Goal: Task Accomplishment & Management: Manage account settings

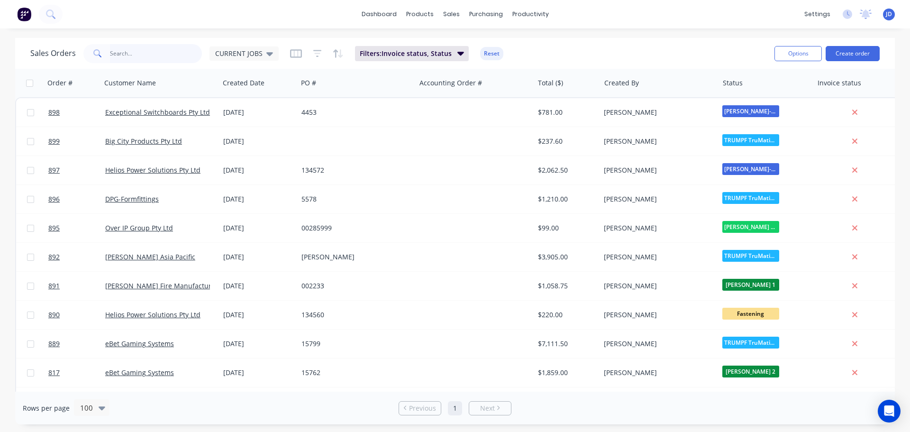
click at [171, 56] on input "text" at bounding box center [156, 53] width 92 height 19
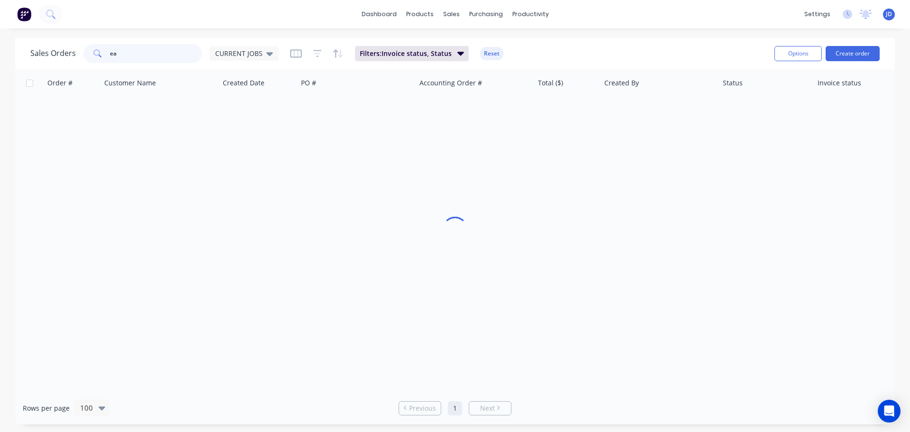
type input "e"
type input "wave"
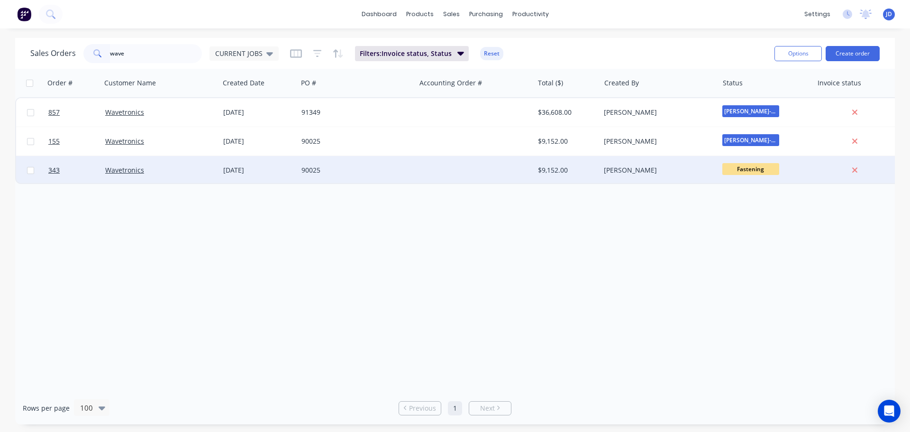
click at [589, 173] on div "$9,152.00" at bounding box center [565, 169] width 55 height 9
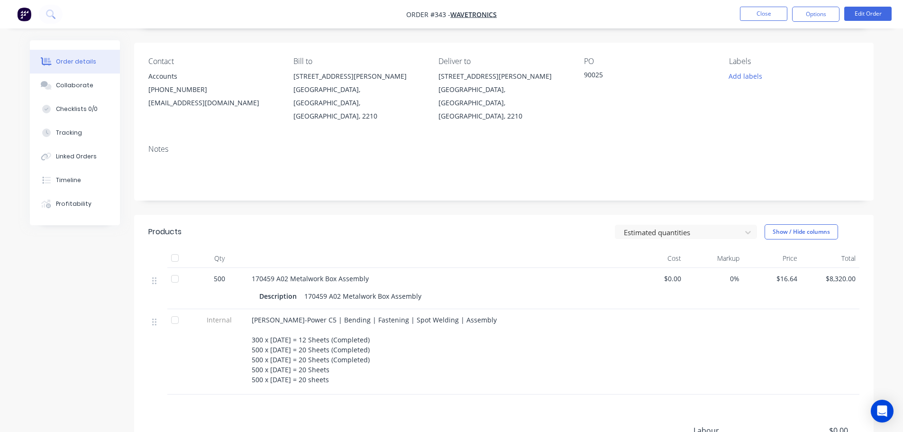
scroll to position [180, 0]
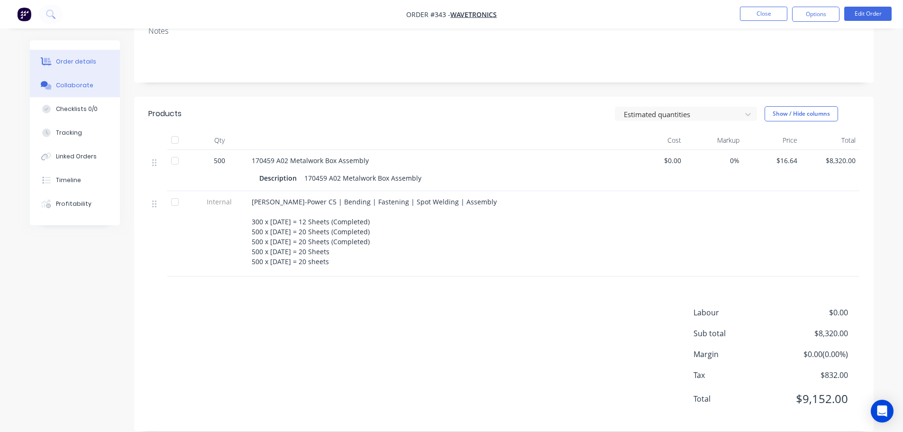
click at [93, 87] on button "Collaborate" at bounding box center [75, 86] width 90 height 24
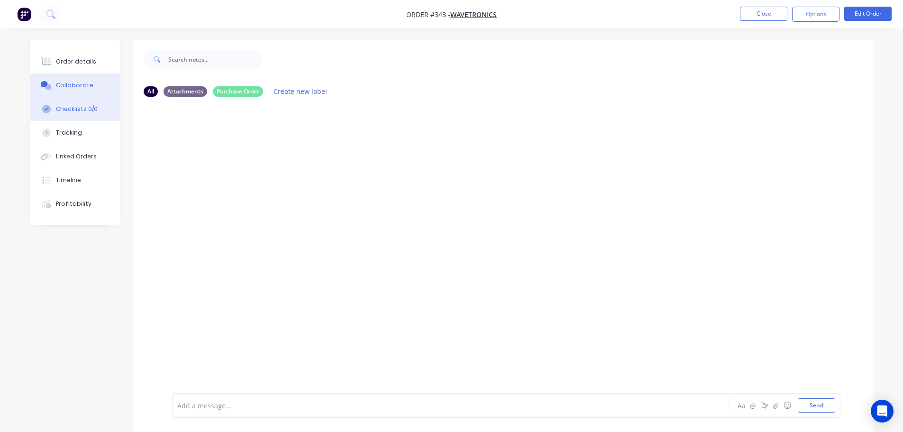
click at [87, 107] on div "Checklists 0/0" at bounding box center [77, 109] width 42 height 9
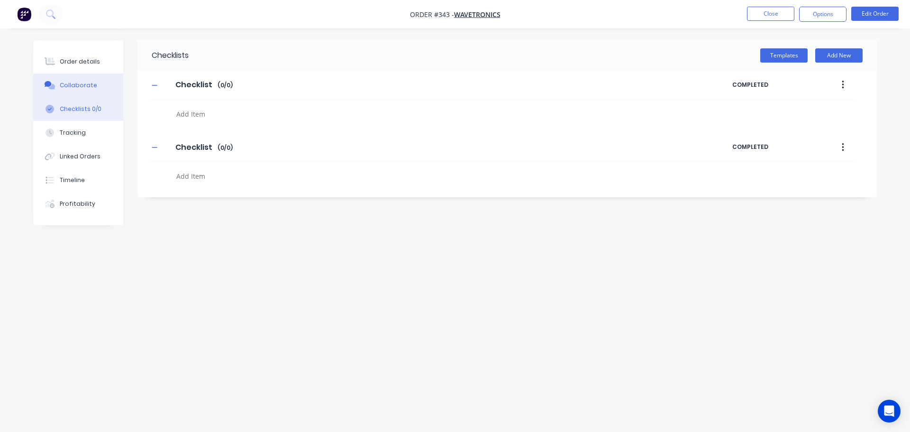
click at [74, 86] on div "Collaborate" at bounding box center [78, 85] width 37 height 9
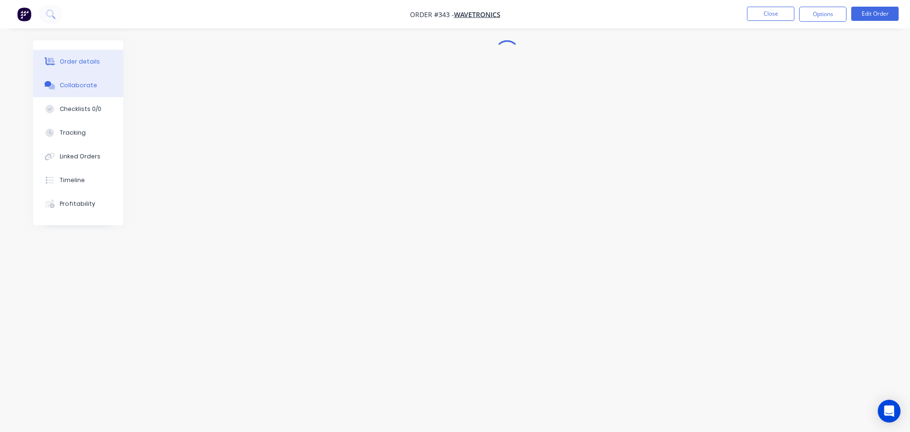
drag, startPoint x: 80, startPoint y: 58, endPoint x: 117, endPoint y: 53, distance: 37.4
click at [81, 58] on div "Order details" at bounding box center [80, 61] width 40 height 9
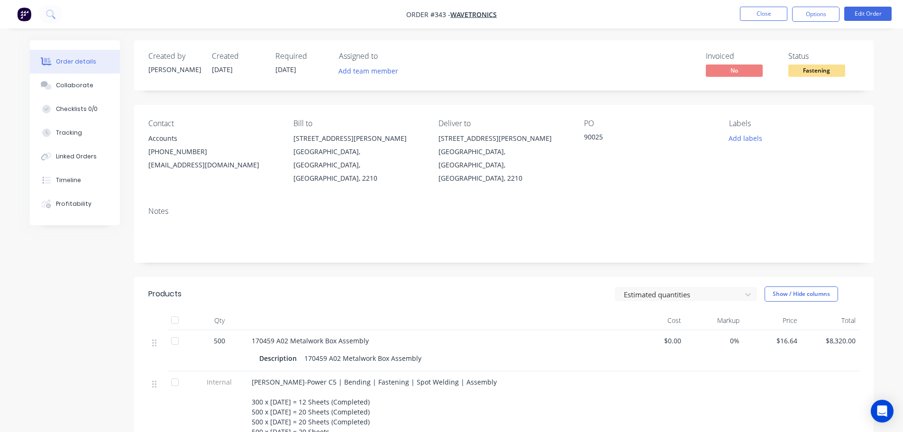
click at [772, 3] on nav "Order #343 - Wavetronics Close Options Edit Order" at bounding box center [451, 14] width 903 height 28
click at [763, 16] on button "Close" at bounding box center [763, 14] width 47 height 14
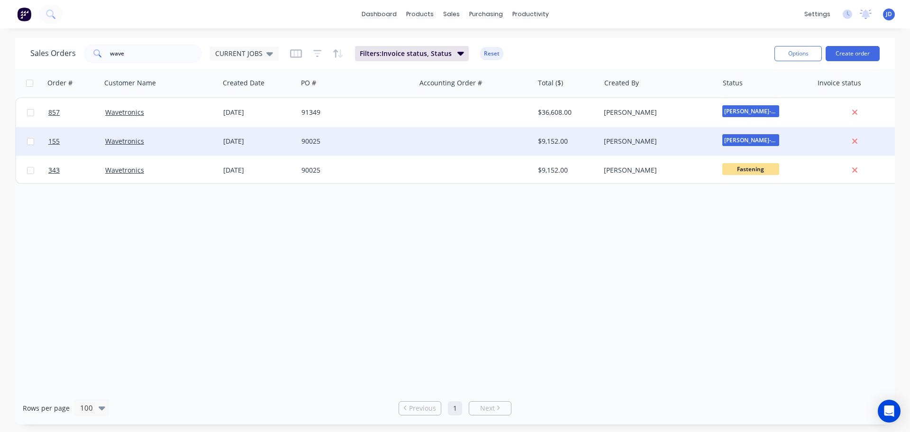
click at [629, 142] on div "[PERSON_NAME]" at bounding box center [656, 141] width 105 height 9
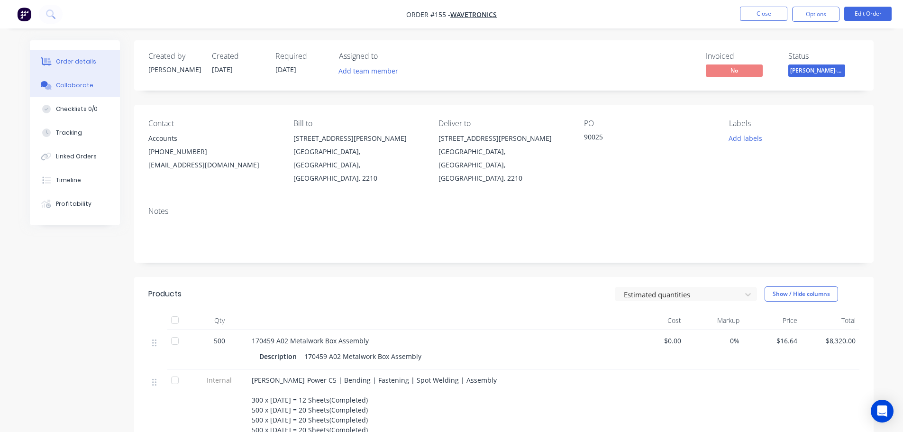
click at [101, 93] on button "Collaborate" at bounding box center [75, 86] width 90 height 24
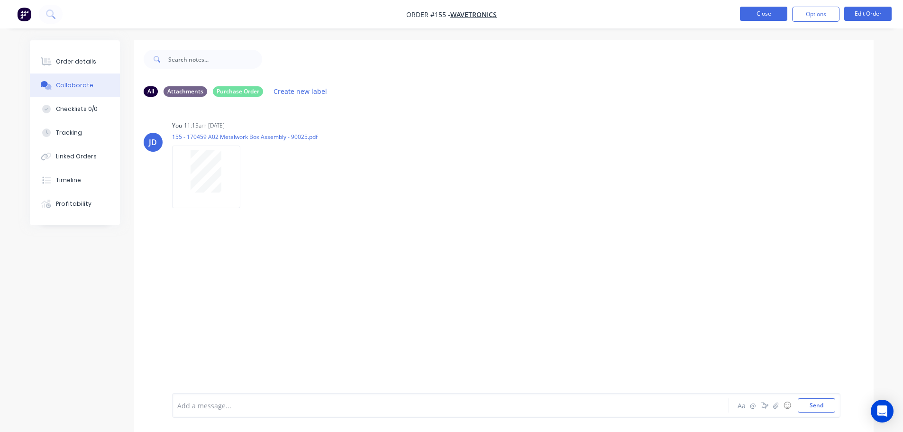
click at [771, 9] on button "Close" at bounding box center [763, 14] width 47 height 14
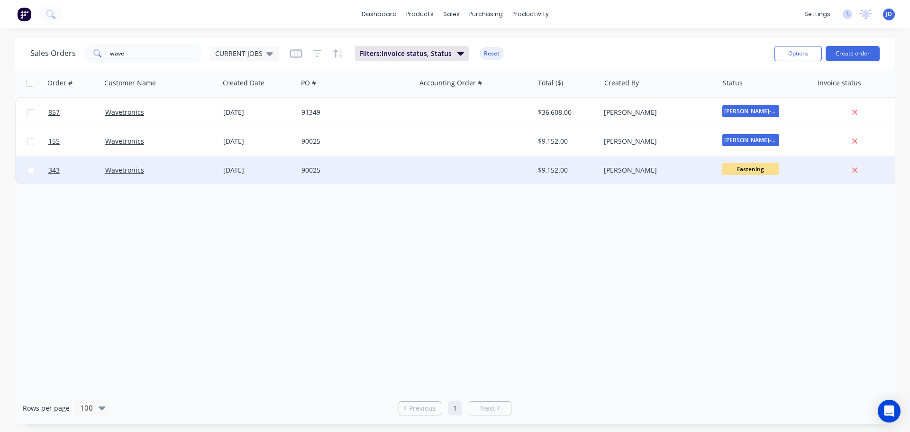
click at [190, 166] on div "Wavetronics" at bounding box center [157, 169] width 105 height 9
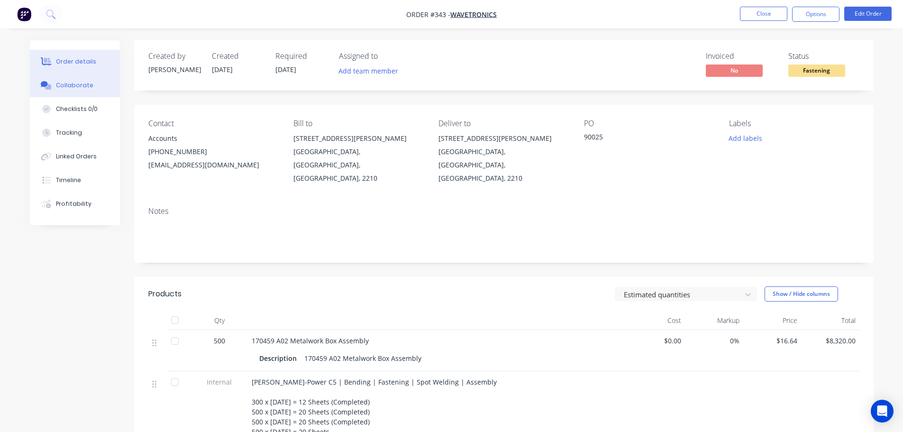
click at [95, 77] on button "Collaborate" at bounding box center [75, 86] width 90 height 24
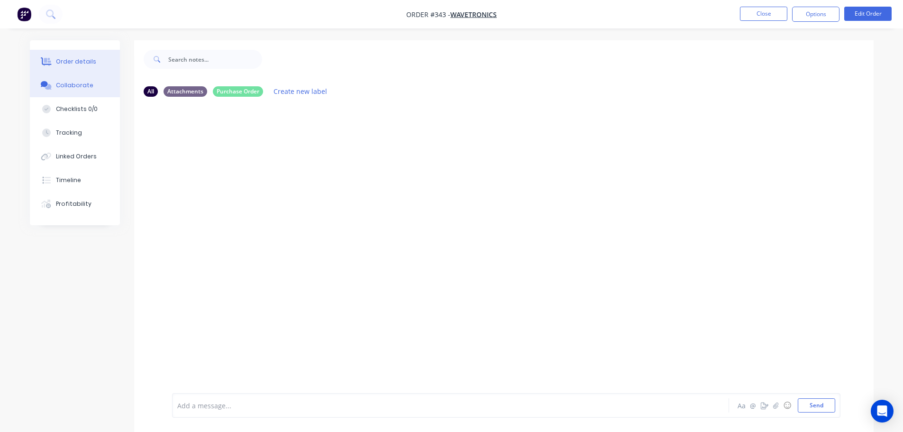
click at [58, 61] on div "Order details" at bounding box center [76, 61] width 40 height 9
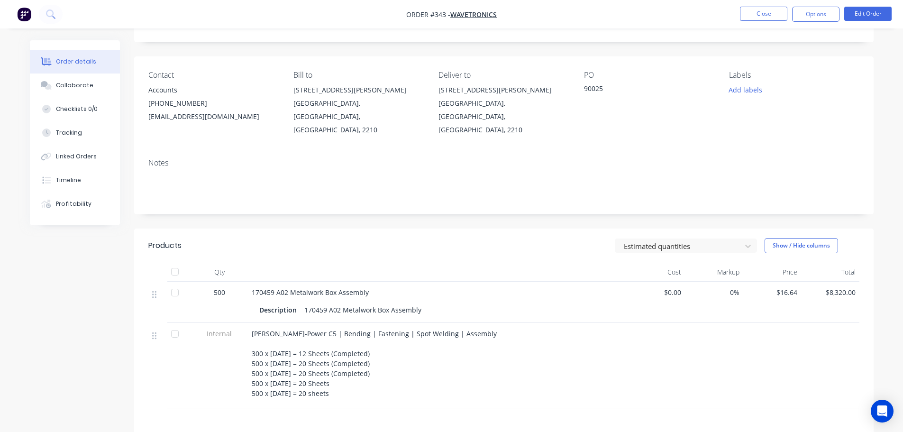
scroll to position [180, 0]
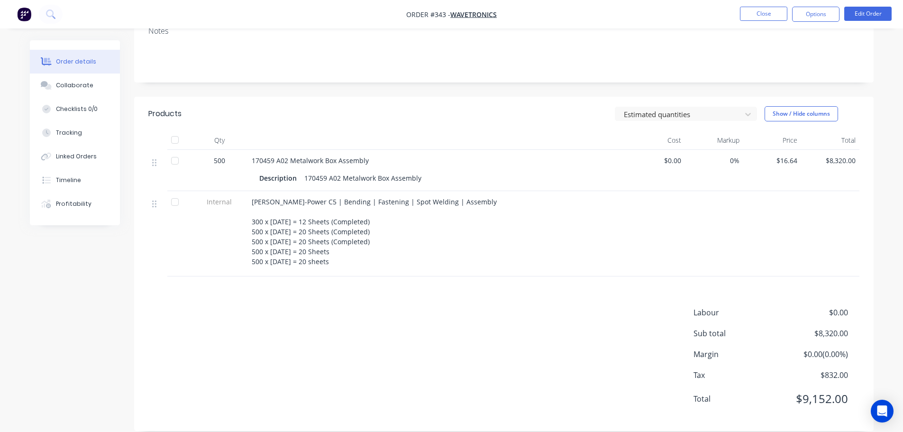
click at [770, 21] on li "Close" at bounding box center [763, 14] width 47 height 15
drag, startPoint x: 759, startPoint y: 7, endPoint x: 763, endPoint y: 16, distance: 10.4
click at [760, 10] on nav "Order #343 - Wavetronics Close Options Edit Order" at bounding box center [451, 14] width 903 height 28
click at [765, 20] on button "Close" at bounding box center [763, 14] width 47 height 14
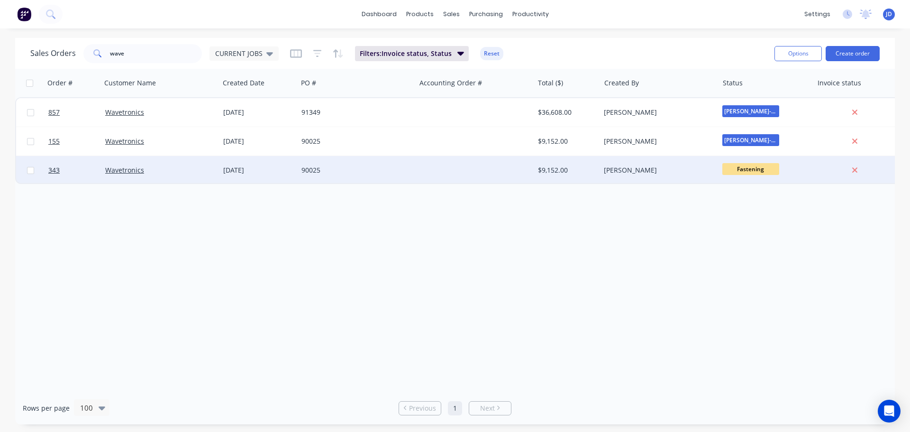
click at [199, 171] on div "Wavetronics" at bounding box center [157, 169] width 105 height 9
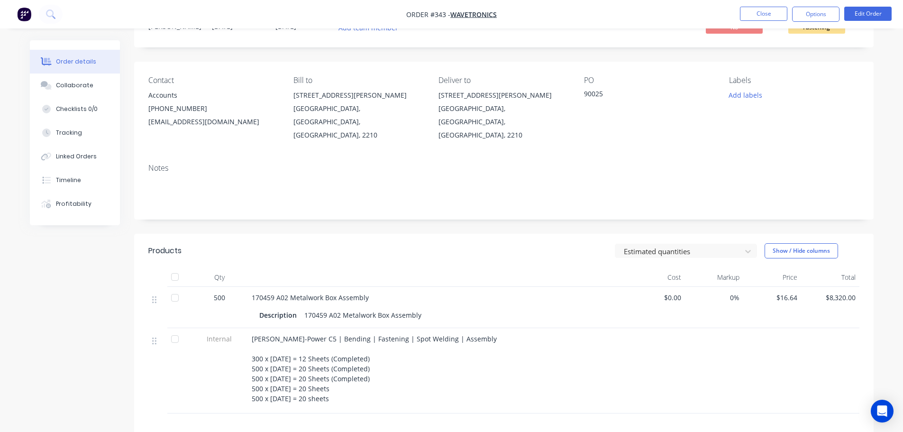
scroll to position [180, 0]
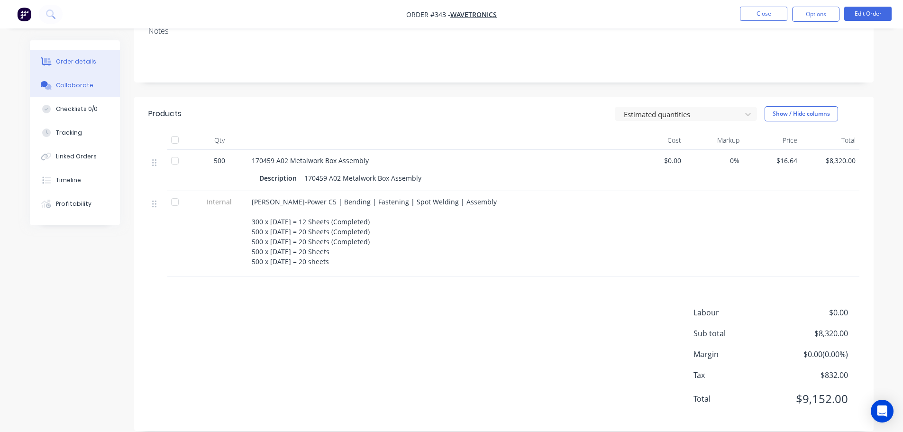
click at [83, 87] on div "Collaborate" at bounding box center [74, 85] width 37 height 9
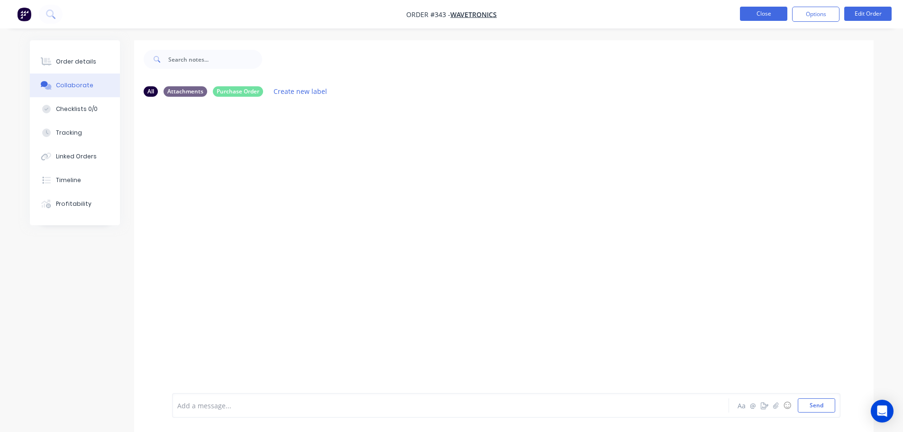
click at [767, 18] on button "Close" at bounding box center [763, 14] width 47 height 14
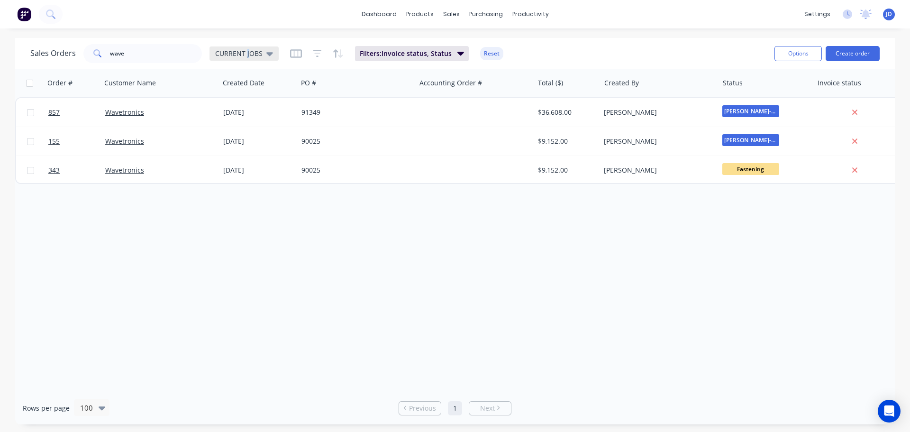
click at [248, 50] on span "CURRENT JOBS" at bounding box center [238, 53] width 47 height 10
click at [249, 142] on div "None edit" at bounding box center [275, 134] width 127 height 19
click at [243, 137] on button "None" at bounding box center [266, 134] width 108 height 11
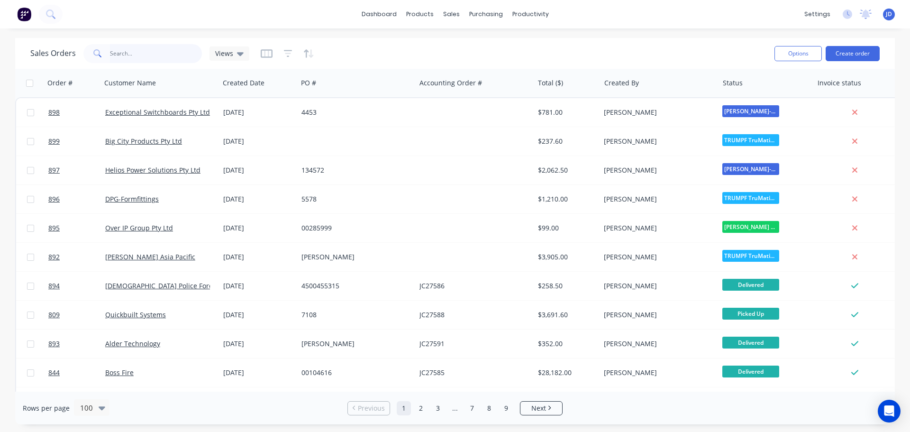
click at [158, 54] on input "wave" at bounding box center [156, 53] width 92 height 19
type input "wavetronics"
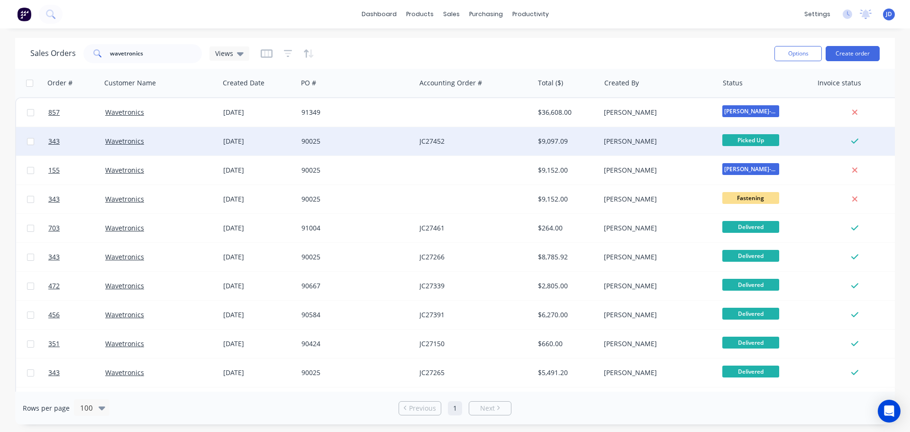
click at [588, 147] on div "$9,097.09" at bounding box center [567, 141] width 66 height 28
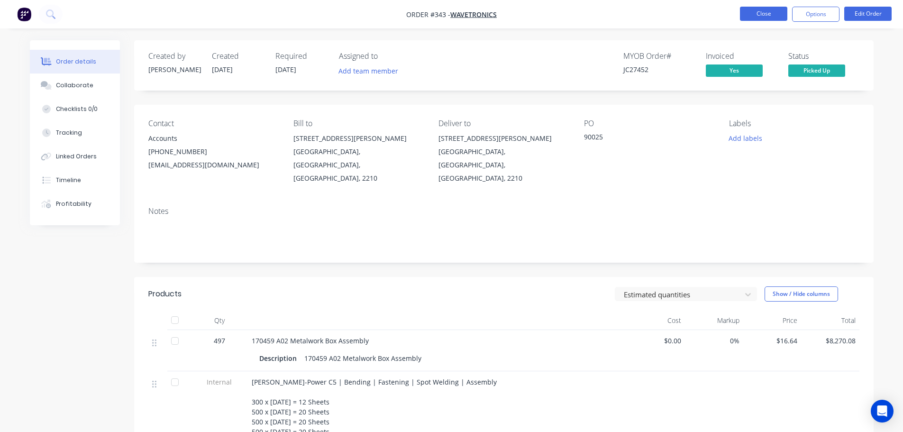
click at [762, 13] on button "Close" at bounding box center [763, 14] width 47 height 14
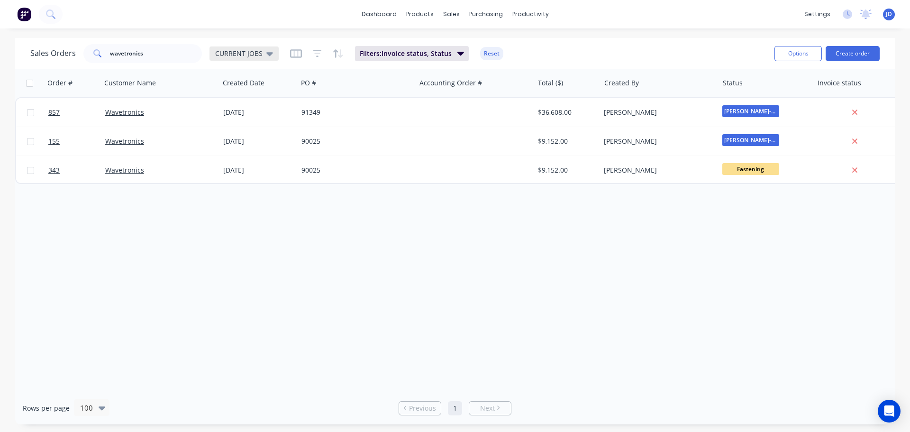
drag, startPoint x: 265, startPoint y: 47, endPoint x: 263, endPoint y: 55, distance: 7.5
click at [265, 48] on div "CURRENT JOBS" at bounding box center [244, 53] width 69 height 14
click at [253, 175] on button "September" at bounding box center [266, 172] width 108 height 11
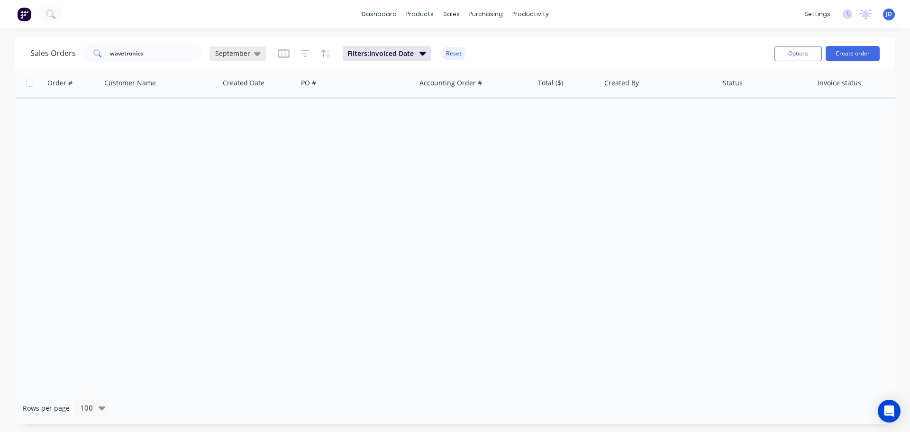
click at [226, 48] on div "September" at bounding box center [238, 53] width 57 height 14
click at [259, 133] on button "None" at bounding box center [266, 134] width 108 height 11
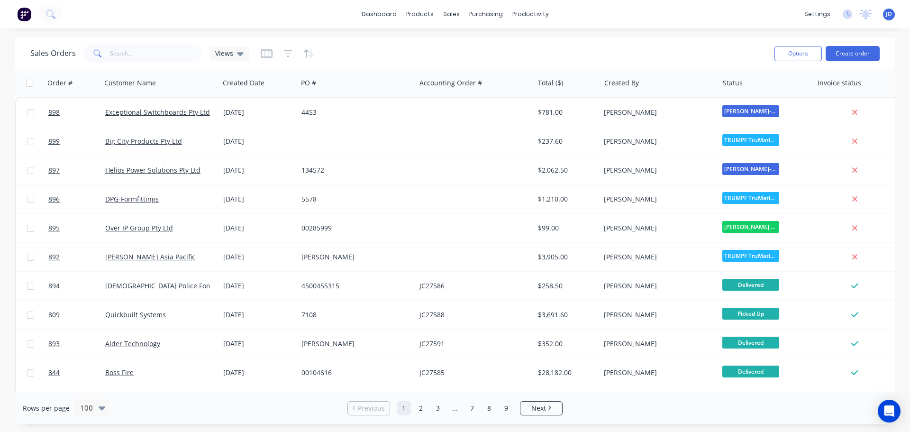
drag, startPoint x: 202, startPoint y: 64, endPoint x: 191, endPoint y: 60, distance: 12.0
click at [200, 64] on div "Sales Orders wavetronics Views" at bounding box center [398, 53] width 737 height 23
click at [181, 53] on input "wavetronics" at bounding box center [156, 53] width 92 height 19
type input "wavetronic"
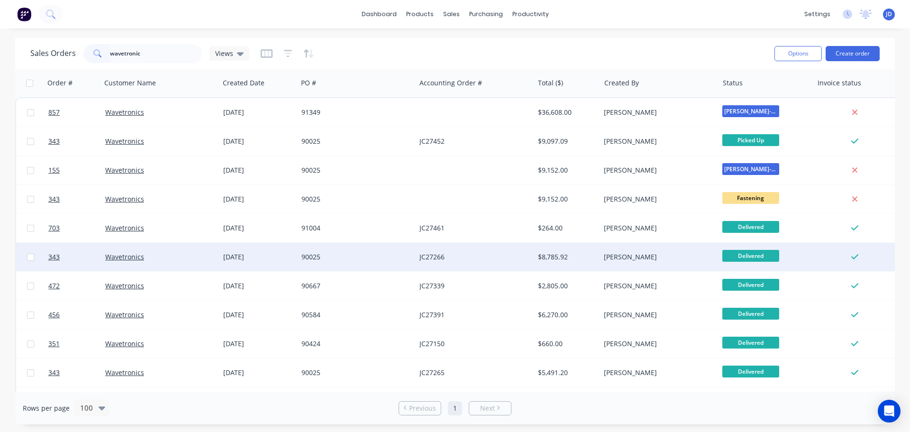
click at [610, 257] on div "[PERSON_NAME]" at bounding box center [656, 256] width 105 height 9
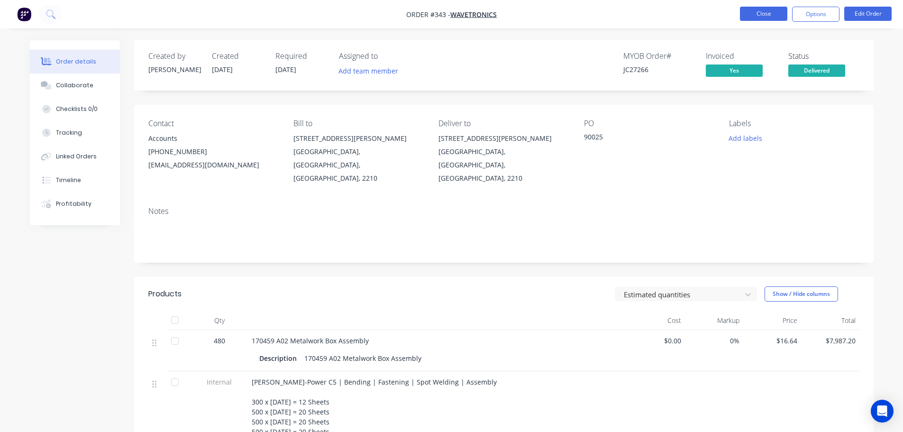
click at [763, 15] on button "Close" at bounding box center [763, 14] width 47 height 14
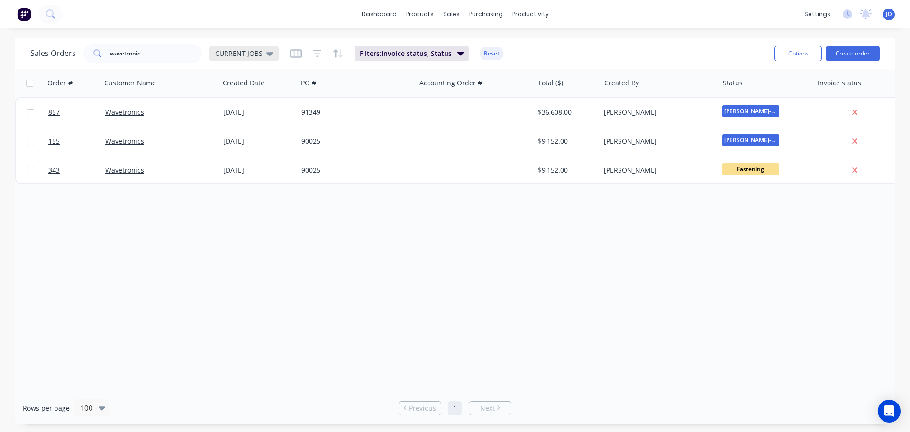
click at [230, 50] on span "CURRENT JOBS" at bounding box center [238, 53] width 47 height 10
click at [252, 134] on button "None" at bounding box center [266, 134] width 108 height 11
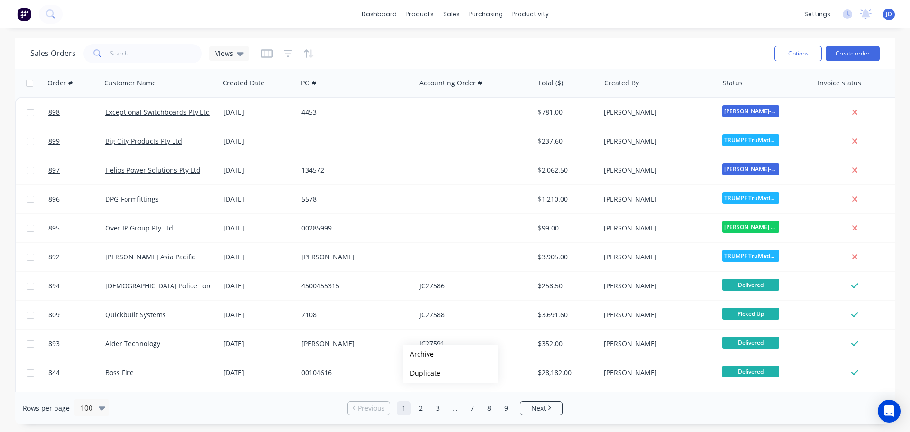
click at [781, 419] on div "Rows per page 100 Previous 1 2 3 ... 7 8 9 Next" at bounding box center [455, 408] width 880 height 33
click at [179, 28] on div "dashboard products sales purchasing productivity dashboard products Product Cat…" at bounding box center [455, 216] width 910 height 432
drag, startPoint x: 175, startPoint y: 65, endPoint x: 174, endPoint y: 59, distance: 6.3
click at [176, 65] on div "Sales Orders wavetronic Views Options Create order" at bounding box center [455, 53] width 880 height 31
click at [172, 55] on input "wavetronic" at bounding box center [156, 53] width 92 height 19
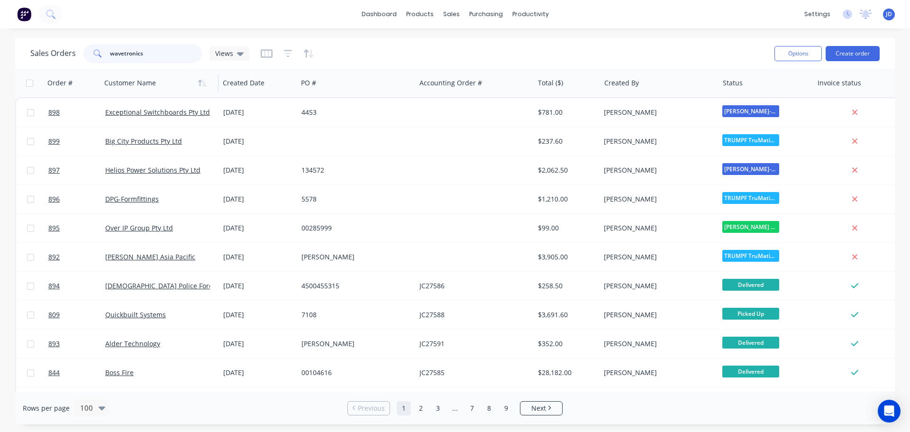
type input "wavetronics"
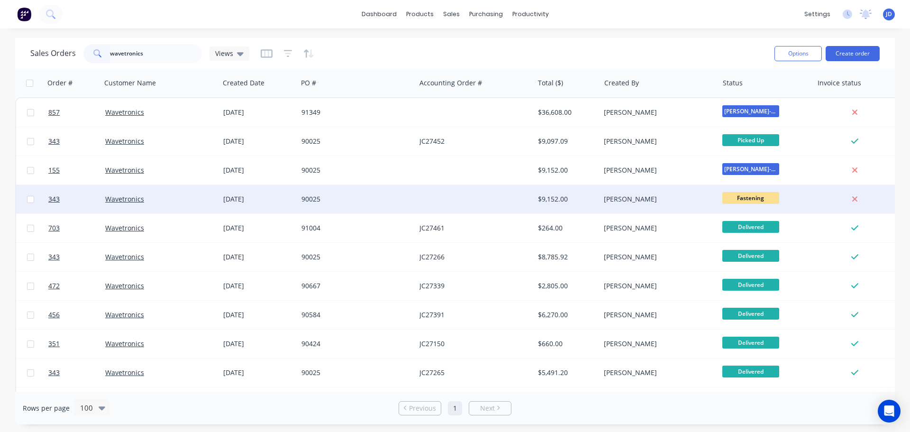
drag, startPoint x: 647, startPoint y: 199, endPoint x: 643, endPoint y: 196, distance: 5.1
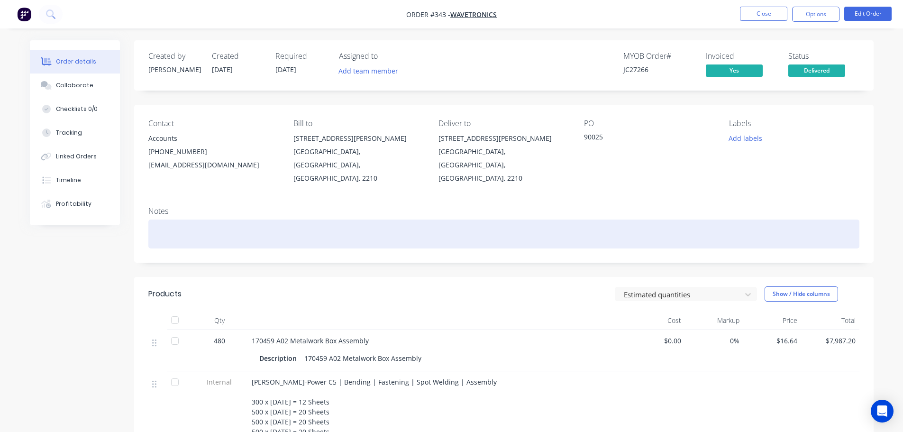
drag, startPoint x: 783, startPoint y: 244, endPoint x: 662, endPoint y: 214, distance: 125.0
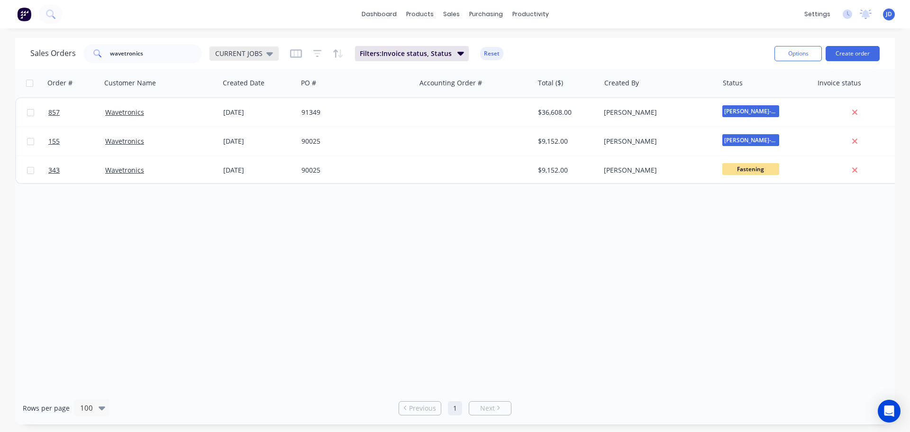
click at [259, 56] on span "CURRENT JOBS" at bounding box center [238, 53] width 47 height 10
click at [254, 141] on div "None edit" at bounding box center [275, 134] width 127 height 19
click at [240, 133] on button "None" at bounding box center [266, 134] width 108 height 11
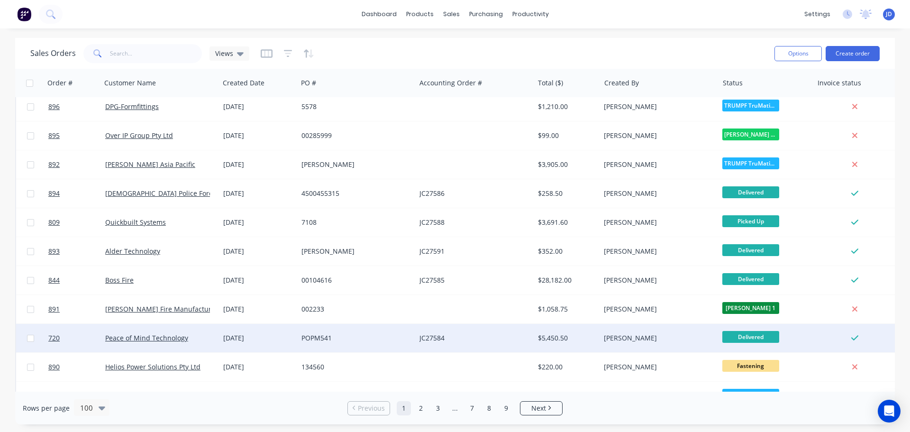
scroll to position [142, 0]
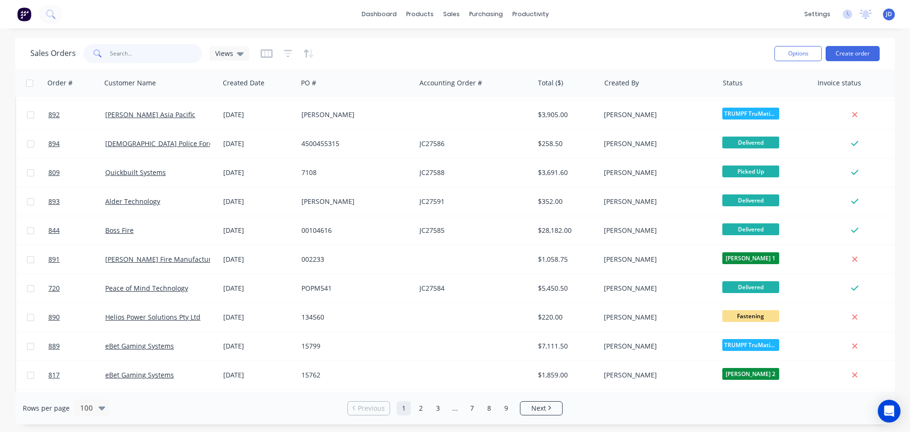
click at [155, 46] on input "wavetronics" at bounding box center [156, 53] width 92 height 19
type input "wavetronic"
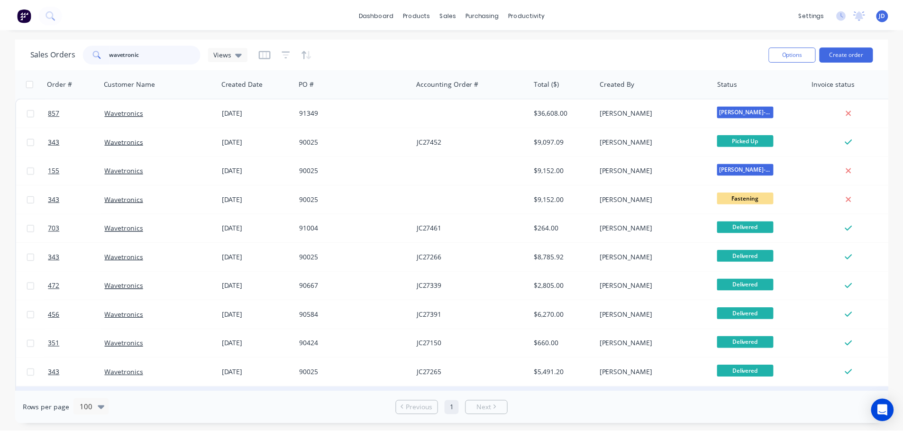
scroll to position [47, 0]
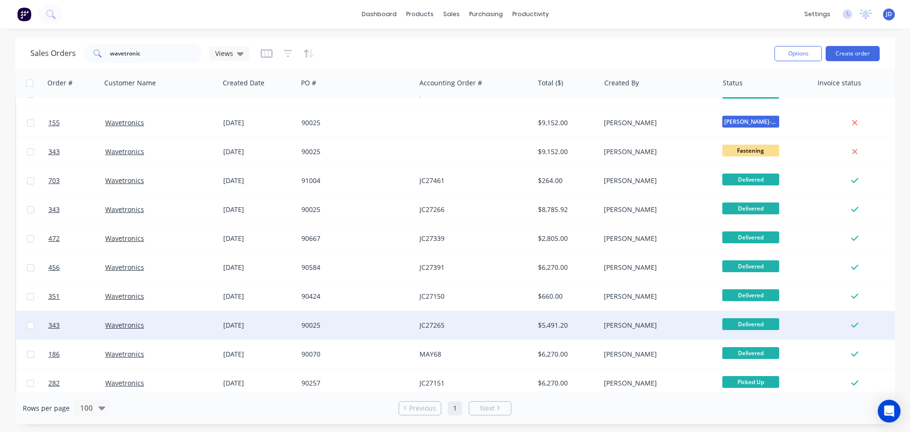
click at [150, 324] on div "Wavetronics" at bounding box center [157, 325] width 105 height 9
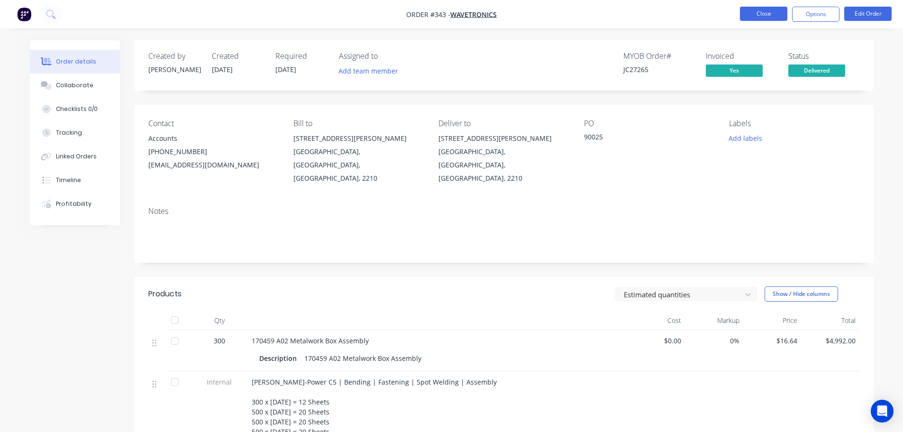
click at [760, 16] on button "Close" at bounding box center [763, 14] width 47 height 14
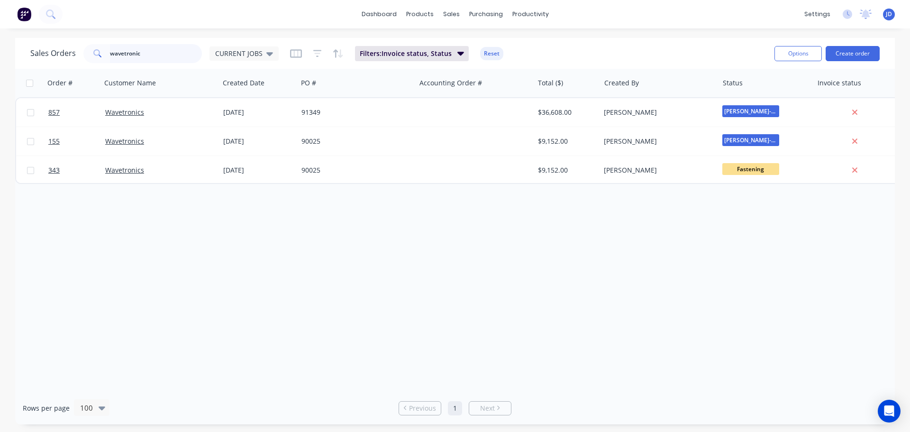
click at [149, 52] on input "wavetronic" at bounding box center [156, 53] width 92 height 19
type input "w"
click at [241, 44] on div "Sales Orders 90025 CURRENT JOBS Filters: Invoice status, Status Reset" at bounding box center [398, 53] width 737 height 23
click at [261, 46] on div "Sales Orders 90025 CURRENT JOBS" at bounding box center [154, 53] width 248 height 19
drag, startPoint x: 266, startPoint y: 53, endPoint x: 257, endPoint y: 71, distance: 20.8
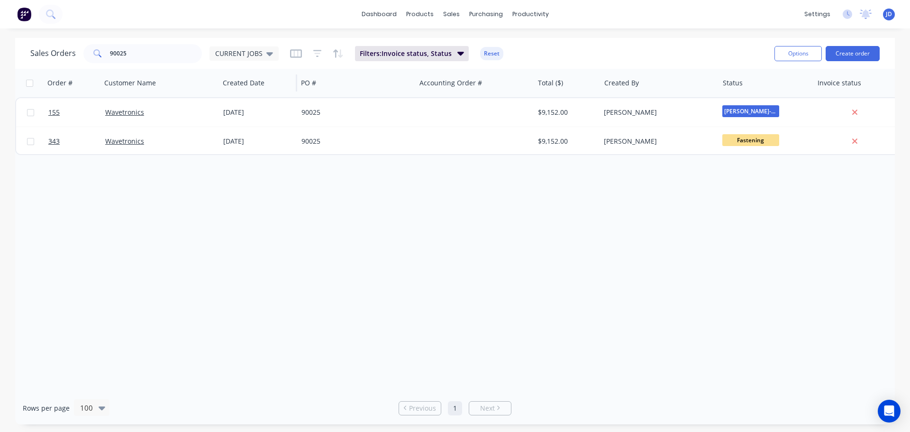
click at [266, 53] on icon at bounding box center [269, 54] width 7 height 4
click at [247, 134] on button "None" at bounding box center [266, 134] width 108 height 11
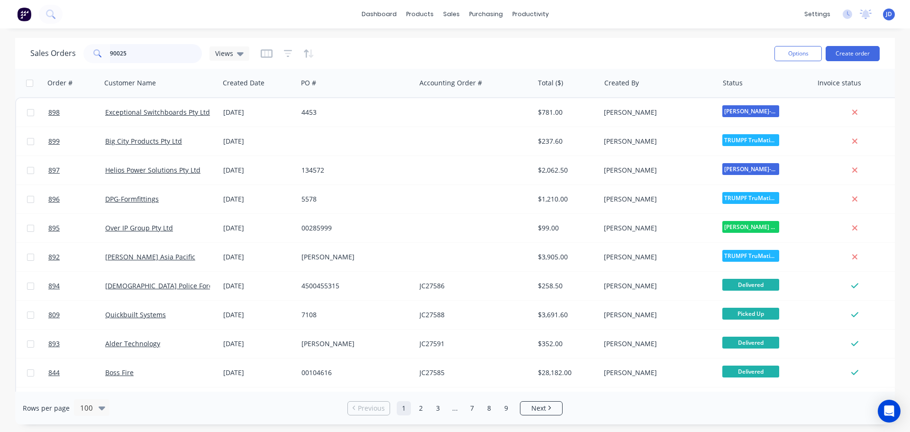
click at [165, 52] on input "90025" at bounding box center [156, 53] width 92 height 19
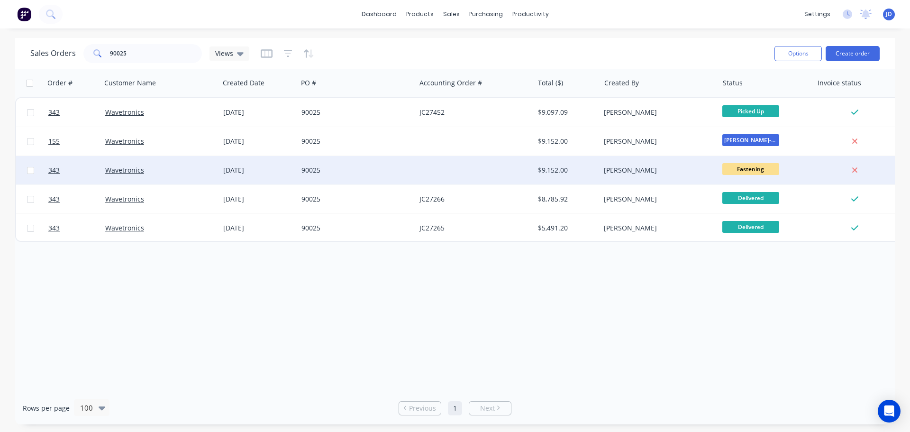
click at [764, 173] on span "Fastening" at bounding box center [751, 169] width 57 height 12
click at [397, 310] on div "Order # Customer Name Created Date PO # Accounting Order # Total ($) Created By…" at bounding box center [455, 230] width 880 height 323
drag, startPoint x: 159, startPoint y: 54, endPoint x: 0, endPoint y: -13, distance: 172.8
click at [0, 0] on html "dashboard products sales purchasing productivity dashboard products Product Cat…" at bounding box center [455, 216] width 910 height 432
type input "wavetronics"
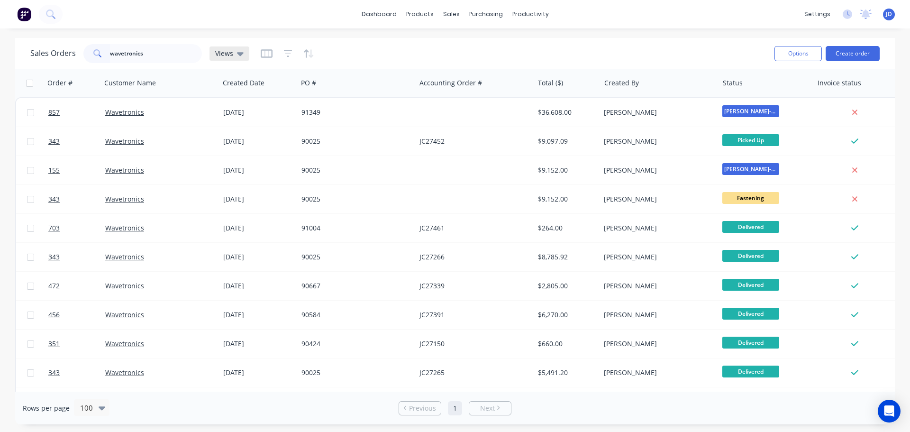
drag, startPoint x: 220, startPoint y: 57, endPoint x: 232, endPoint y: 69, distance: 17.1
click at [221, 57] on span "Views" at bounding box center [224, 53] width 18 height 10
click at [260, 146] on div "CURRENT JOBS (Default) edit" at bounding box center [275, 153] width 127 height 19
click at [264, 151] on button "CURRENT JOBS (Default)" at bounding box center [266, 153] width 108 height 11
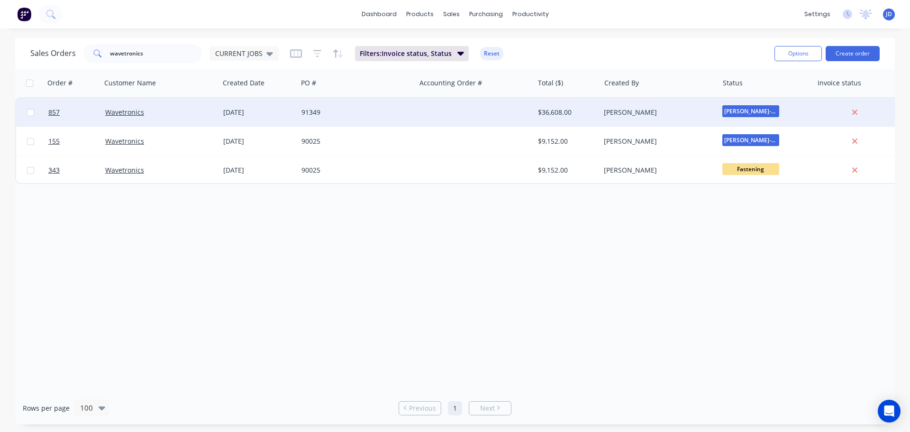
click at [634, 110] on div "[PERSON_NAME]" at bounding box center [656, 112] width 105 height 9
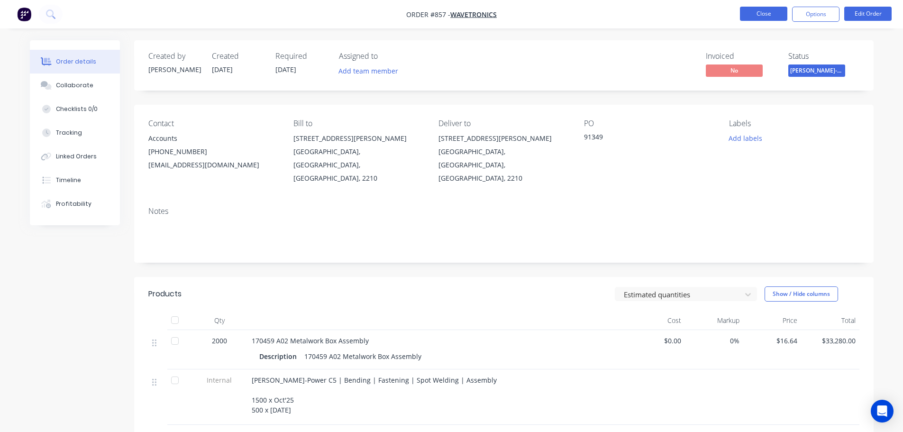
click at [768, 10] on button "Close" at bounding box center [763, 14] width 47 height 14
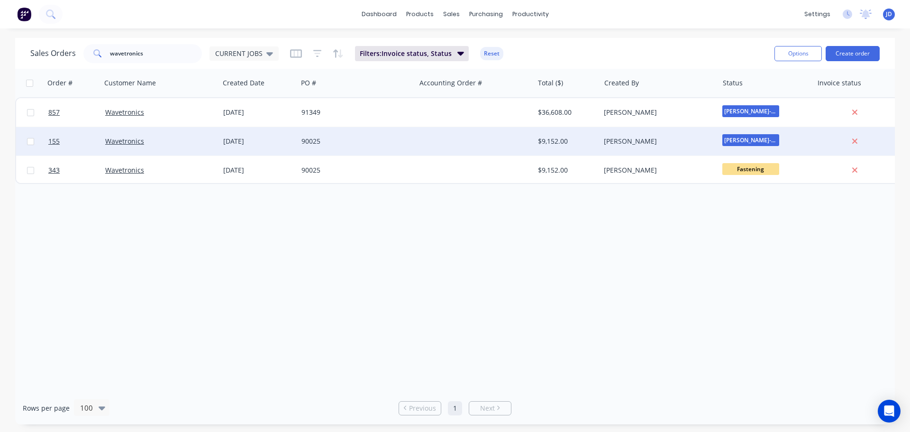
click at [355, 149] on div "90025" at bounding box center [357, 141] width 118 height 28
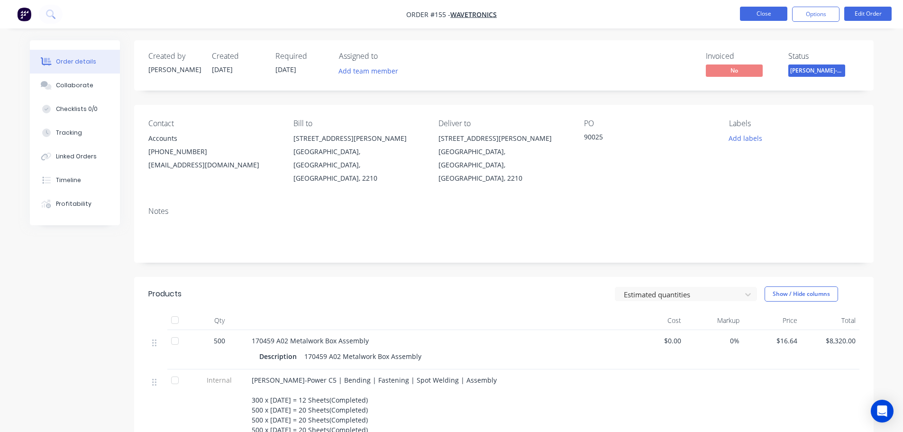
click at [765, 13] on button "Close" at bounding box center [763, 14] width 47 height 14
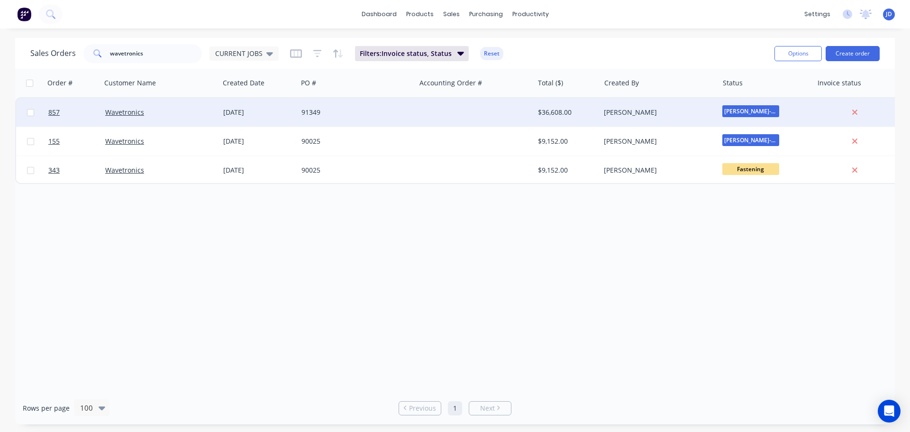
click at [387, 118] on div "91349" at bounding box center [357, 112] width 118 height 28
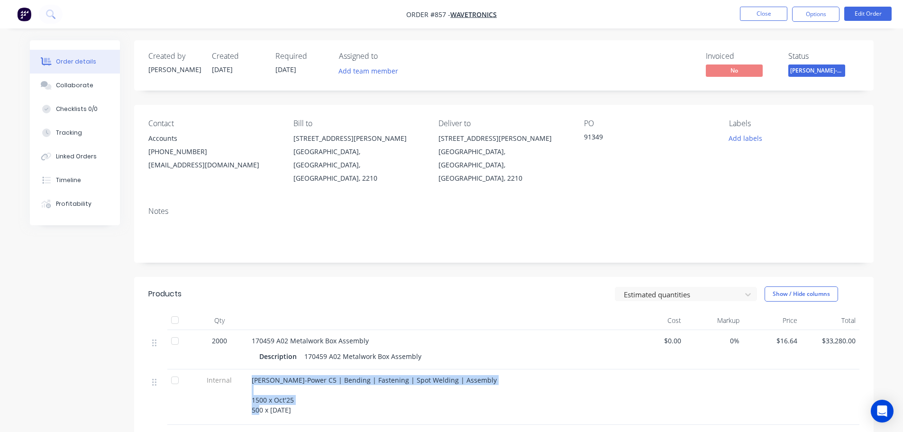
drag, startPoint x: 289, startPoint y: 398, endPoint x: 232, endPoint y: 373, distance: 62.6
click at [232, 373] on div "Internal [PERSON_NAME]-Power C5 | Bending | Fastening | Spot Welding | Assembly…" at bounding box center [503, 396] width 711 height 55
click at [755, 19] on button "Close" at bounding box center [763, 14] width 47 height 14
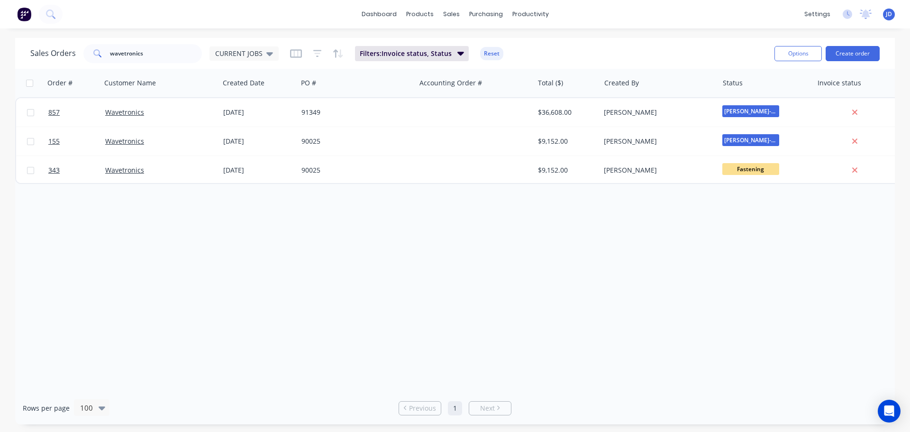
click at [434, 207] on div "Order # Customer Name Created Date PO # Accounting Order # Total ($) Created By…" at bounding box center [455, 230] width 880 height 323
drag, startPoint x: 143, startPoint y: 51, endPoint x: 0, endPoint y: 0, distance: 151.6
click at [0, 7] on div "dashboard products sales purchasing productivity dashboard products Product Cat…" at bounding box center [455, 216] width 910 height 432
type input "helios"
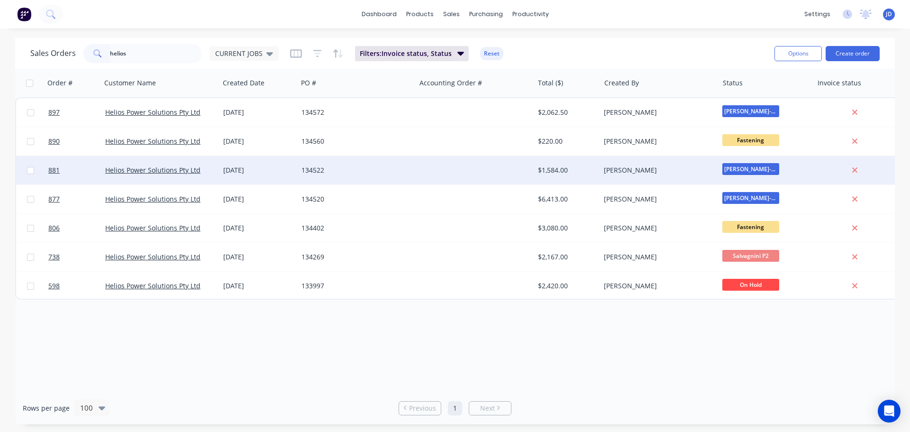
click at [410, 162] on div "134522" at bounding box center [357, 170] width 118 height 28
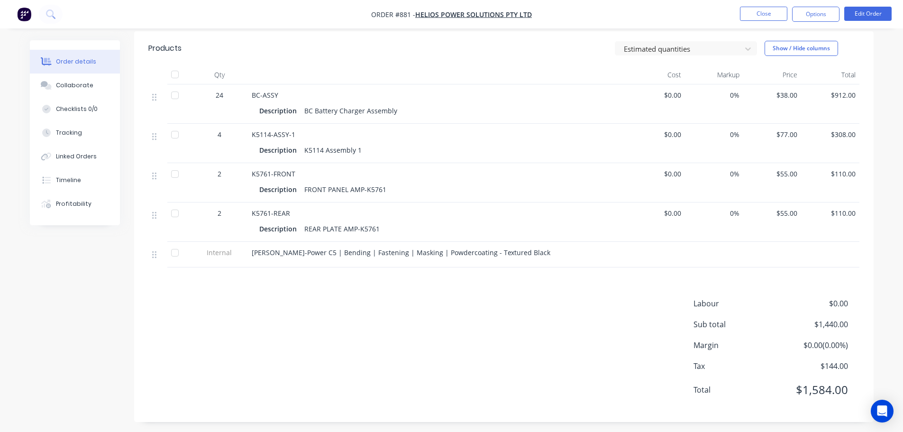
scroll to position [237, 0]
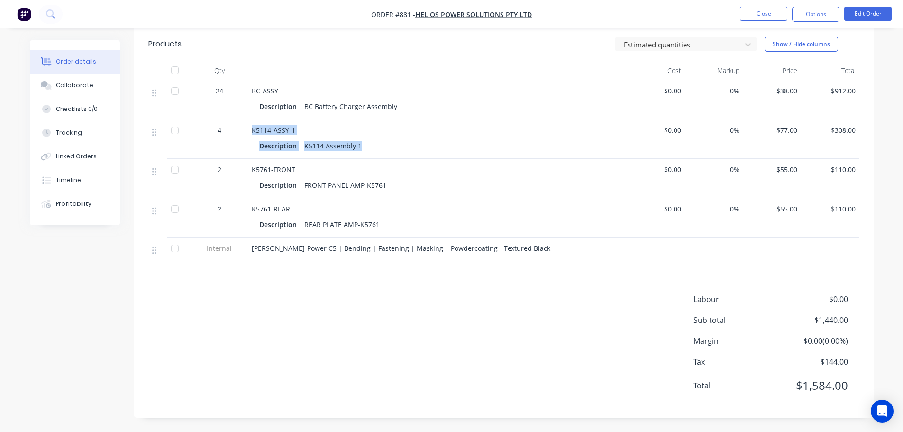
drag, startPoint x: 344, startPoint y: 140, endPoint x: 234, endPoint y: 119, distance: 112.4
click at [234, 119] on div "4 K5114-ASSY-1 Description K5114 Assembly 1 $0.00 0% $77.00 $308.00" at bounding box center [503, 138] width 711 height 39
click at [379, 286] on div "Products Estimated quantities Show / Hide columns Qty Cost Markup Price Total […" at bounding box center [504, 222] width 740 height 391
click at [72, 82] on div "Collaborate" at bounding box center [74, 85] width 37 height 9
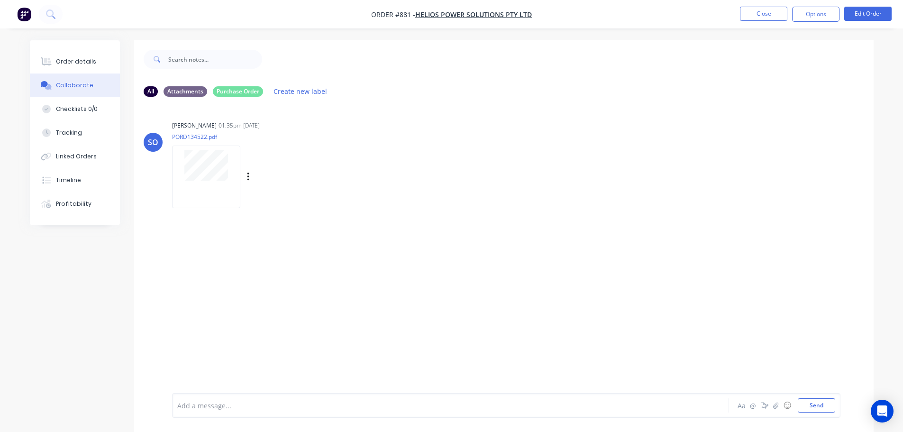
click at [217, 187] on div at bounding box center [206, 177] width 68 height 62
click at [755, 22] on nav "Order #881 - Helios Power Solutions Pty Ltd Close Options Edit Order" at bounding box center [451, 14] width 903 height 28
click at [755, 13] on button "Close" at bounding box center [763, 14] width 47 height 14
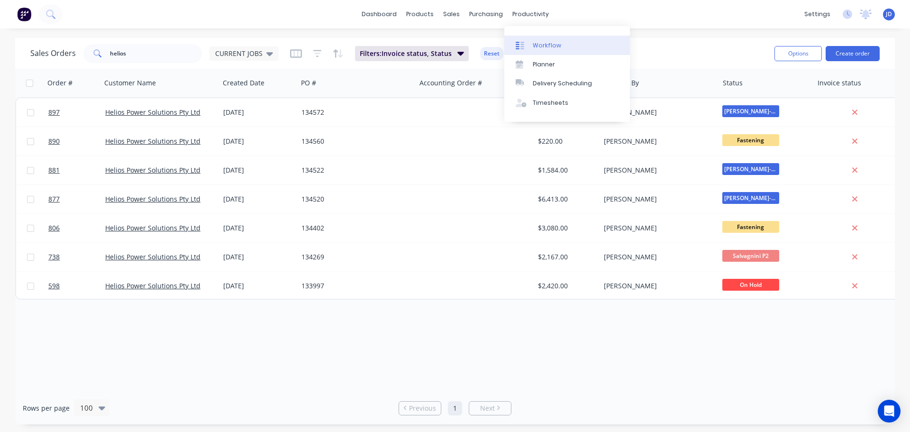
click at [538, 46] on div "Workflow" at bounding box center [547, 45] width 28 height 9
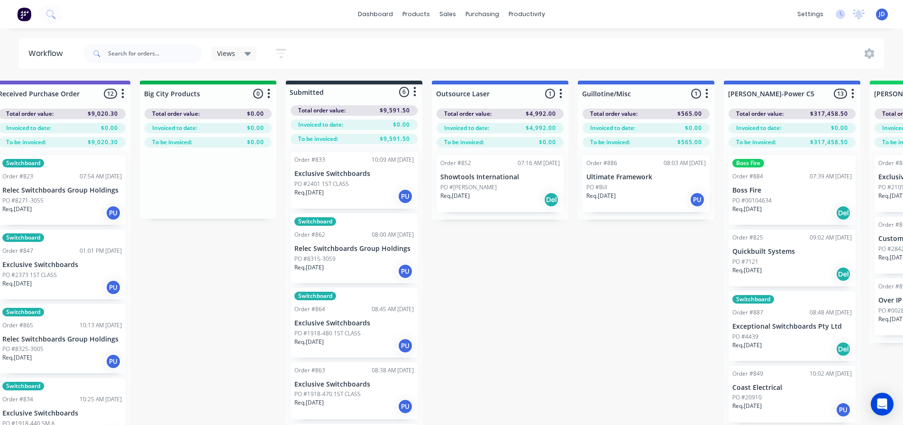
drag, startPoint x: 722, startPoint y: 304, endPoint x: 777, endPoint y: 294, distance: 55.9
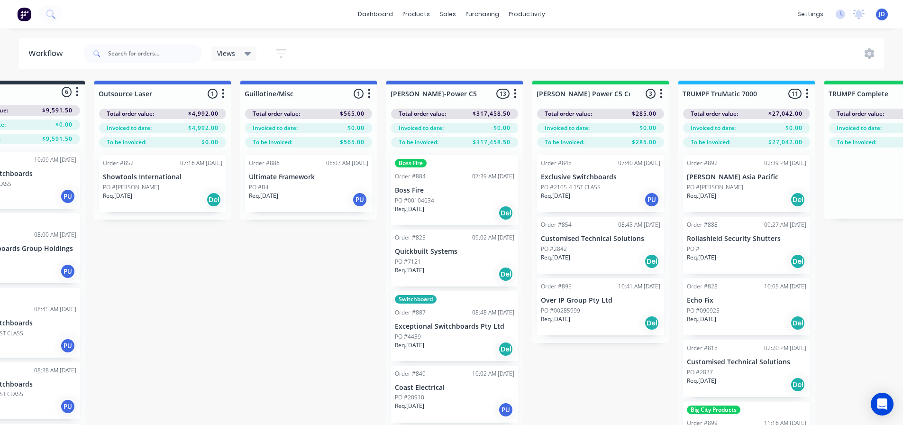
drag, startPoint x: 474, startPoint y: 231, endPoint x: 504, endPoint y: 214, distance: 34.0
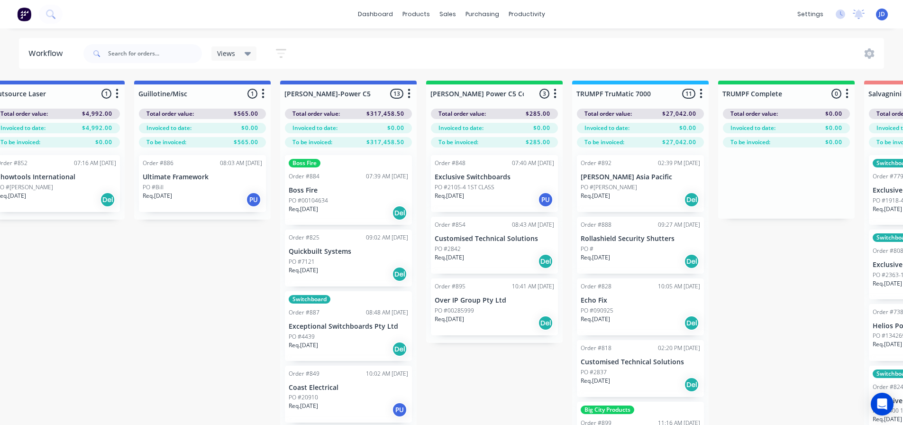
scroll to position [0, 677]
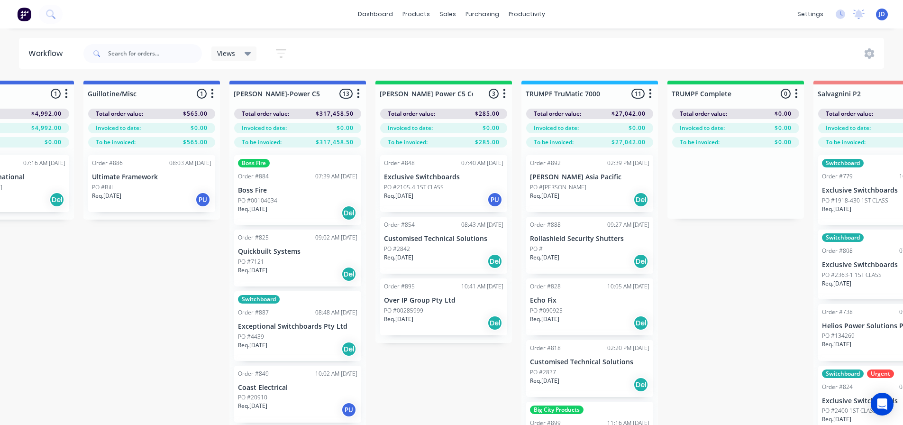
drag, startPoint x: 268, startPoint y: 243, endPoint x: 315, endPoint y: 218, distance: 53.5
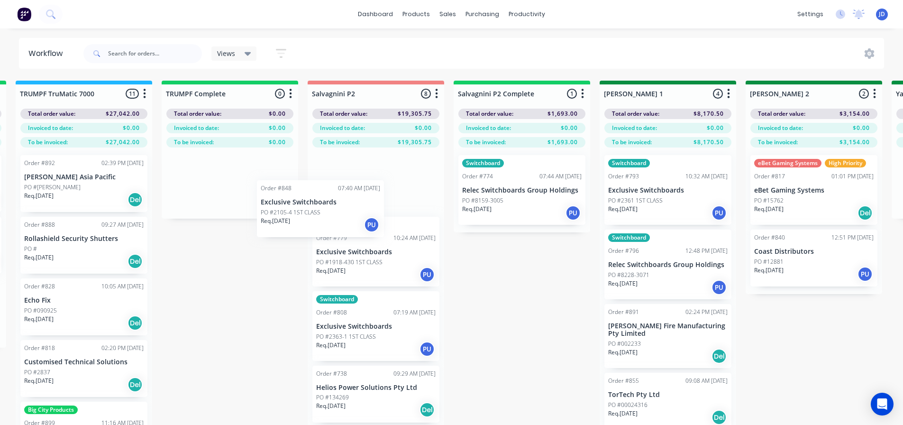
drag, startPoint x: 433, startPoint y: 188, endPoint x: 325, endPoint y: 248, distance: 122.9
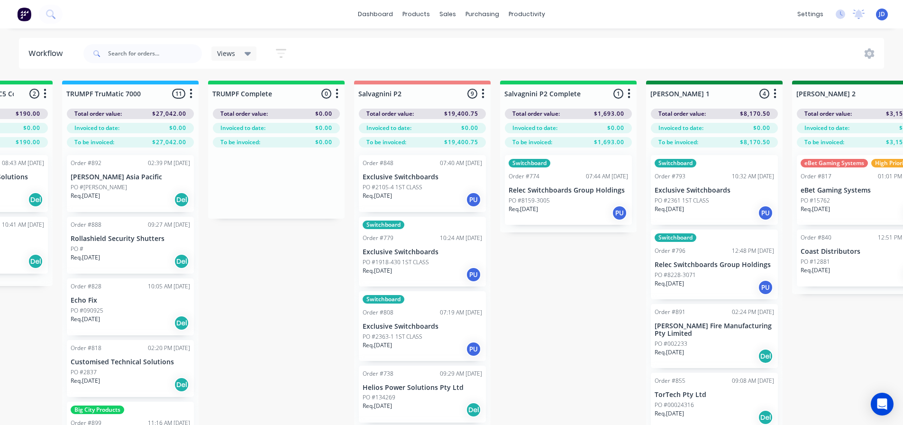
drag, startPoint x: 244, startPoint y: 334, endPoint x: 216, endPoint y: 321, distance: 30.7
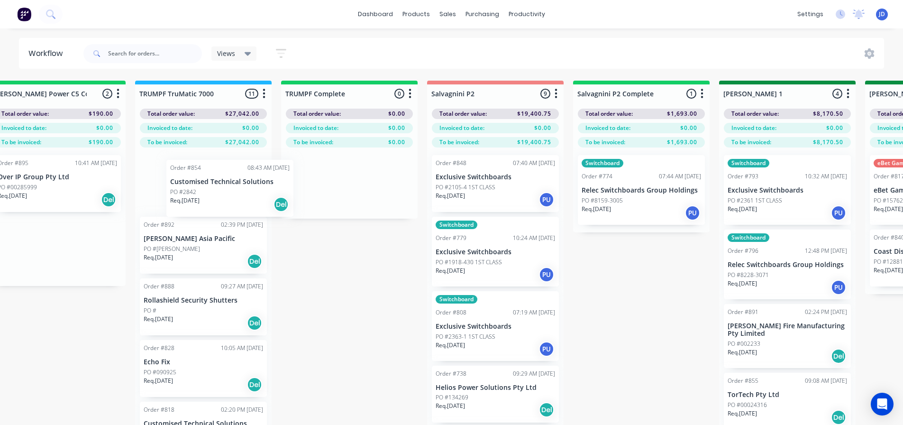
scroll to position [0, 1052]
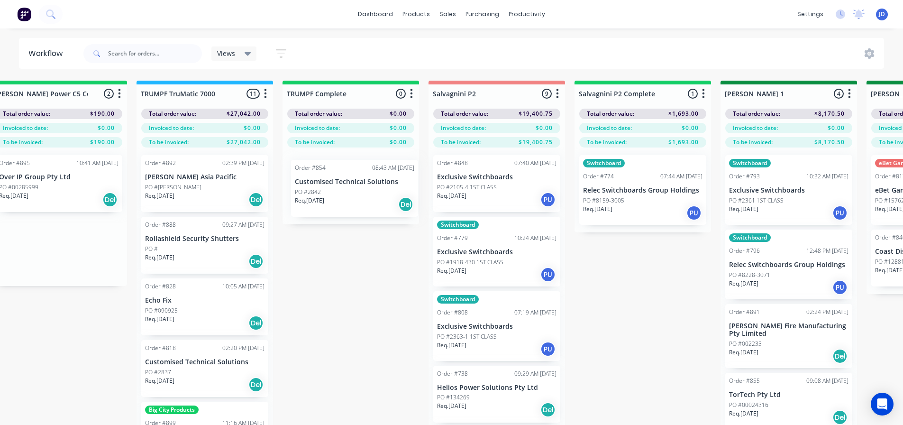
drag, startPoint x: 63, startPoint y: 185, endPoint x: 361, endPoint y: 188, distance: 298.3
click at [359, 188] on div at bounding box center [351, 185] width 137 height 77
click at [360, 189] on div "PO #2842" at bounding box center [350, 187] width 119 height 9
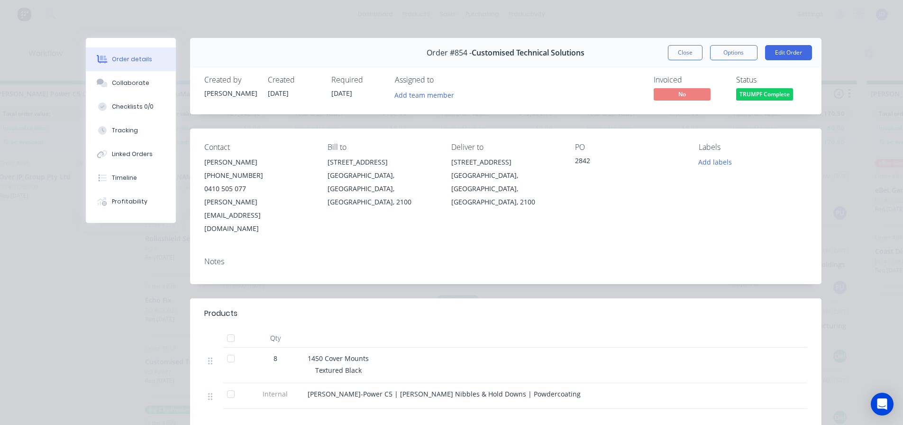
drag, startPoint x: 678, startPoint y: 54, endPoint x: 602, endPoint y: 75, distance: 79.1
click at [678, 55] on button "Close" at bounding box center [685, 52] width 35 height 15
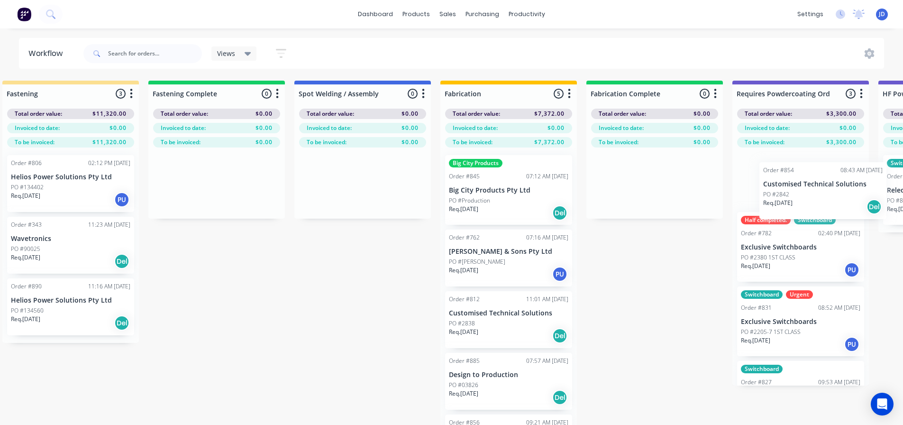
scroll to position [0, 2359]
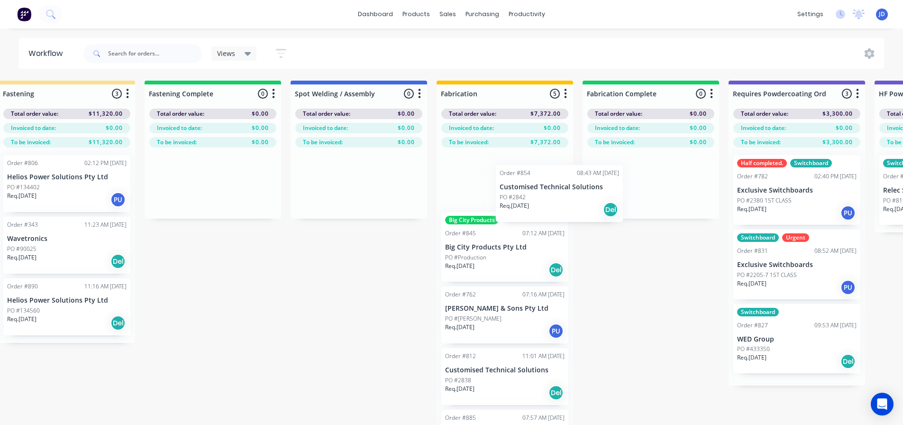
drag, startPoint x: 335, startPoint y: 198, endPoint x: 514, endPoint y: 188, distance: 179.5
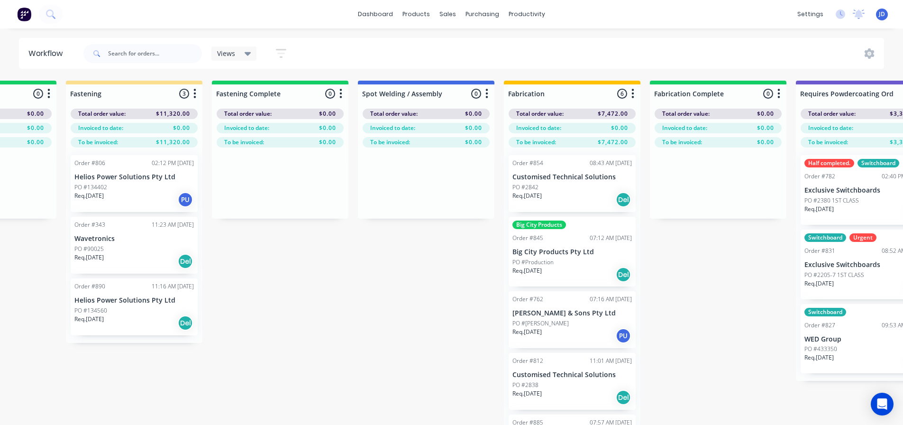
drag, startPoint x: 652, startPoint y: 321, endPoint x: 608, endPoint y: 312, distance: 44.5
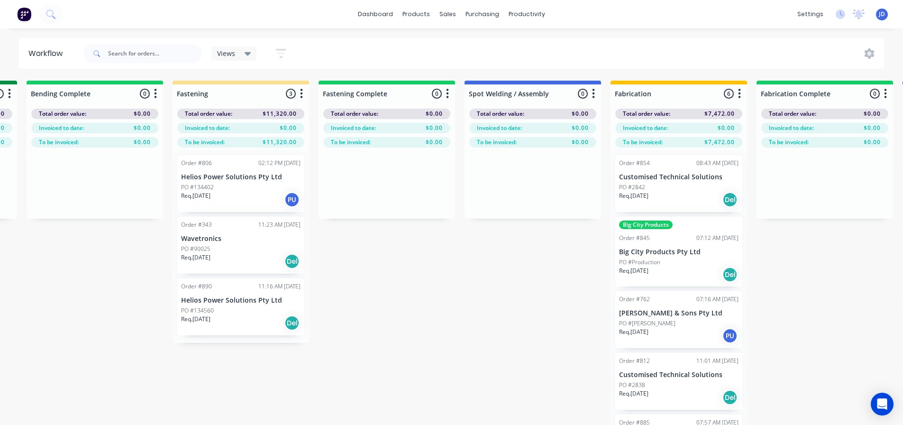
drag, startPoint x: 672, startPoint y: 349, endPoint x: 650, endPoint y: 342, distance: 22.9
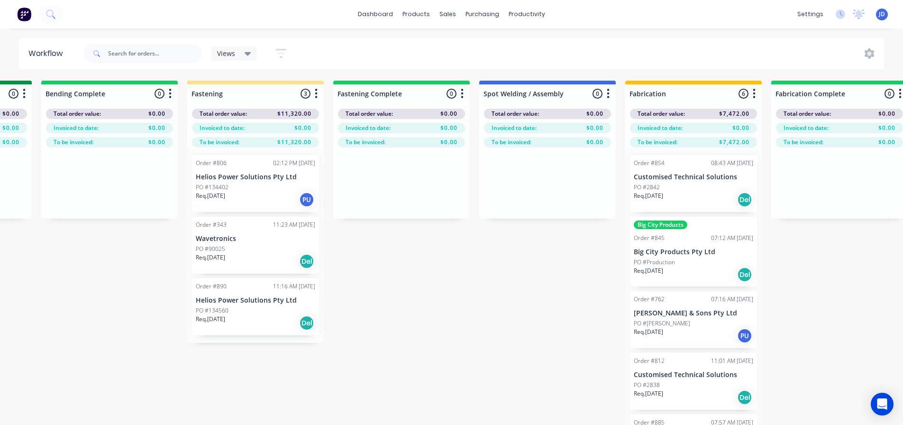
drag, startPoint x: 523, startPoint y: 349, endPoint x: 586, endPoint y: 337, distance: 64.6
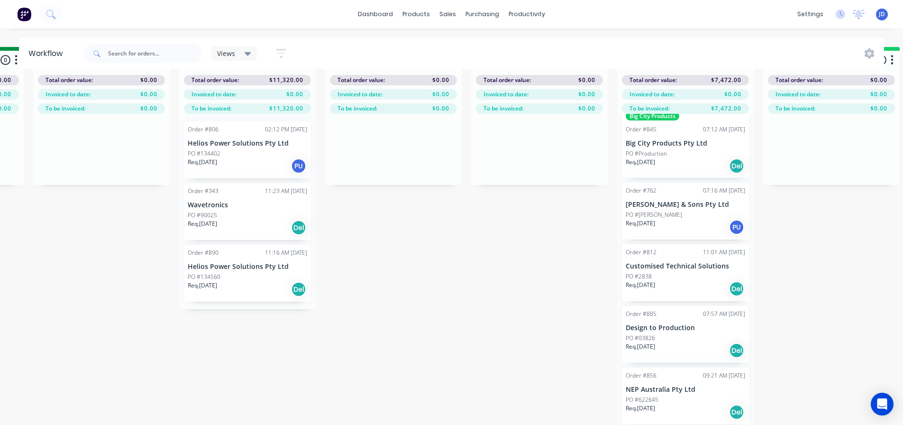
scroll to position [17, 2178]
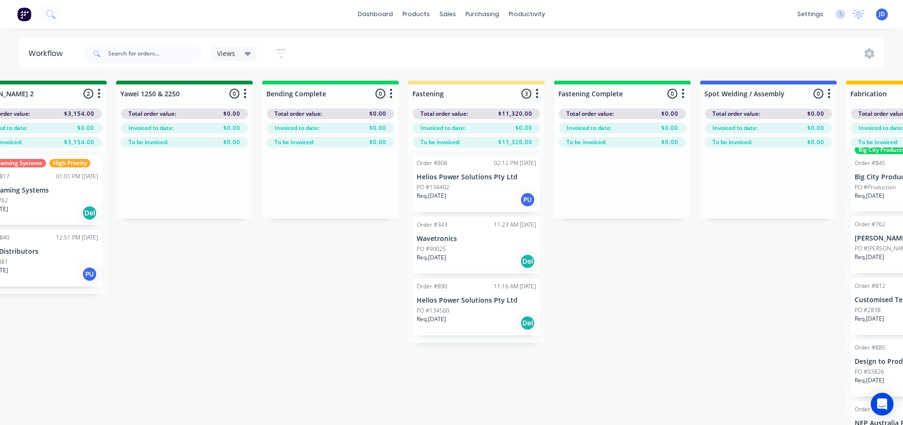
drag, startPoint x: 525, startPoint y: 355, endPoint x: 457, endPoint y: 328, distance: 73.4
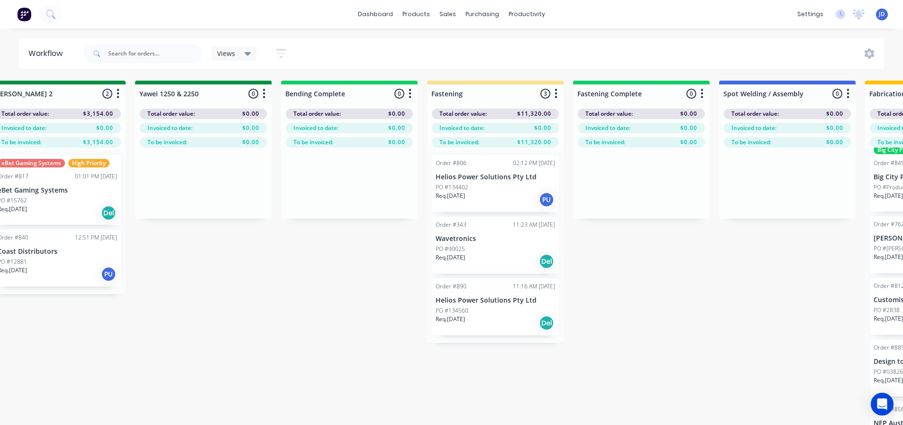
scroll to position [0, 1851]
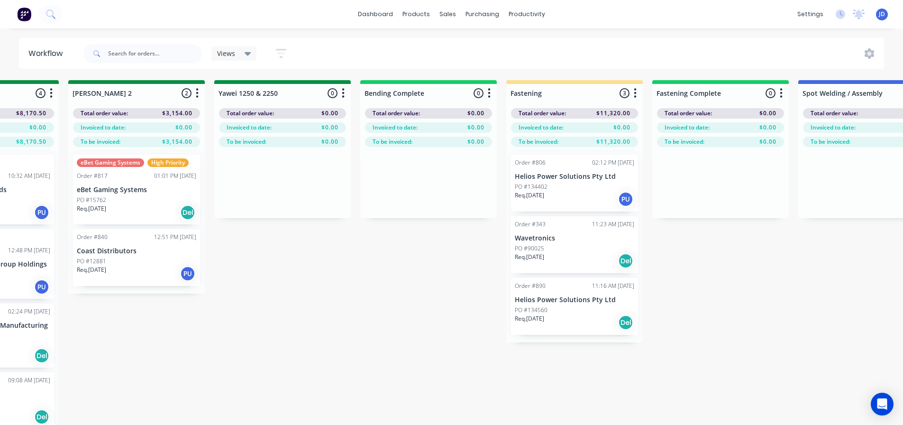
drag, startPoint x: 509, startPoint y: 379, endPoint x: 380, endPoint y: 356, distance: 131.0
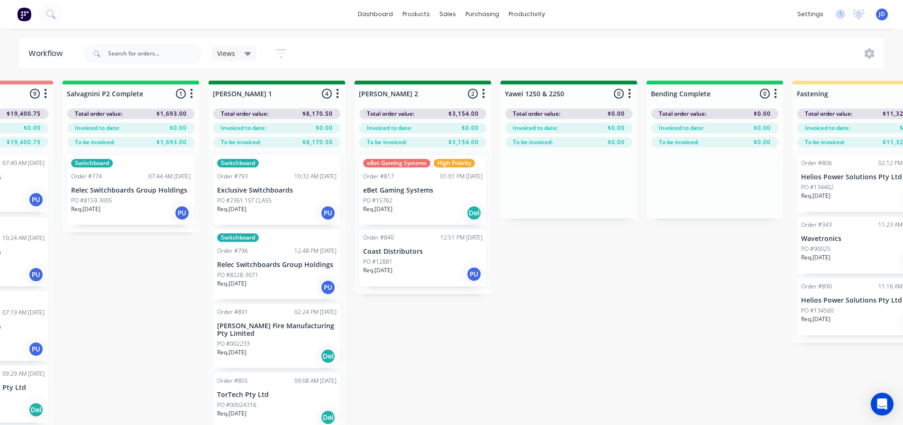
drag, startPoint x: 418, startPoint y: 338, endPoint x: 401, endPoint y: 331, distance: 18.1
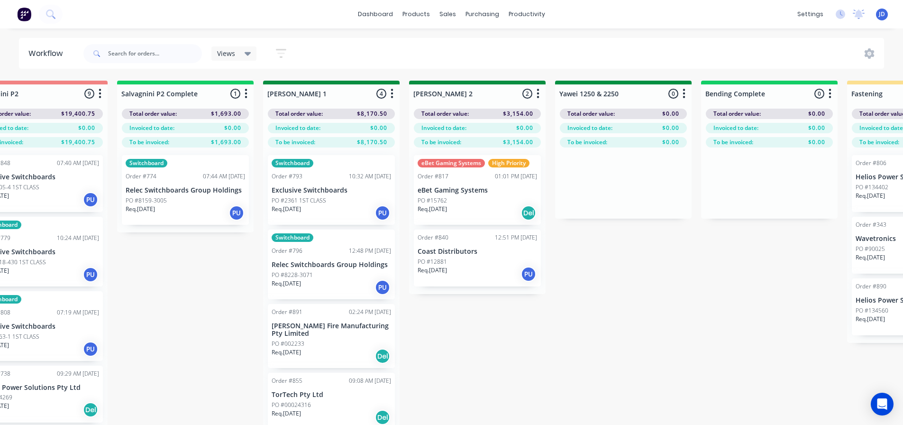
click at [194, 200] on div "PO #8159-3005" at bounding box center [185, 200] width 119 height 9
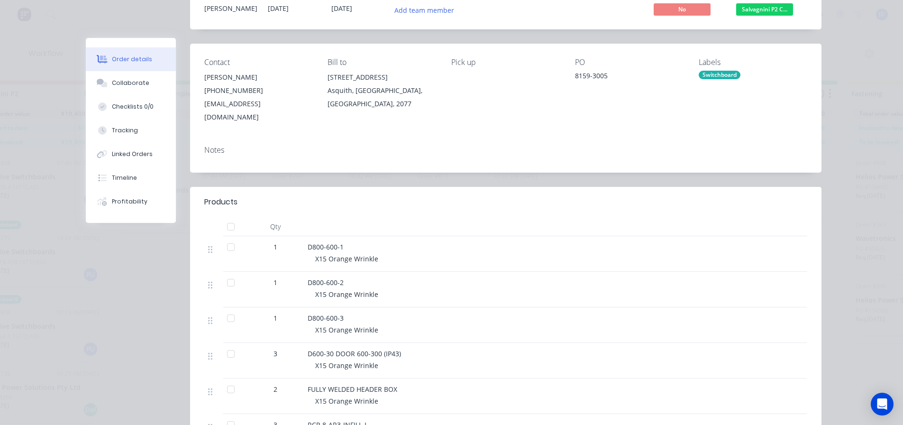
scroll to position [0, 0]
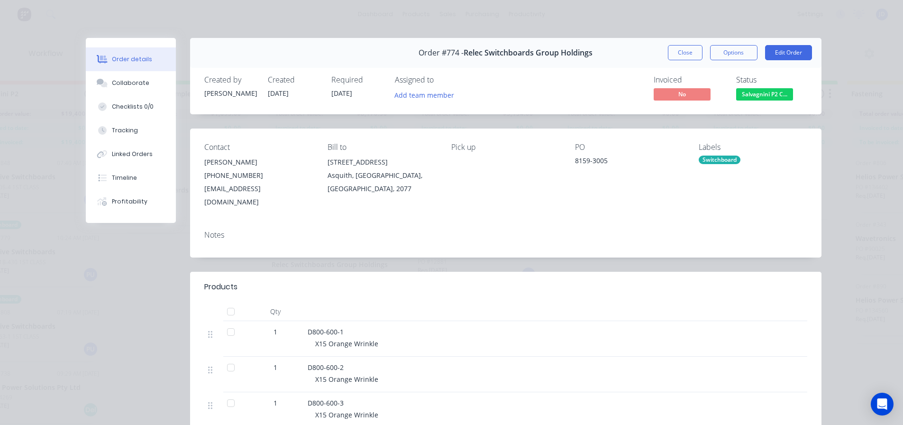
drag, startPoint x: 674, startPoint y: 52, endPoint x: 645, endPoint y: 58, distance: 29.6
click at [674, 53] on button "Close" at bounding box center [685, 52] width 35 height 15
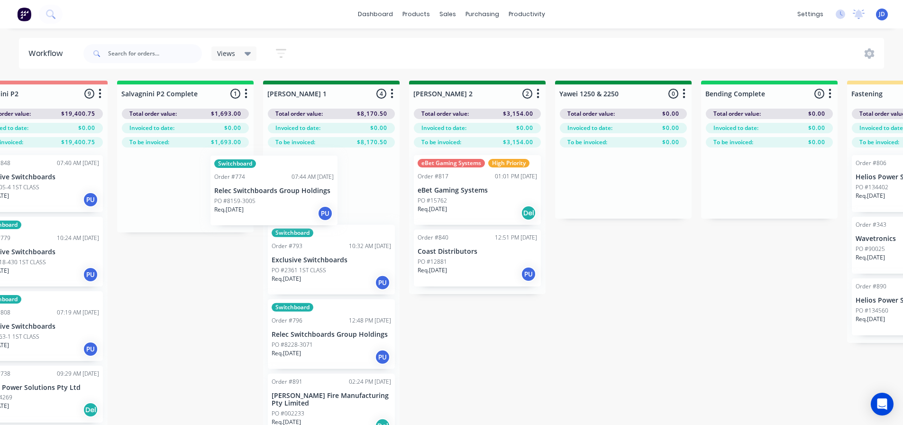
scroll to position [0, 1508]
drag, startPoint x: 181, startPoint y: 200, endPoint x: 312, endPoint y: 191, distance: 131.7
click at [318, 196] on div "On Hold 1 Status colour #FF4949 hex #FF4949 Save Cancel Notifications Email SMS…" at bounding box center [651, 270] width 4332 height 378
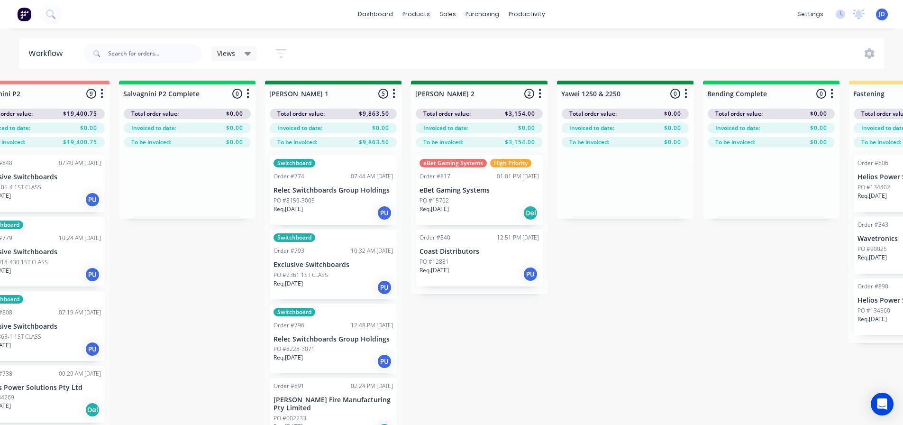
click at [312, 268] on p "Exclusive Switchboards" at bounding box center [333, 265] width 119 height 8
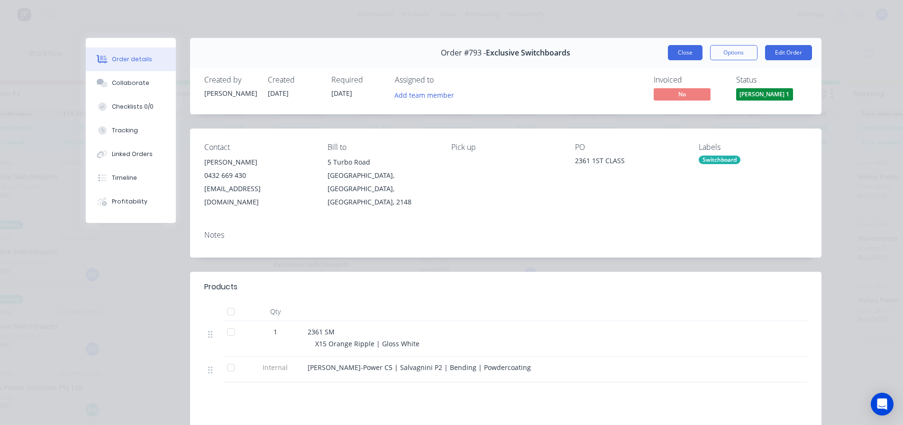
click at [671, 54] on button "Close" at bounding box center [685, 52] width 35 height 15
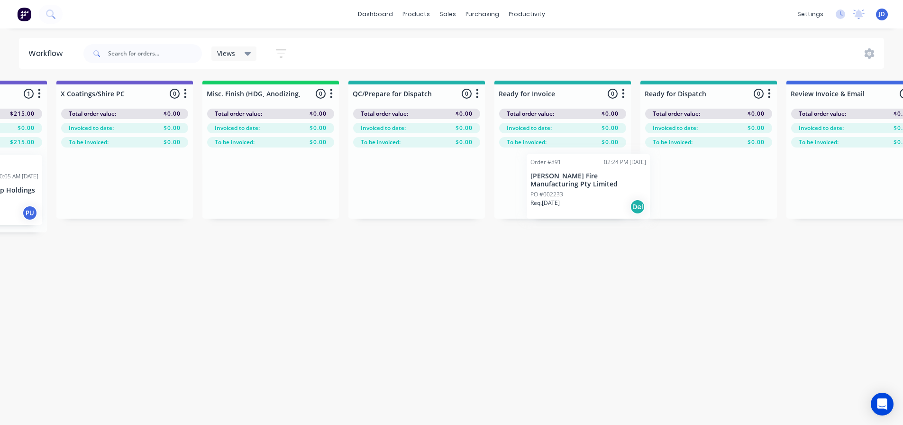
scroll to position [0, 3325]
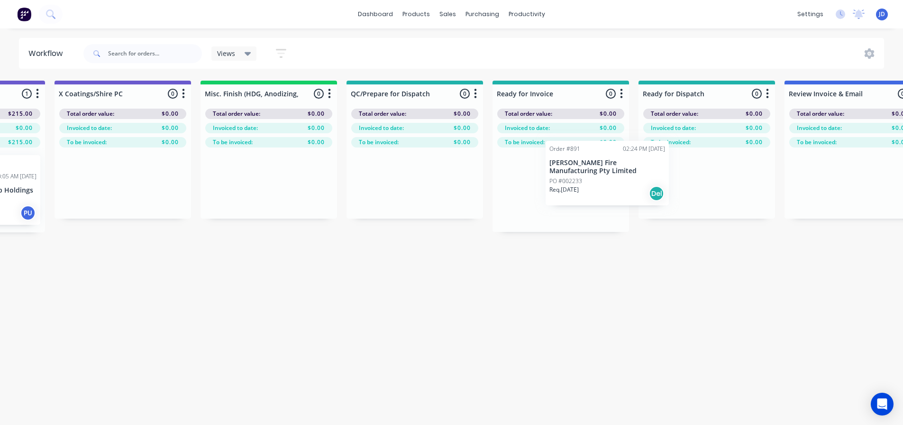
drag, startPoint x: 325, startPoint y: 336, endPoint x: 551, endPoint y: 199, distance: 264.5
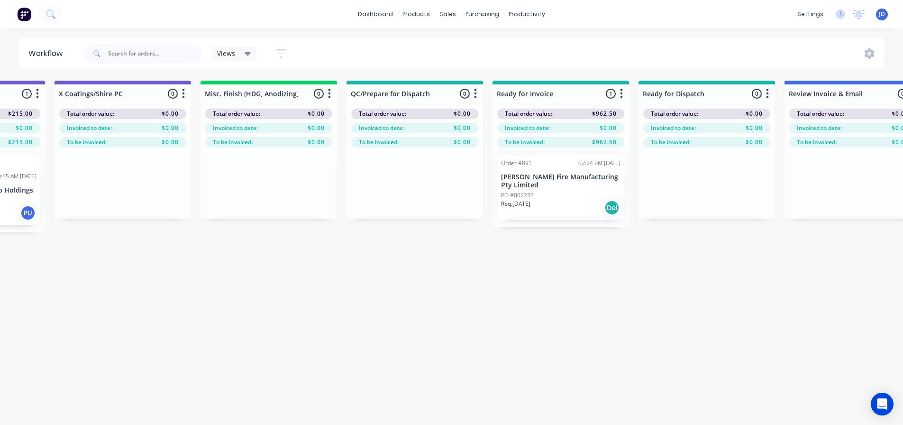
scroll to position [0, 3265]
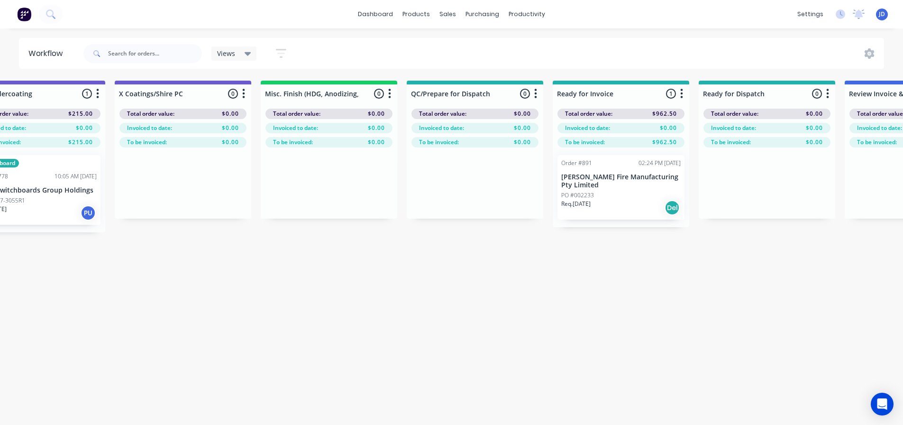
drag, startPoint x: 655, startPoint y: 284, endPoint x: 517, endPoint y: 257, distance: 141.0
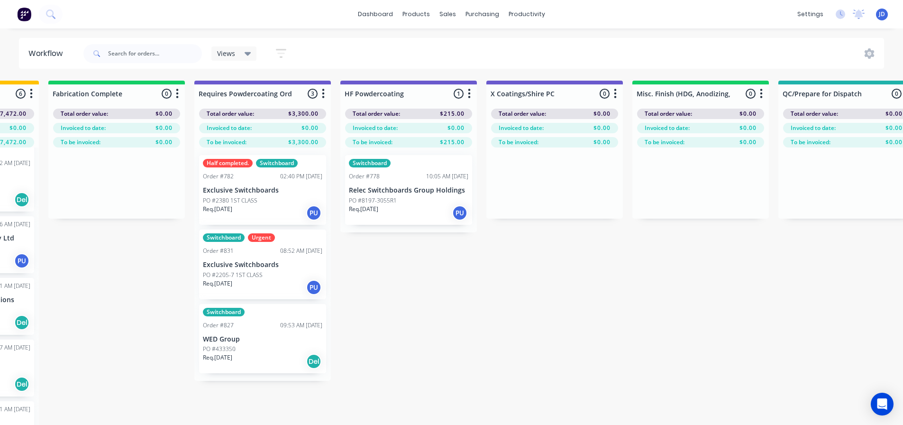
scroll to position [0, 2714]
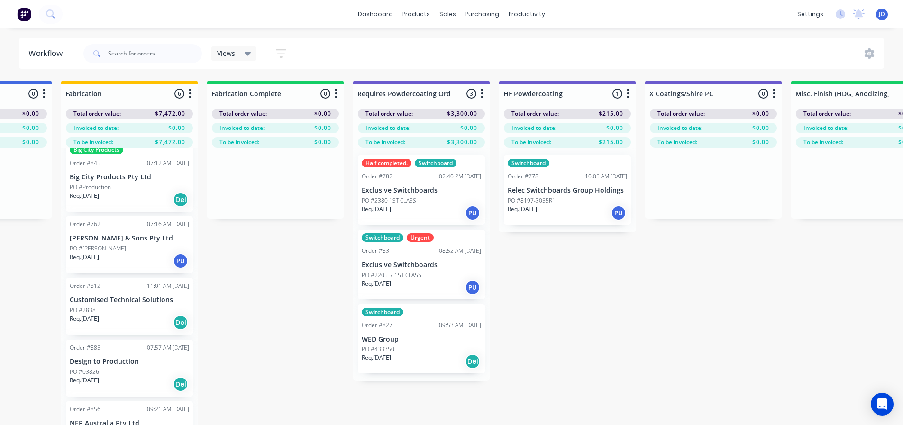
drag, startPoint x: 712, startPoint y: 289, endPoint x: 616, endPoint y: 264, distance: 99.0
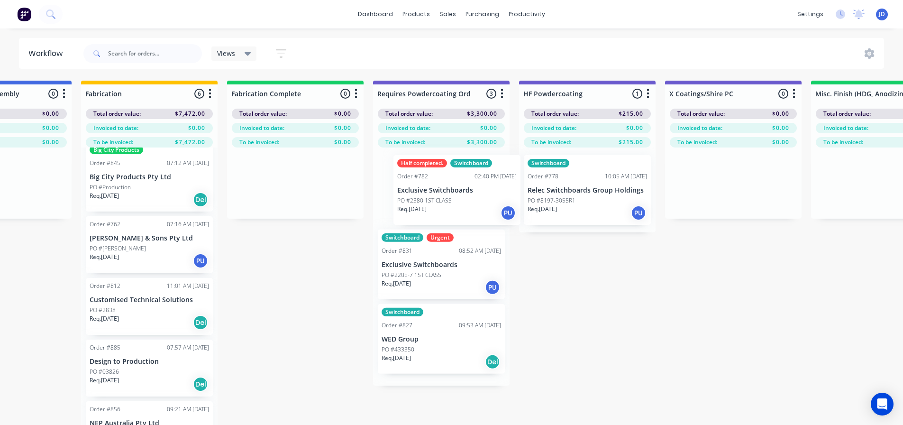
drag, startPoint x: 464, startPoint y: 209, endPoint x: 547, endPoint y: 216, distance: 83.3
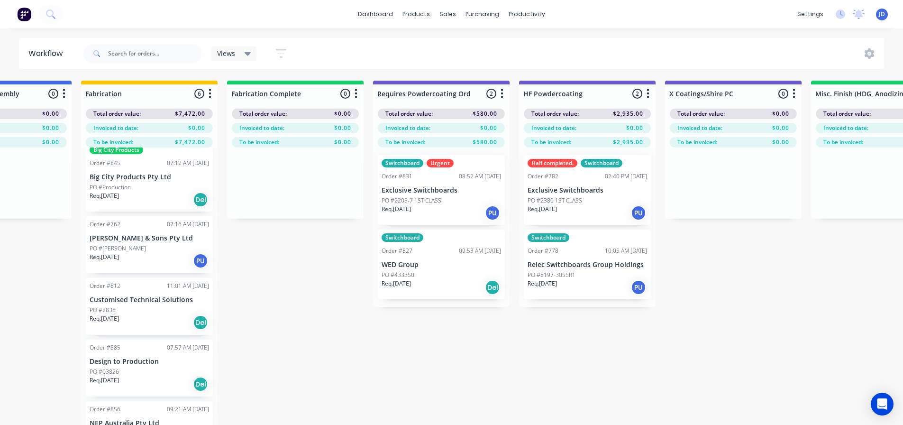
click at [428, 195] on div "Switchboard Urgent Order #831 08:52 AM [DATE] Exclusive Switchboards PO #2205-7…" at bounding box center [441, 190] width 127 height 70
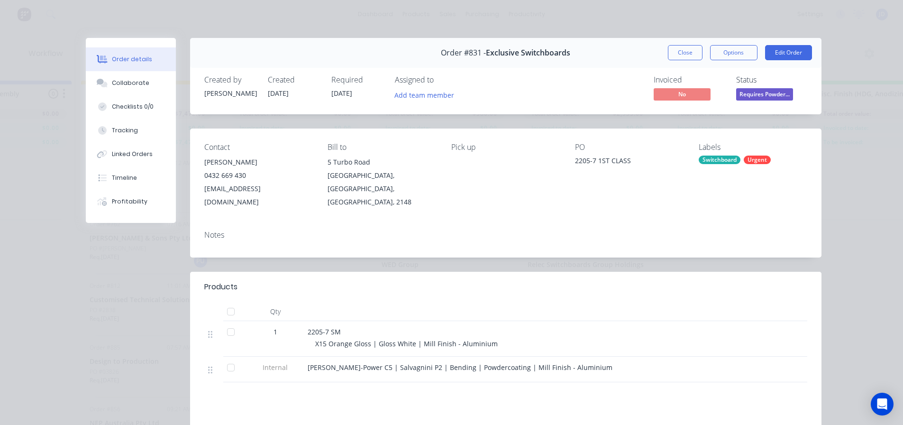
drag, startPoint x: 674, startPoint y: 53, endPoint x: 542, endPoint y: 150, distance: 163.7
click at [675, 53] on button "Close" at bounding box center [685, 52] width 35 height 15
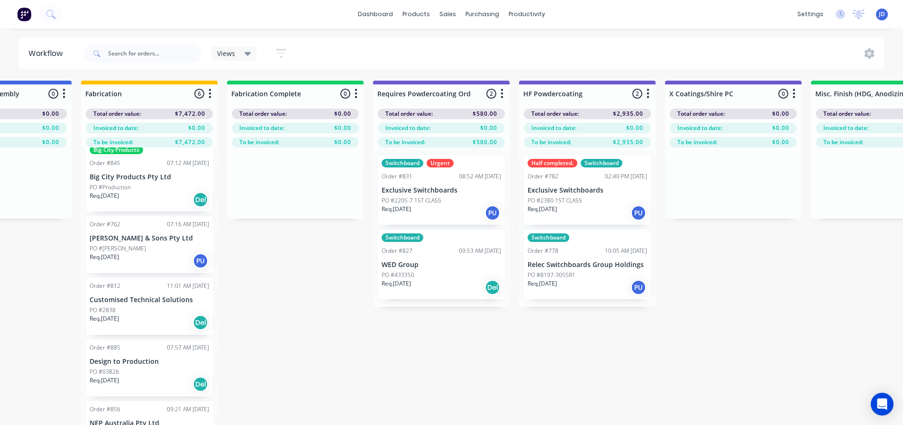
drag, startPoint x: 514, startPoint y: 208, endPoint x: 616, endPoint y: 208, distance: 102.0
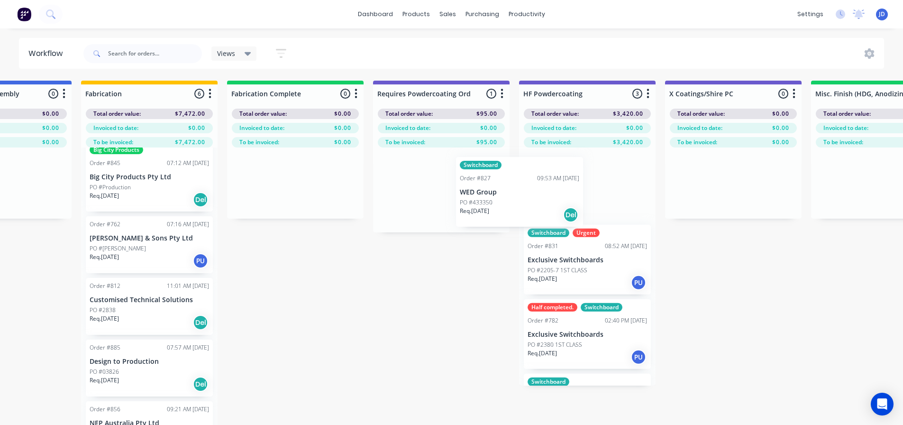
drag, startPoint x: 511, startPoint y: 200, endPoint x: 555, endPoint y: 195, distance: 44.4
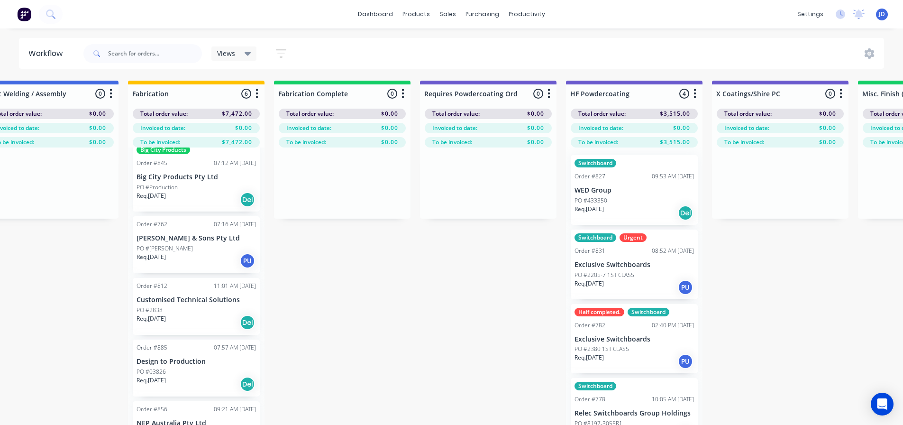
drag, startPoint x: 398, startPoint y: 272, endPoint x: 388, endPoint y: 260, distance: 15.4
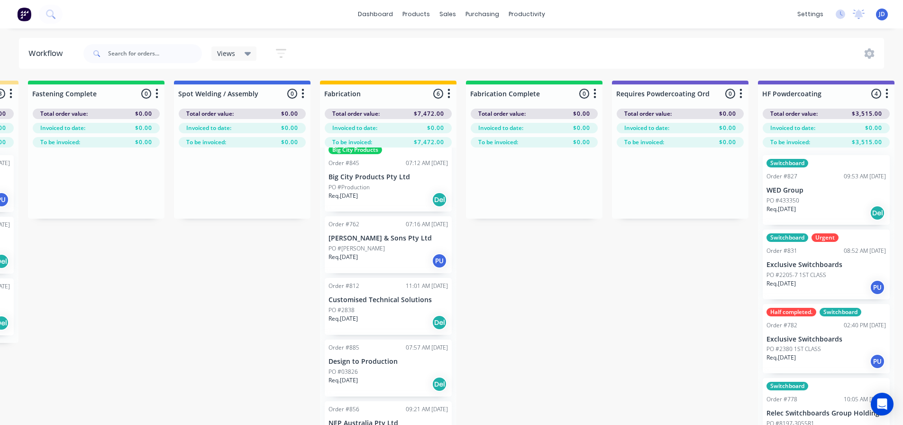
drag, startPoint x: 470, startPoint y: 299, endPoint x: 351, endPoint y: 277, distance: 121.1
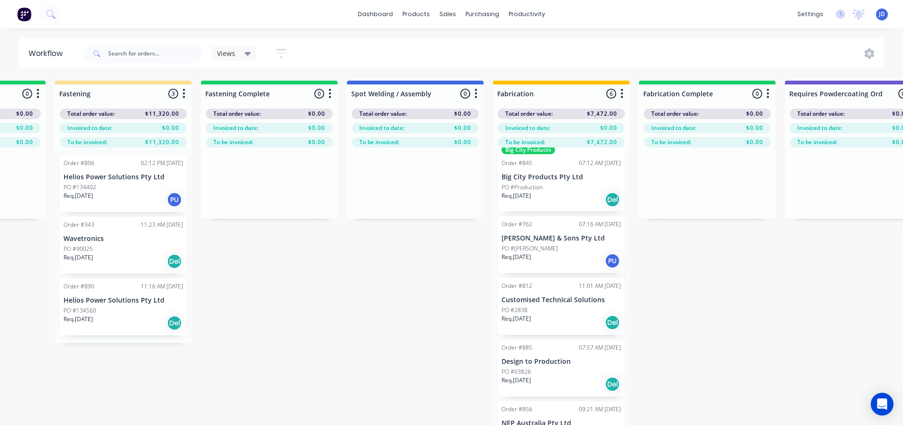
drag, startPoint x: 307, startPoint y: 257, endPoint x: 183, endPoint y: 250, distance: 124.4
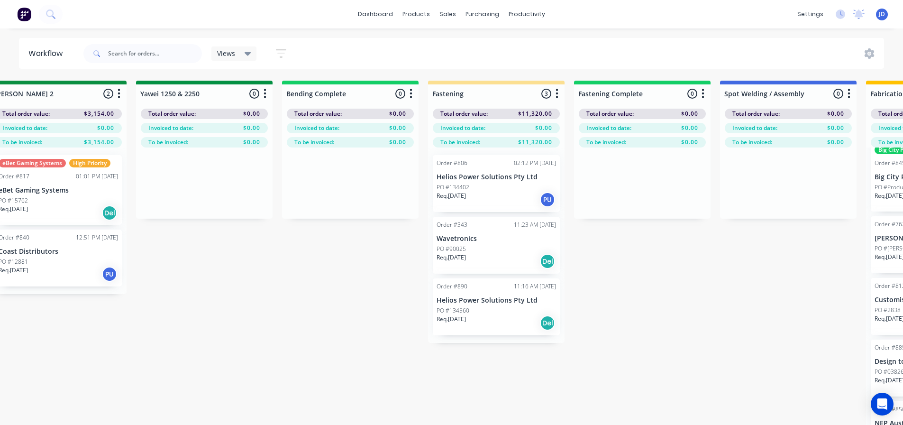
drag, startPoint x: 398, startPoint y: 345, endPoint x: 309, endPoint y: 319, distance: 93.0
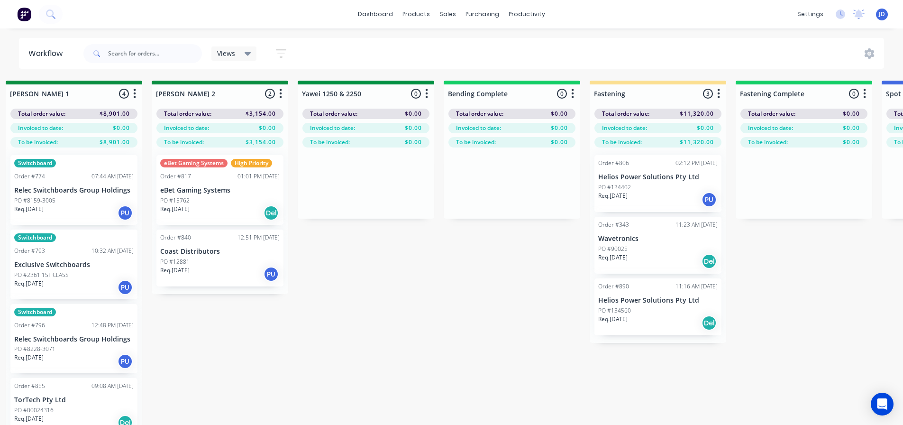
drag, startPoint x: 373, startPoint y: 335, endPoint x: 310, endPoint y: 317, distance: 65.1
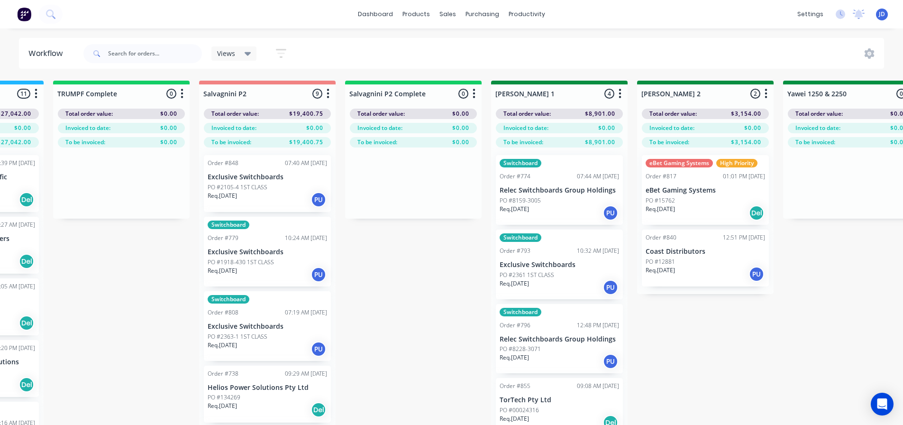
scroll to position [0, 1080]
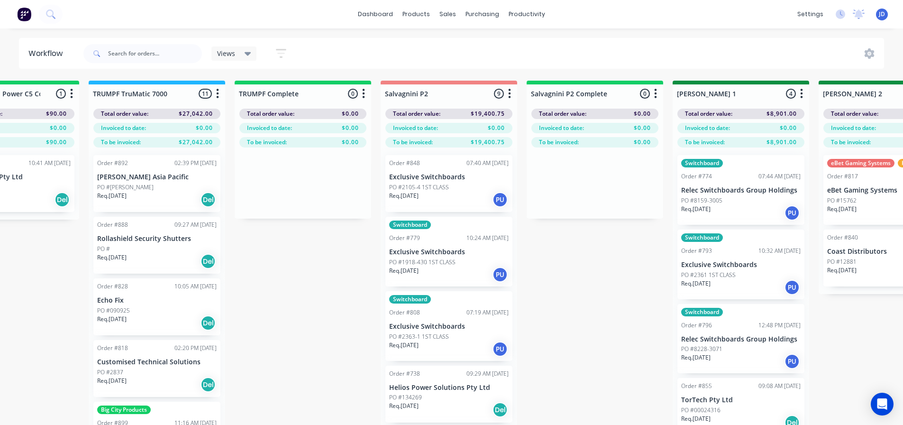
drag, startPoint x: 540, startPoint y: 352, endPoint x: 451, endPoint y: 327, distance: 92.8
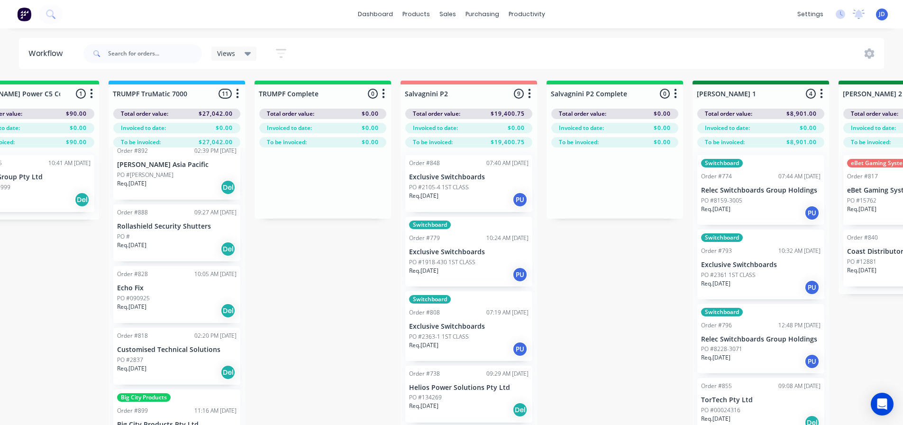
scroll to position [47, 0]
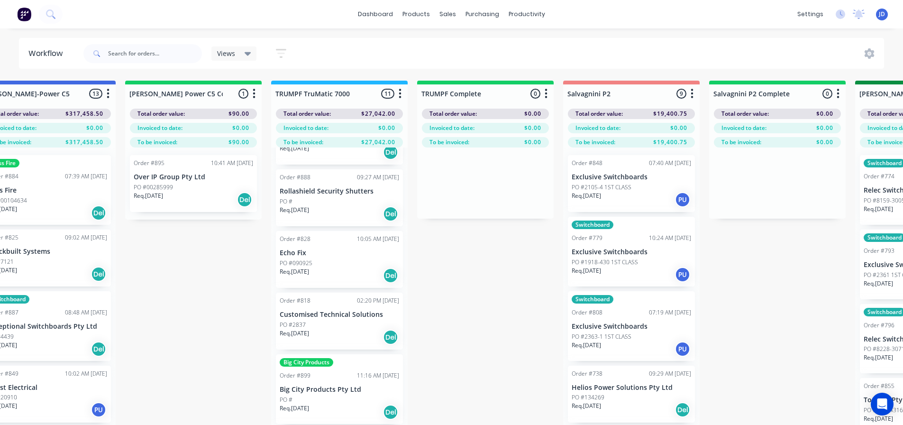
drag, startPoint x: 352, startPoint y: 347, endPoint x: 280, endPoint y: 332, distance: 74.0
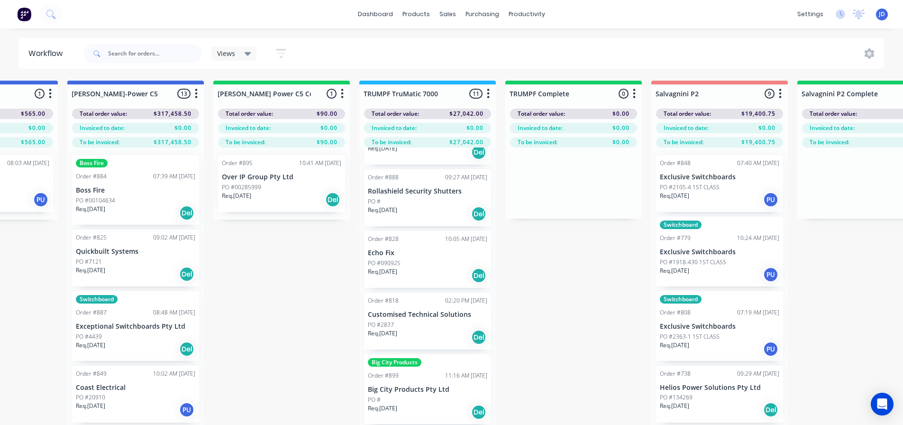
scroll to position [0, 611]
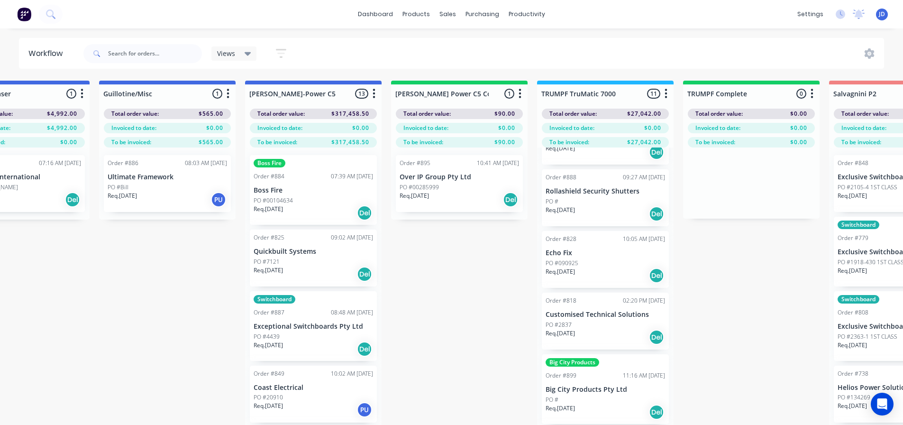
drag
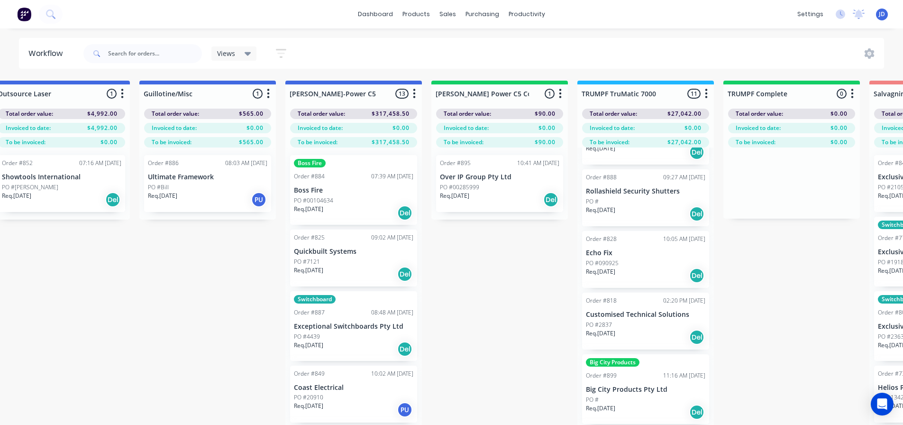
click at [500, 186] on div "PO #00285999" at bounding box center [499, 187] width 119 height 9
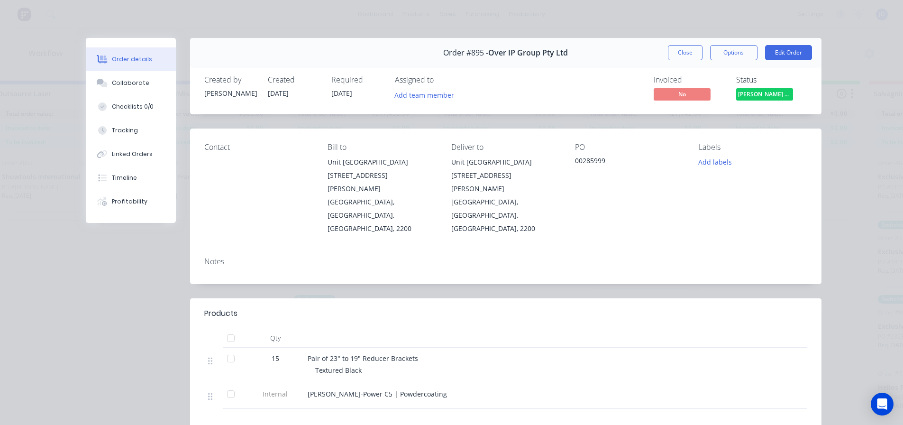
click at [694, 52] on button "Close" at bounding box center [685, 52] width 35 height 15
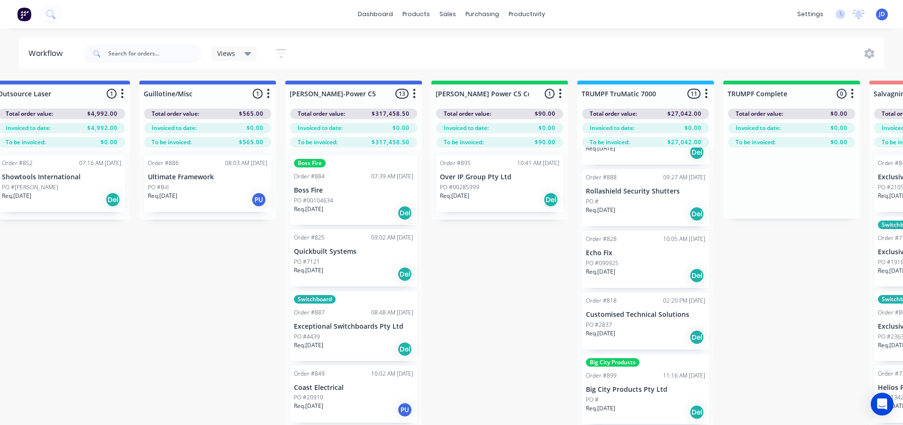
click at [510, 192] on div "Req. [DATE] Del" at bounding box center [499, 200] width 119 height 16
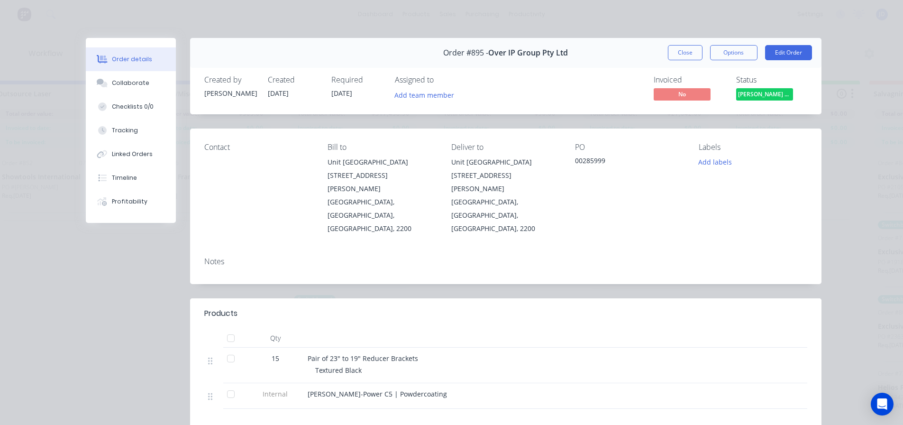
click at [773, 89] on span "[PERSON_NAME] Power C5 C..." at bounding box center [764, 94] width 57 height 12
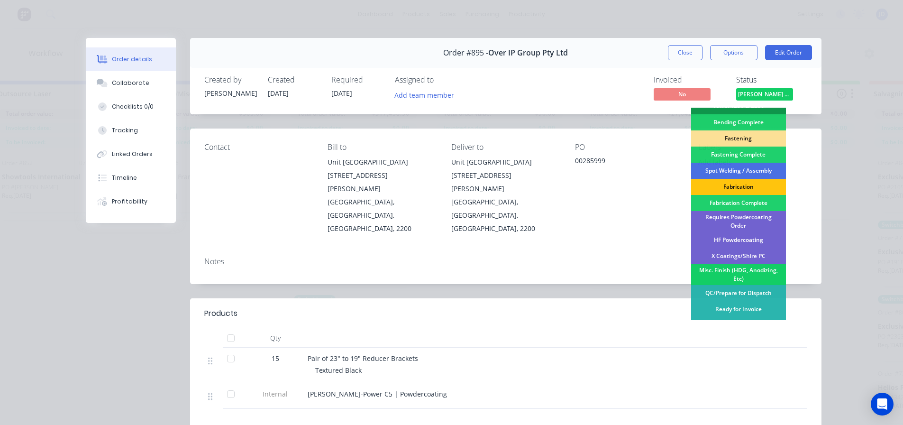
scroll to position [237, 0]
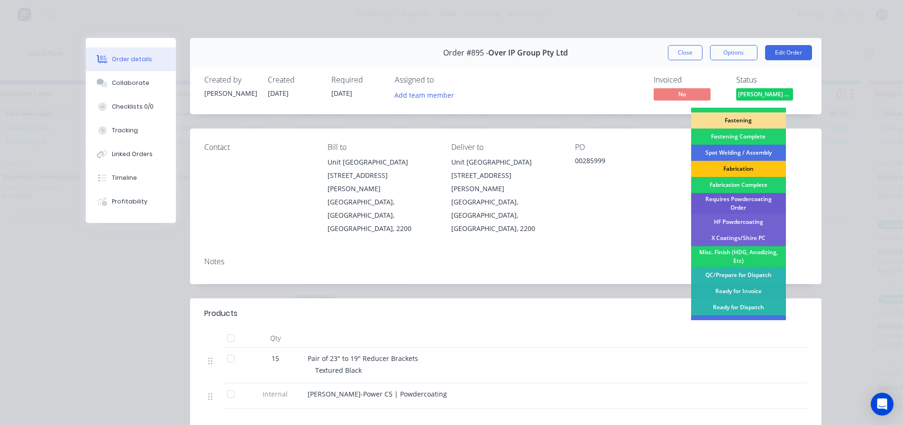
click at [753, 205] on div "Requires Powdercoating Order" at bounding box center [738, 203] width 95 height 21
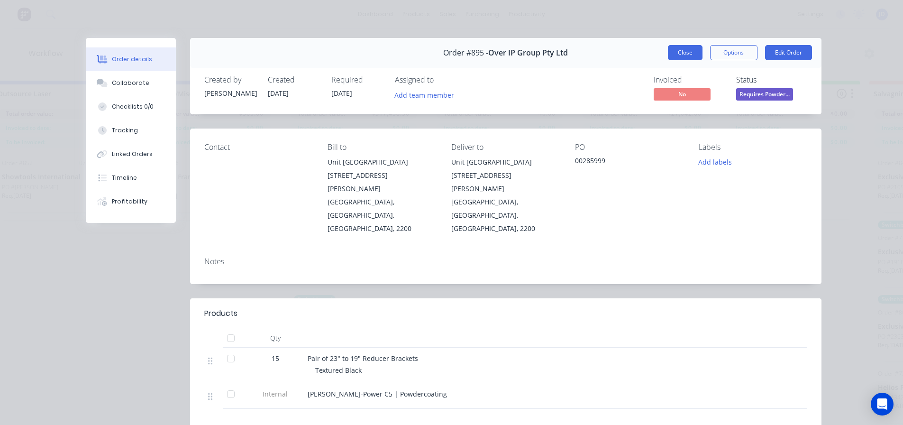
click at [679, 58] on button "Close" at bounding box center [685, 52] width 35 height 15
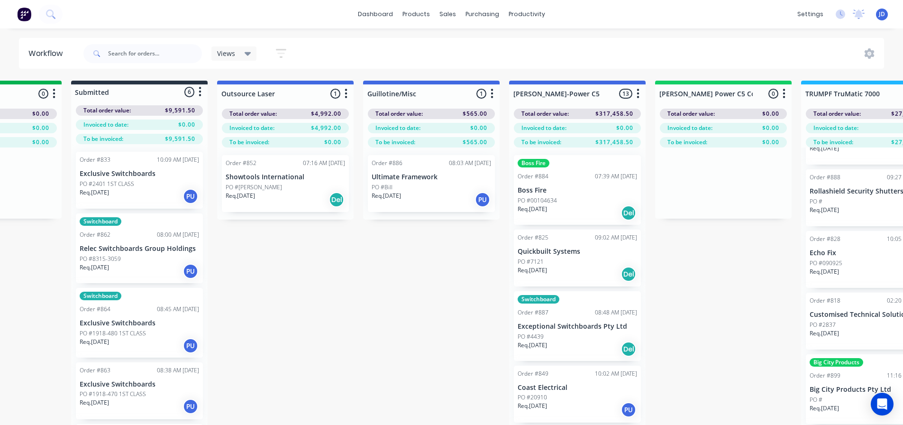
scroll to position [0, 297]
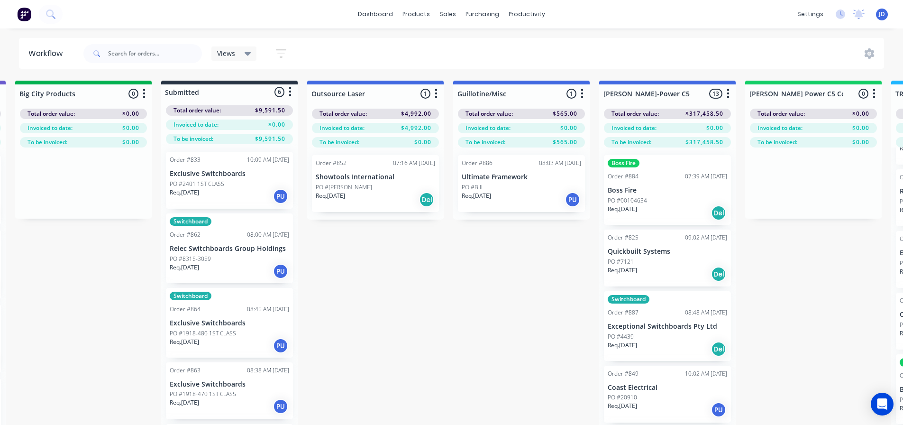
drag, startPoint x: 183, startPoint y: 266, endPoint x: 144, endPoint y: 280, distance: 41.4
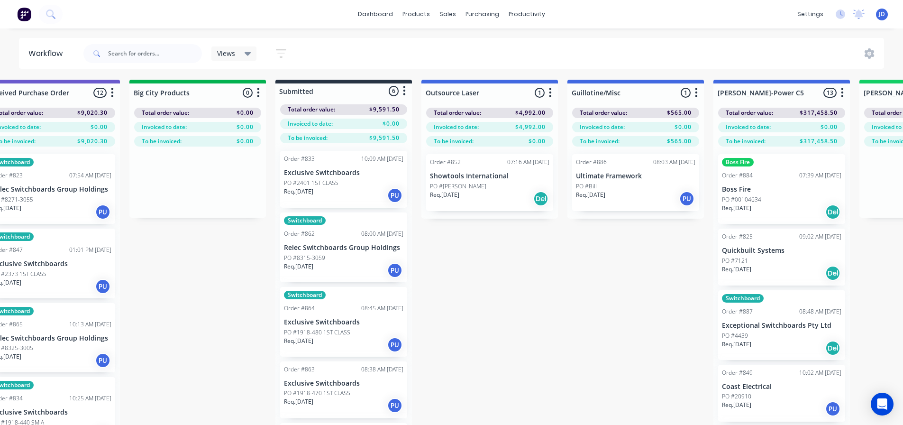
scroll to position [0, 108]
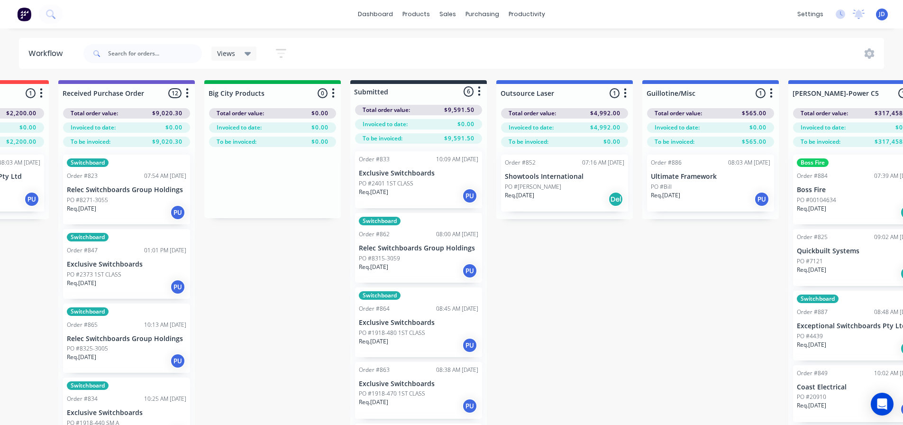
drag, startPoint x: 507, startPoint y: 325, endPoint x: 453, endPoint y: 312, distance: 56.1
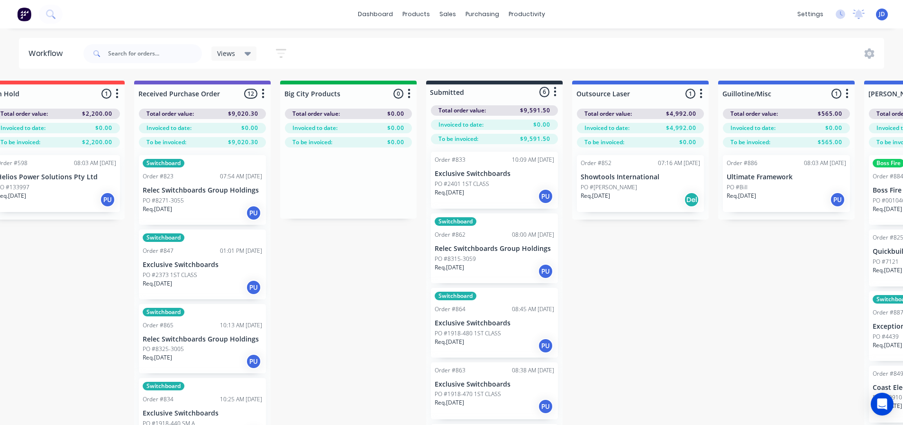
scroll to position [0, 0]
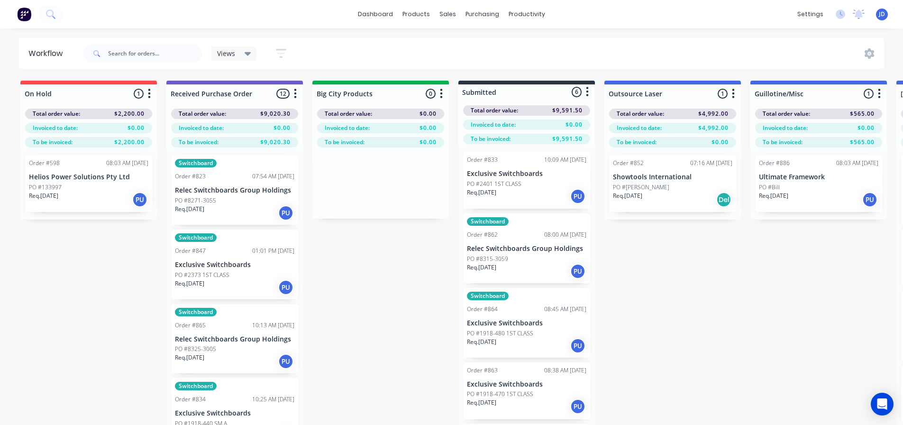
drag, startPoint x: 591, startPoint y: 348, endPoint x: 485, endPoint y: 315, distance: 111.7
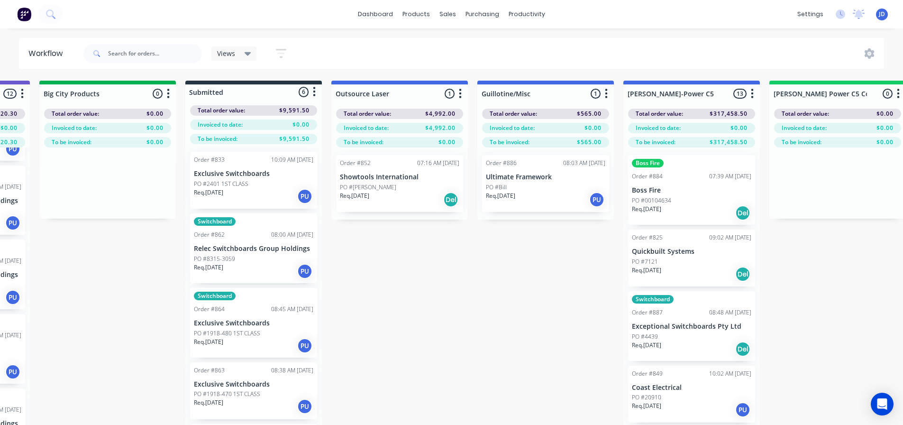
drag, startPoint x: 725, startPoint y: 347, endPoint x: 613, endPoint y: 302, distance: 120.8
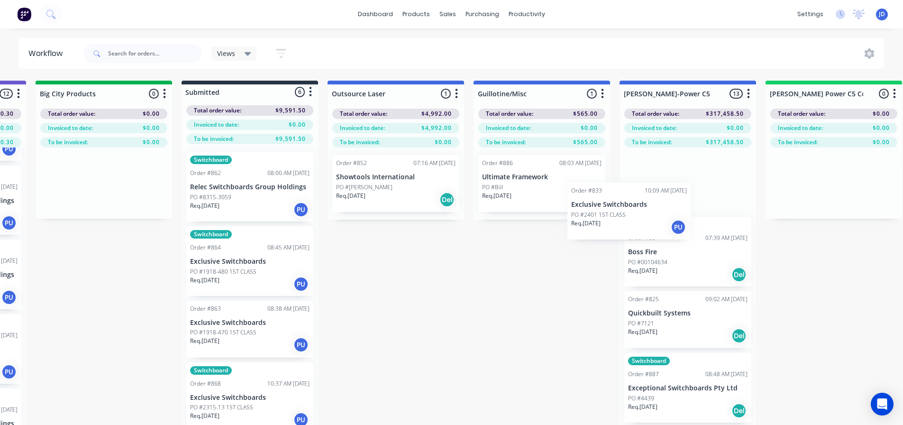
drag, startPoint x: 264, startPoint y: 182, endPoint x: 673, endPoint y: 195, distance: 409.4
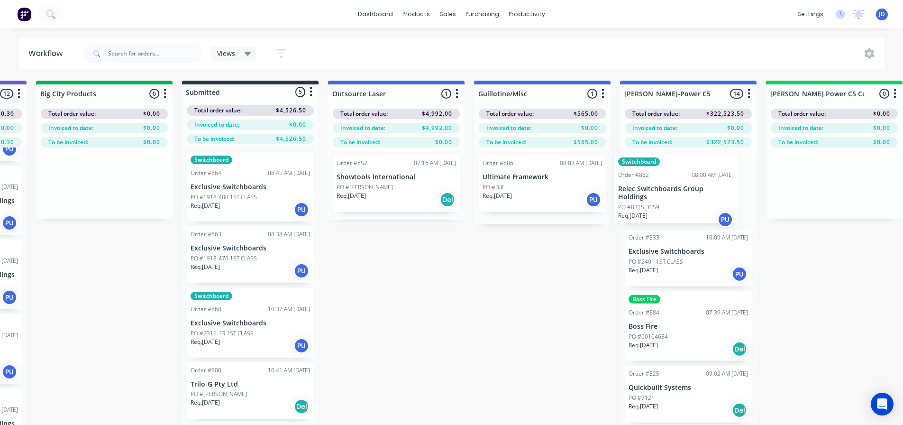
drag, startPoint x: 259, startPoint y: 187, endPoint x: 648, endPoint y: 185, distance: 388.4
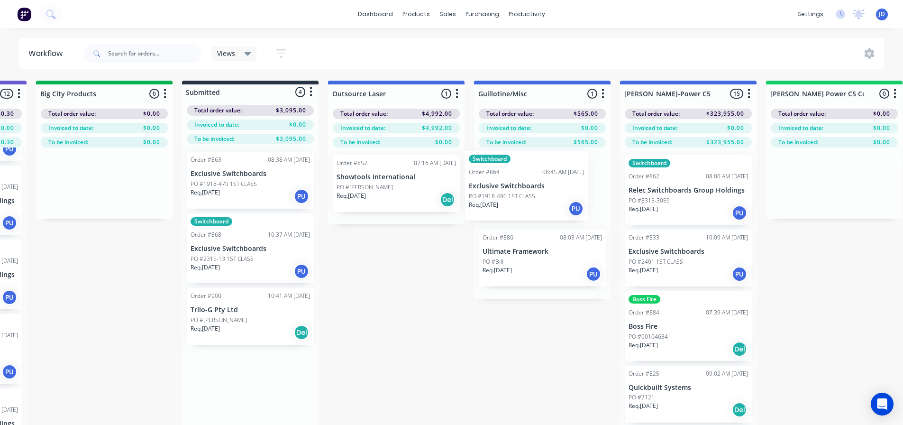
drag, startPoint x: 428, startPoint y: 188, endPoint x: 644, endPoint y: 181, distance: 215.9
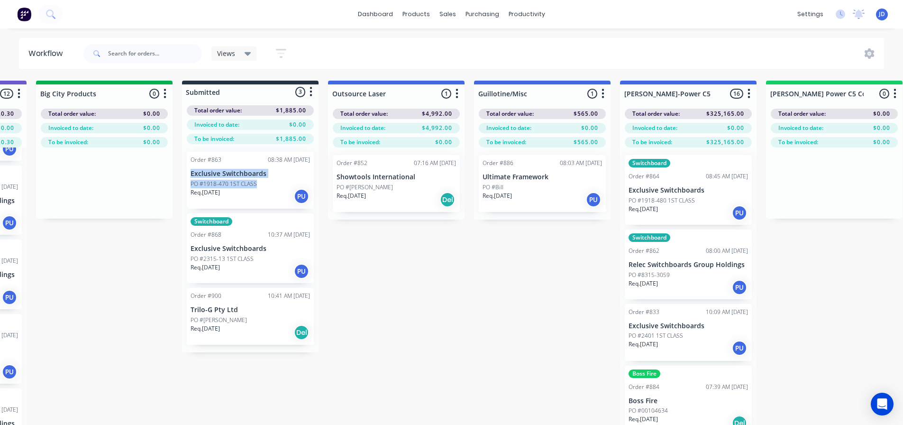
drag, startPoint x: 182, startPoint y: 175, endPoint x: 248, endPoint y: 182, distance: 65.8
click at [248, 182] on div "Order #863 08:38 AM [DATE] Exclusive Switchboards PO #1918-470 1ST CLASS Req. […" at bounding box center [250, 248] width 137 height 208
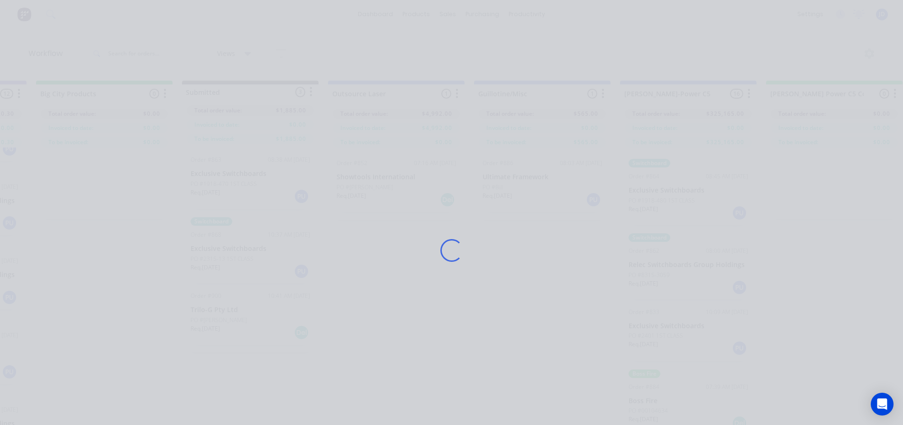
drag, startPoint x: 403, startPoint y: 305, endPoint x: 372, endPoint y: 281, distance: 39.3
click at [390, 294] on div "Loading..." at bounding box center [452, 250] width 759 height 425
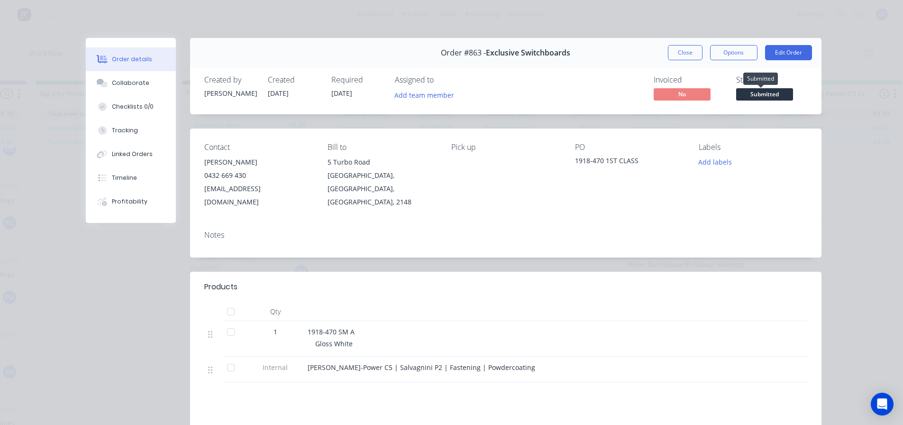
click at [752, 94] on span "Submitted" at bounding box center [764, 94] width 57 height 12
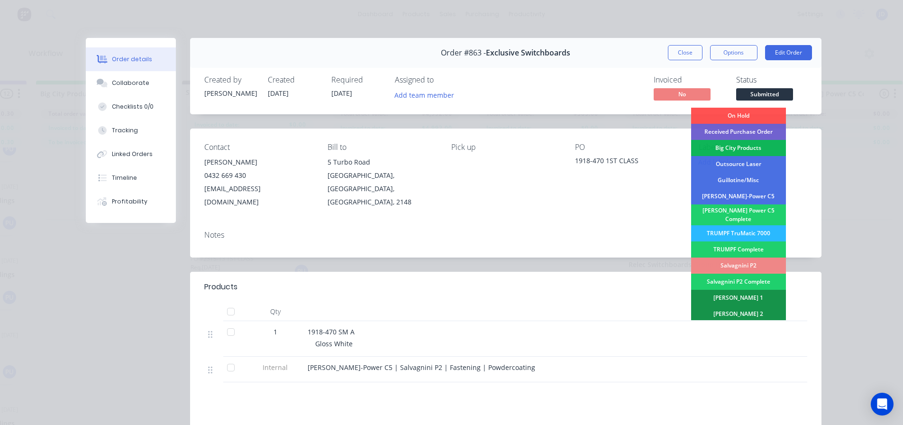
drag, startPoint x: 744, startPoint y: 196, endPoint x: 738, endPoint y: 151, distance: 45.9
click at [744, 194] on div "[PERSON_NAME]-Power C5" at bounding box center [738, 196] width 95 height 16
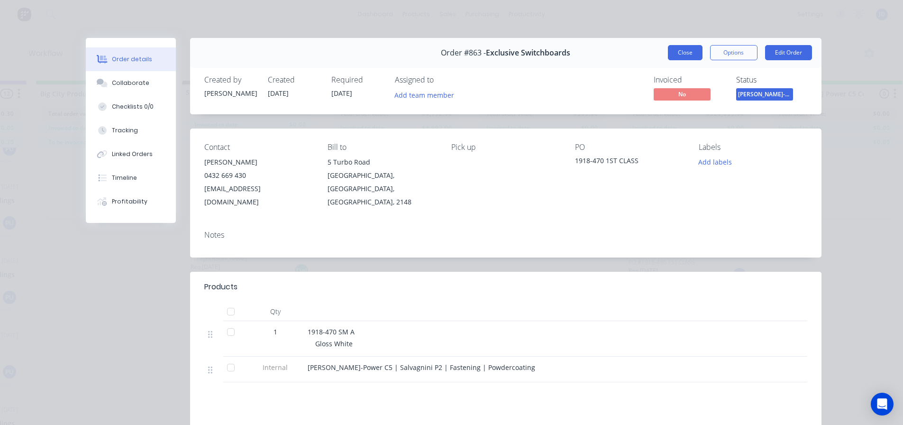
click at [672, 46] on div "Order #863 - Exclusive Switchboards Close Options Edit Order" at bounding box center [506, 53] width 632 height 30
click at [680, 56] on button "Close" at bounding box center [685, 52] width 35 height 15
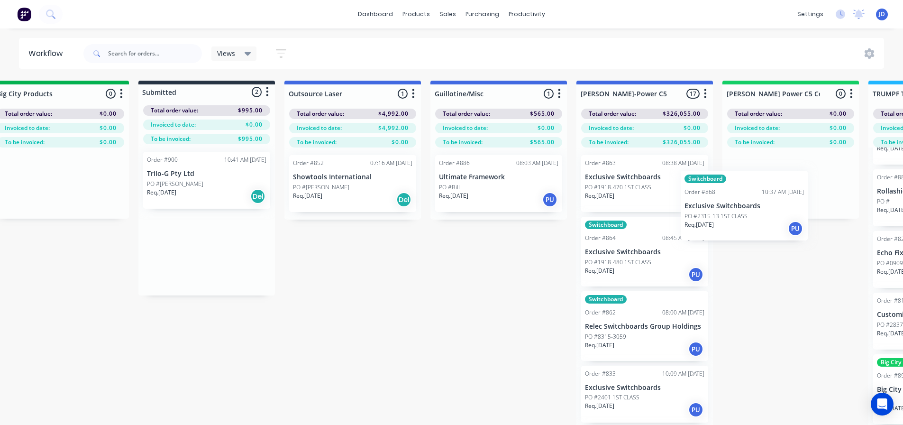
scroll to position [0, 321]
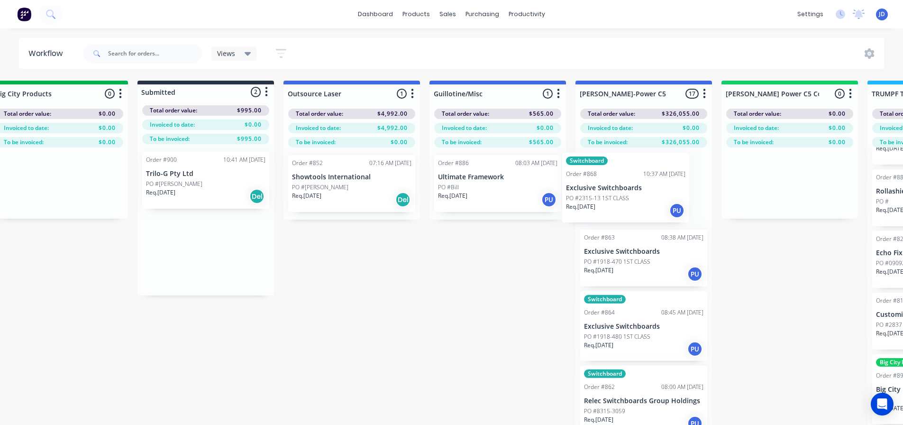
drag, startPoint x: 286, startPoint y: 188, endPoint x: 579, endPoint y: 175, distance: 292.4
drag, startPoint x: 83, startPoint y: 187, endPoint x: 107, endPoint y: 181, distance: 23.9
click at [88, 186] on div at bounding box center [59, 182] width 137 height 71
click at [149, 178] on div "Order #900 10:41 AM [DATE] Trilo-G Pty Ltd PO #Simon Req. [DATE] Del" at bounding box center [205, 180] width 127 height 57
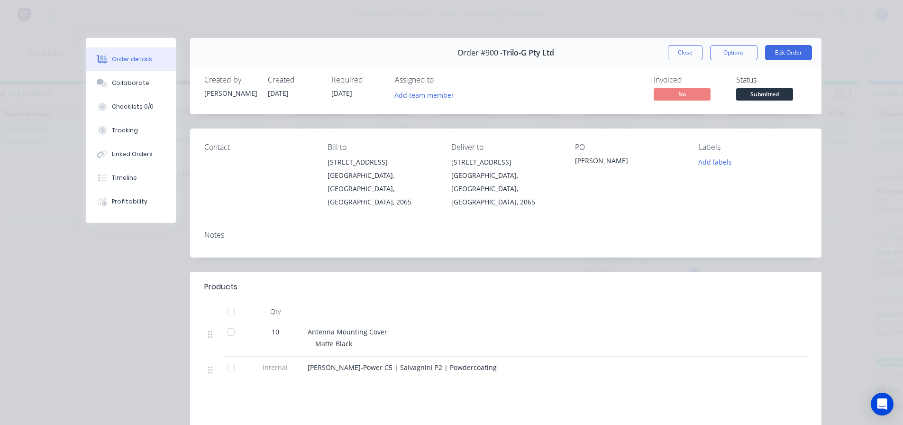
drag, startPoint x: 785, startPoint y: 102, endPoint x: 778, endPoint y: 95, distance: 9.7
click at [784, 101] on button "Submitted" at bounding box center [764, 95] width 57 height 14
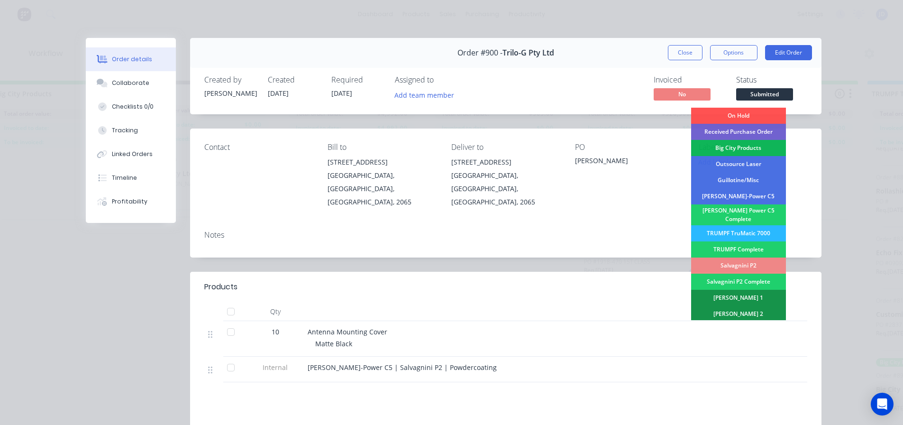
click at [752, 199] on div "[PERSON_NAME]-Power C5" at bounding box center [738, 196] width 95 height 16
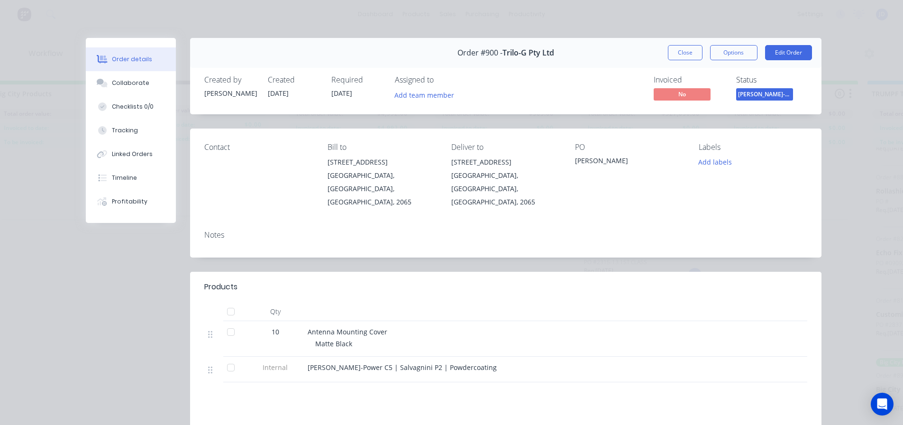
click at [677, 57] on button "Close" at bounding box center [685, 52] width 35 height 15
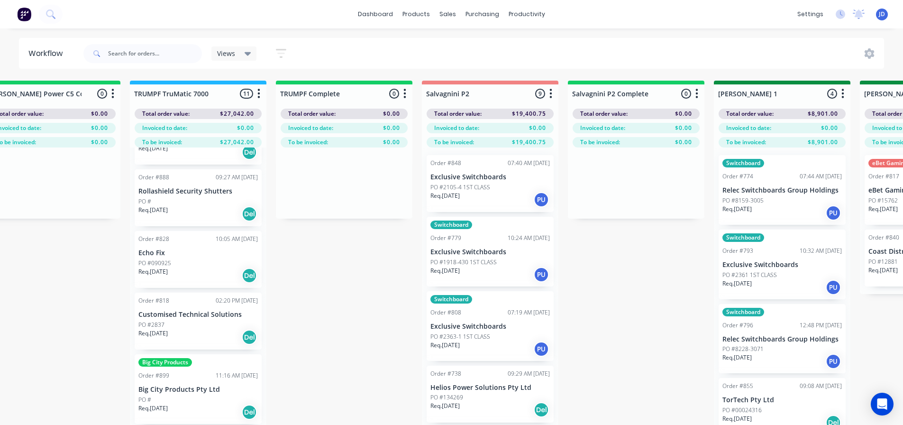
drag, startPoint x: 449, startPoint y: 292, endPoint x: 597, endPoint y: 267, distance: 149.6
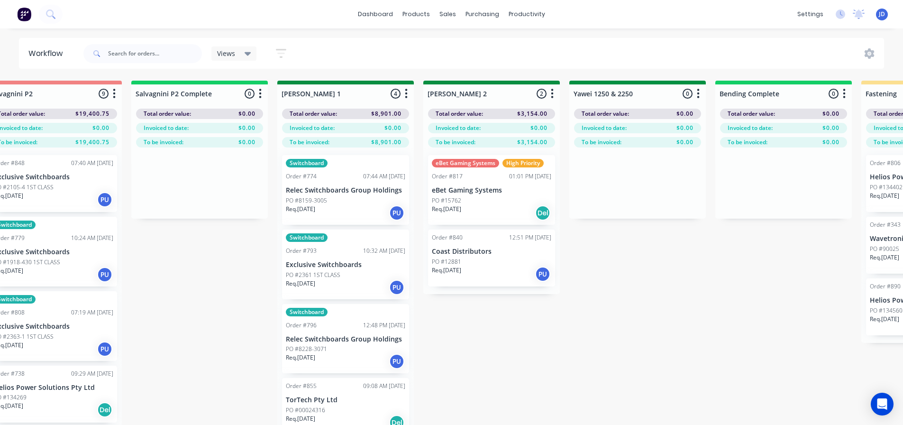
drag, startPoint x: 529, startPoint y: 300, endPoint x: 598, endPoint y: 248, distance: 86.8
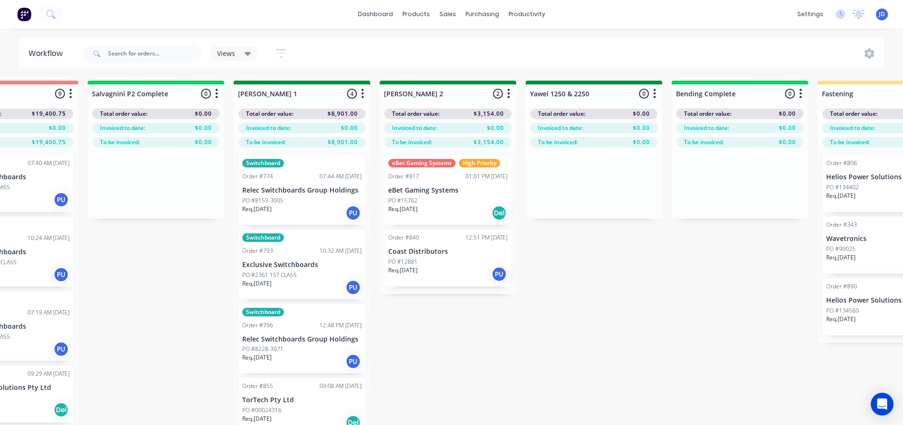
drag, startPoint x: 509, startPoint y: 343, endPoint x: 597, endPoint y: 341, distance: 87.7
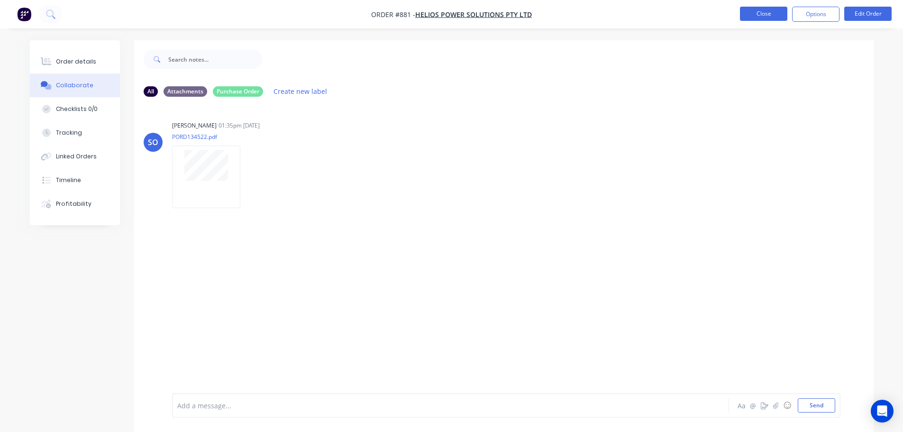
click at [761, 7] on button "Close" at bounding box center [763, 14] width 47 height 14
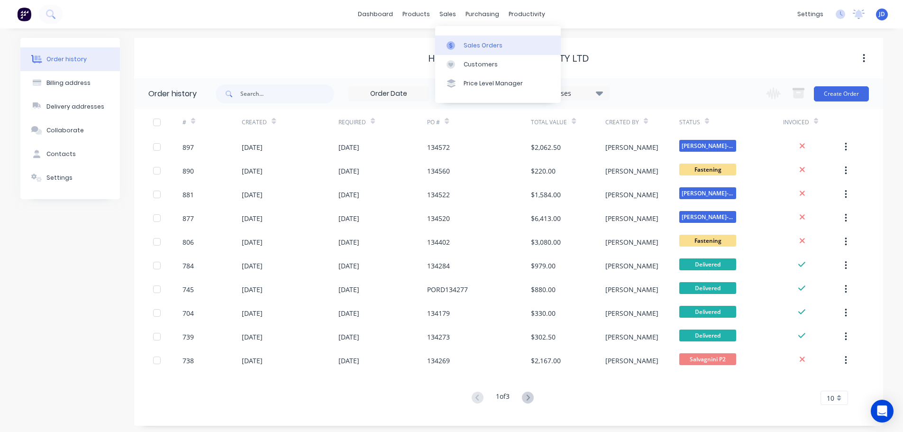
click at [452, 41] on icon at bounding box center [451, 45] width 9 height 9
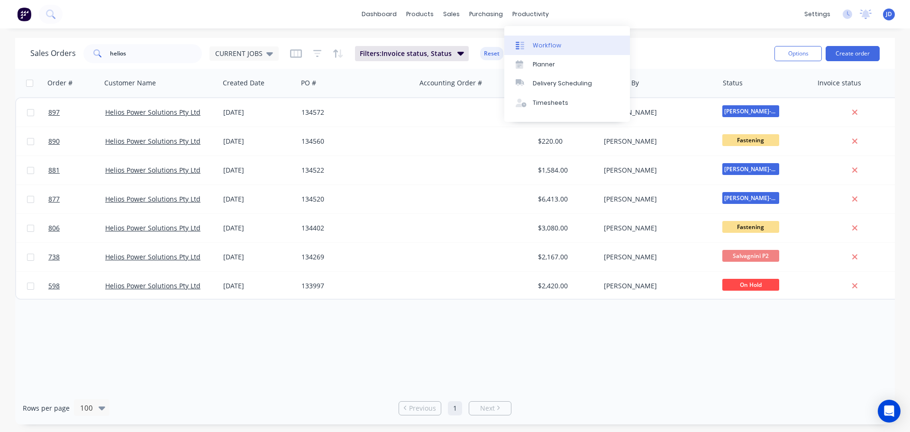
click at [539, 44] on div "Workflow" at bounding box center [547, 45] width 28 height 9
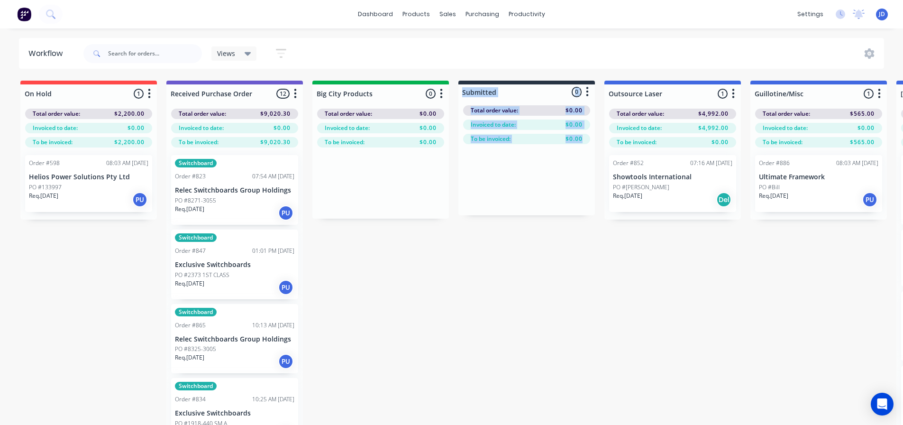
drag, startPoint x: 463, startPoint y: 265, endPoint x: 513, endPoint y: 266, distance: 49.8
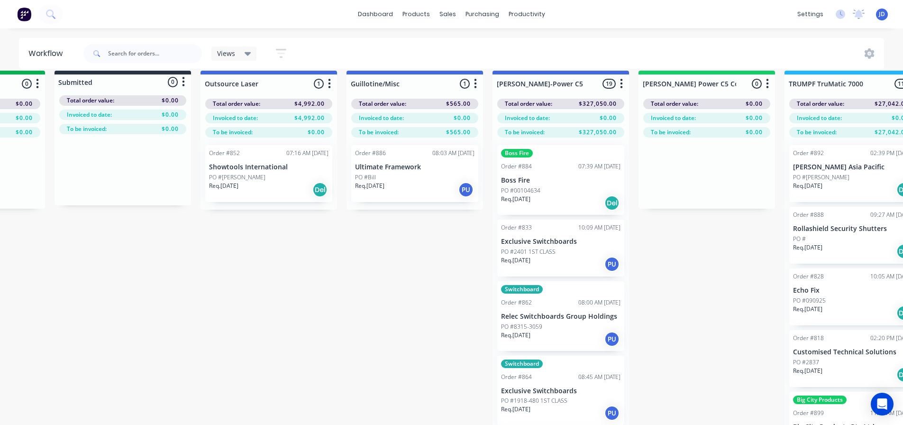
drag, startPoint x: 533, startPoint y: 249, endPoint x: 637, endPoint y: 268, distance: 106.1
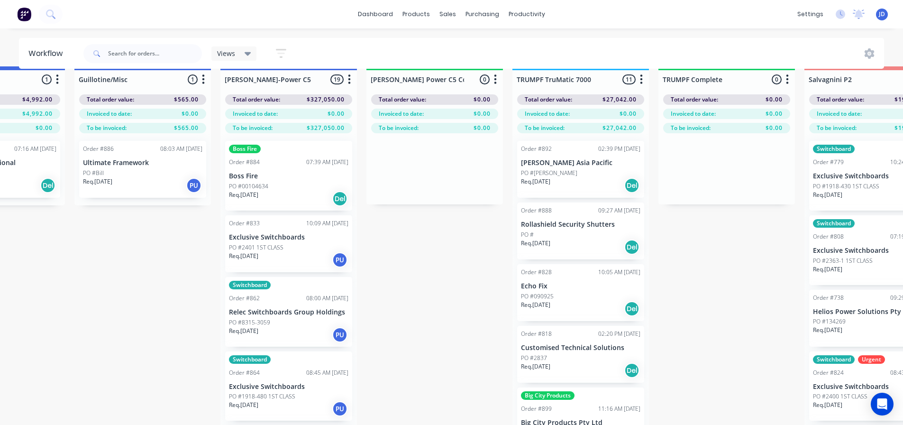
drag, startPoint x: 382, startPoint y: 221, endPoint x: 390, endPoint y: 218, distance: 8.1
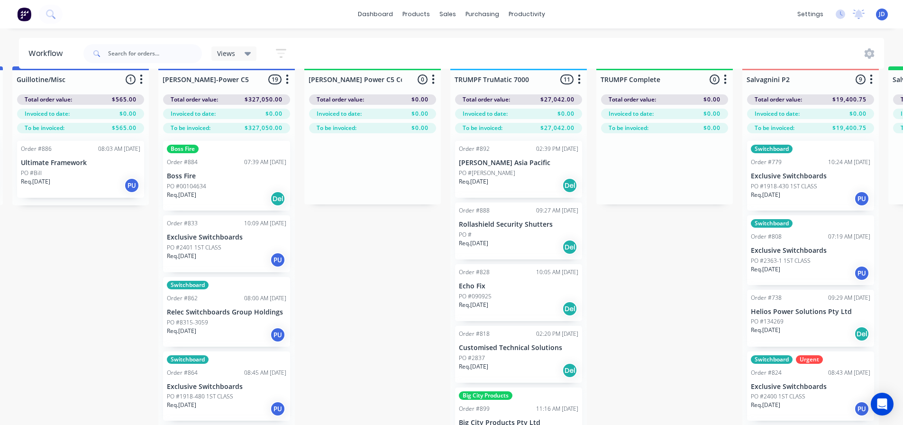
click at [205, 175] on p "Boss Fire" at bounding box center [226, 176] width 119 height 8
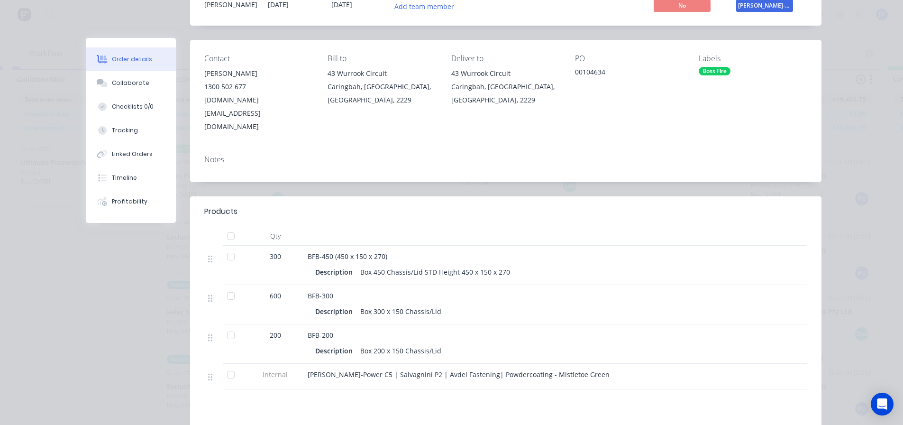
scroll to position [0, 0]
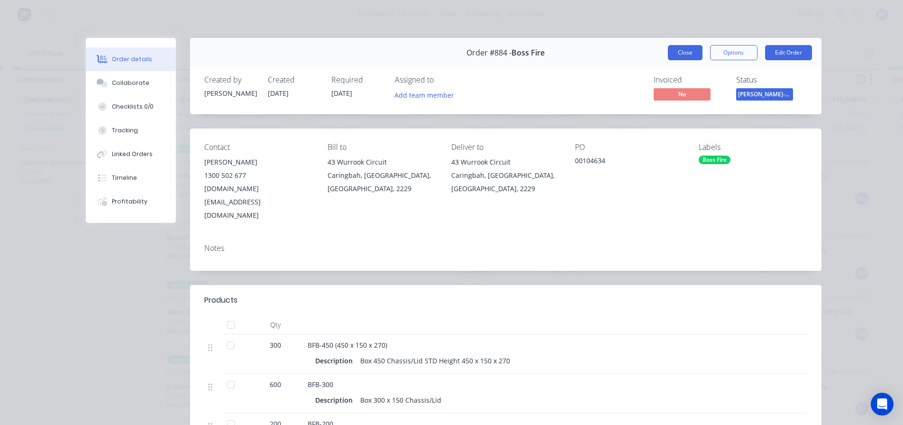
click at [670, 53] on div "Order #884 - Boss Fire Close Options Edit Order" at bounding box center [506, 53] width 632 height 30
click at [689, 50] on button "Close" at bounding box center [685, 52] width 35 height 15
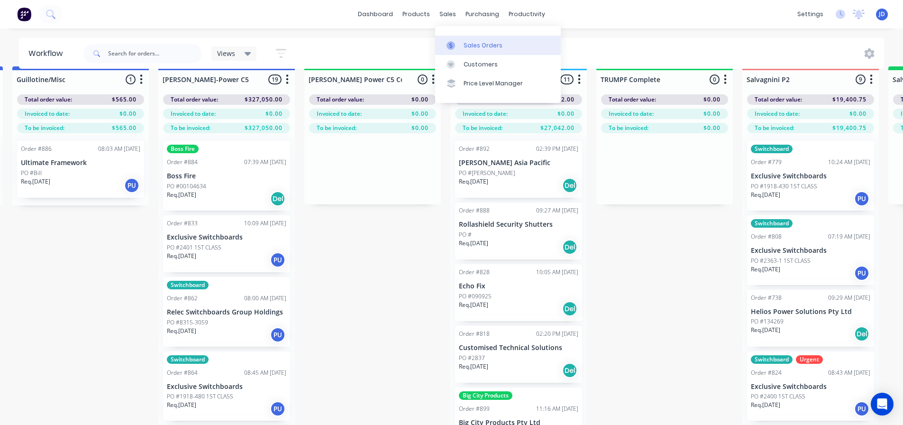
click at [459, 40] on link "Sales Orders" at bounding box center [498, 45] width 126 height 19
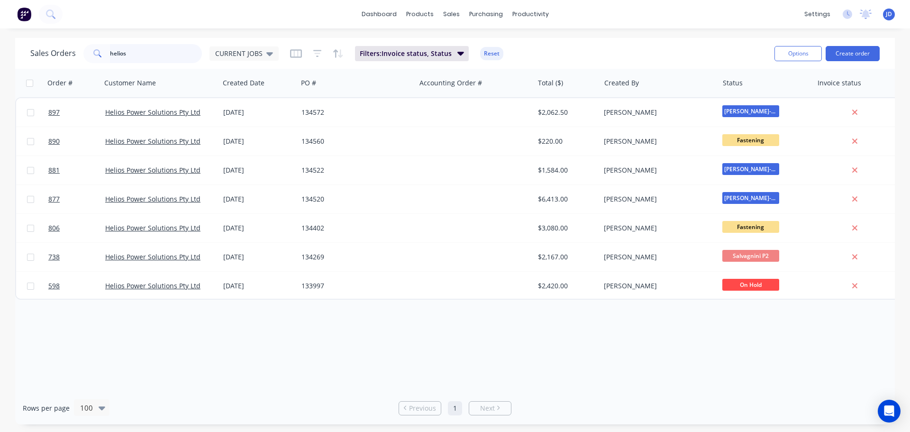
drag, startPoint x: 165, startPoint y: 54, endPoint x: 0, endPoint y: 34, distance: 165.7
click at [0, 42] on div "Sales Orders helios CURRENT JOBS Filters: Invoice status, Status Reset Options …" at bounding box center [455, 231] width 910 height 386
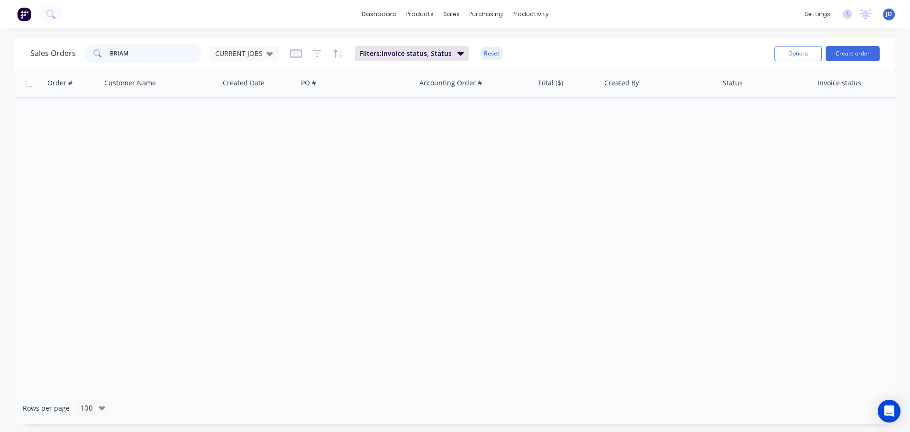
click at [139, 56] on input "BRIAM" at bounding box center [156, 53] width 92 height 19
drag, startPoint x: 268, startPoint y: 49, endPoint x: 260, endPoint y: 58, distance: 12.1
click at [268, 50] on icon at bounding box center [269, 53] width 7 height 10
click at [214, 138] on button "None" at bounding box center [266, 134] width 108 height 11
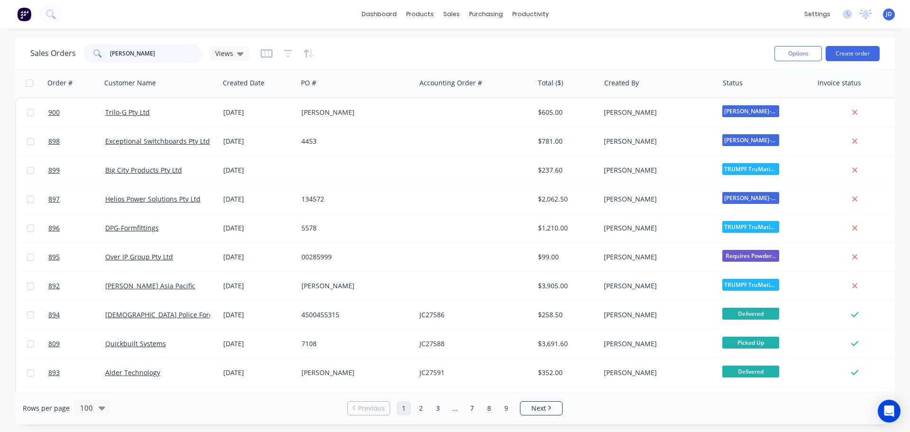
click at [150, 56] on input "[PERSON_NAME]" at bounding box center [156, 53] width 92 height 19
type input "[PERSON_NAME]"
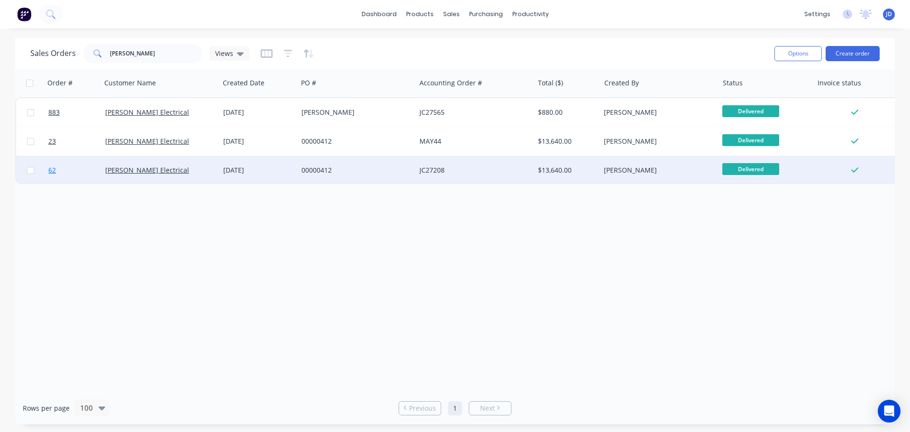
click at [96, 176] on link "62" at bounding box center [76, 170] width 57 height 28
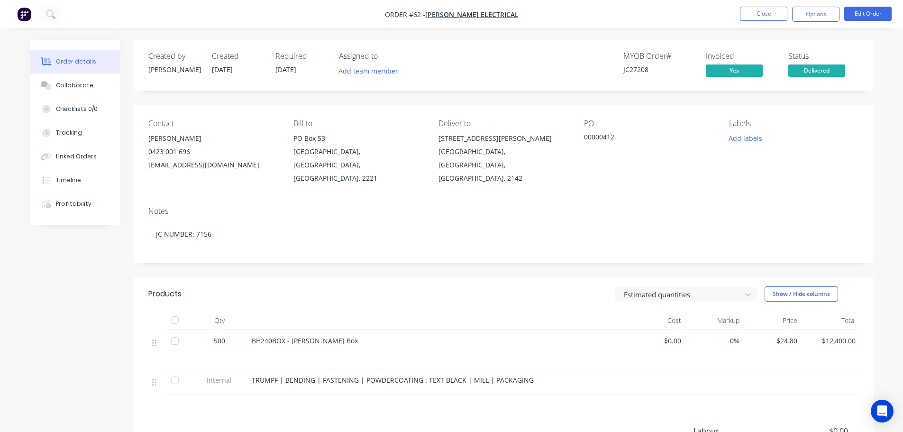
drag, startPoint x: 275, startPoint y: 68, endPoint x: 250, endPoint y: 64, distance: 24.4
click at [249, 65] on div "Created by [PERSON_NAME] Created [DATE] Required [DATE] Assigned to Add team me…" at bounding box center [290, 66] width 285 height 28
click at [753, 12] on button "Close" at bounding box center [763, 14] width 47 height 14
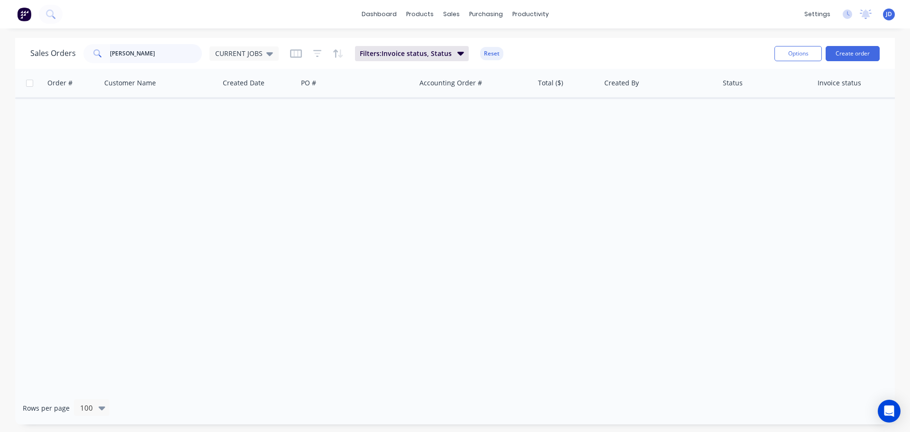
click at [162, 55] on input "[PERSON_NAME]" at bounding box center [156, 53] width 92 height 19
click at [163, 57] on input "[PERSON_NAME]" at bounding box center [156, 53] width 92 height 19
drag, startPoint x: 222, startPoint y: 52, endPoint x: 222, endPoint y: 68, distance: 16.1
click at [223, 52] on span "CURRENT JOBS" at bounding box center [238, 53] width 47 height 10
click at [246, 130] on button "None" at bounding box center [266, 134] width 108 height 11
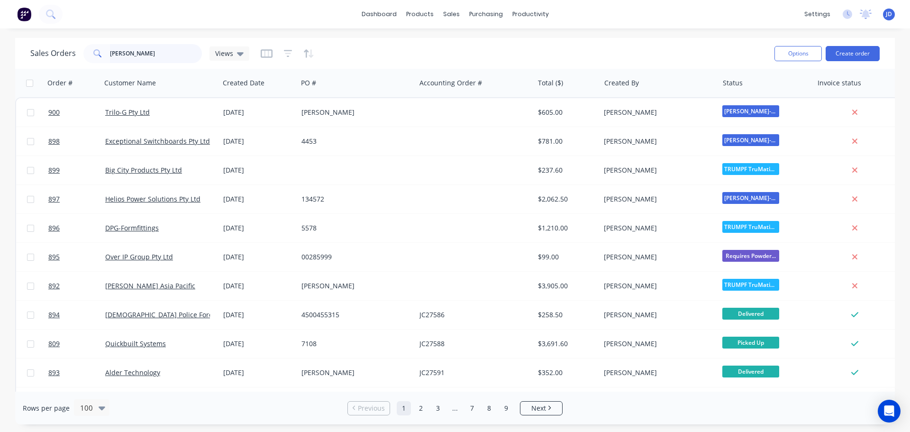
click at [160, 59] on input "[PERSON_NAME]" at bounding box center [156, 53] width 92 height 19
type input "[PERSON_NAME]"
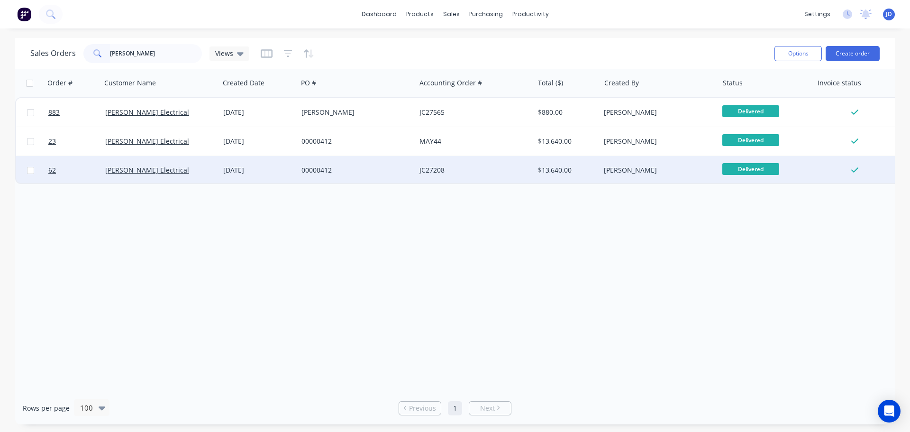
click at [369, 167] on div "00000412" at bounding box center [354, 169] width 105 height 9
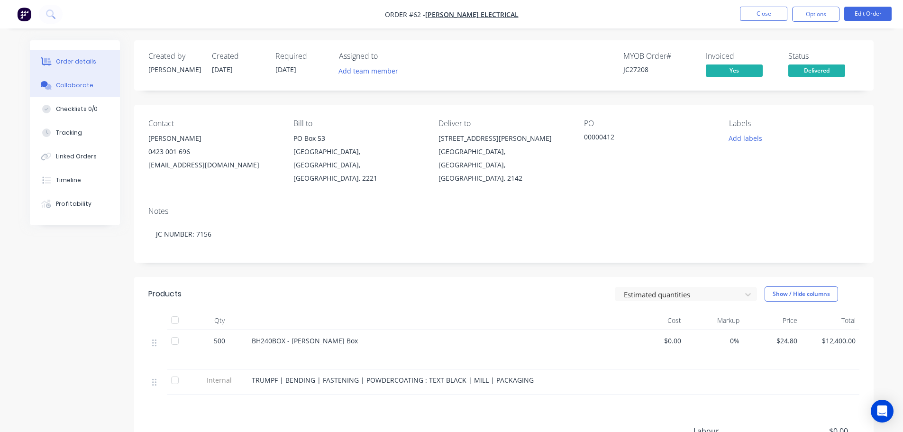
click at [63, 87] on div "Collaborate" at bounding box center [74, 85] width 37 height 9
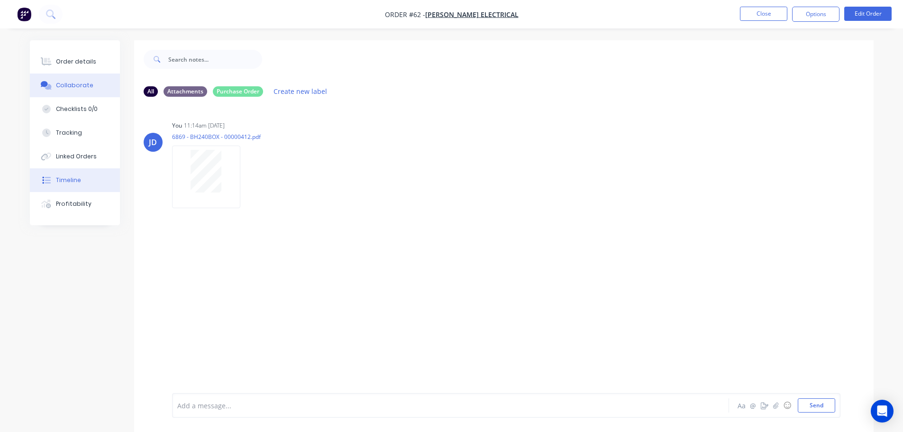
click at [84, 183] on button "Timeline" at bounding box center [75, 180] width 90 height 24
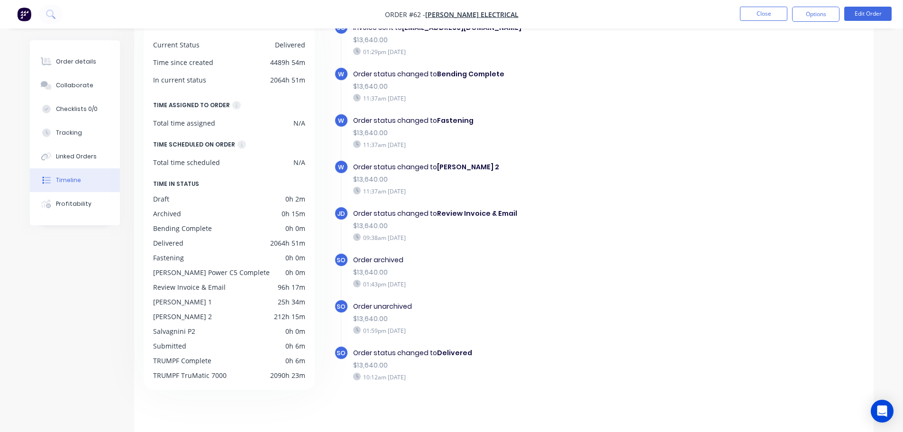
scroll to position [73, 0]
drag, startPoint x: 417, startPoint y: 377, endPoint x: 396, endPoint y: 377, distance: 20.4
click at [396, 377] on div "10:12am [DATE]" at bounding box center [517, 376] width 328 height 9
drag, startPoint x: 445, startPoint y: 378, endPoint x: 439, endPoint y: 380, distance: 6.4
click at [439, 380] on div "10:12am [DATE]" at bounding box center [517, 376] width 328 height 9
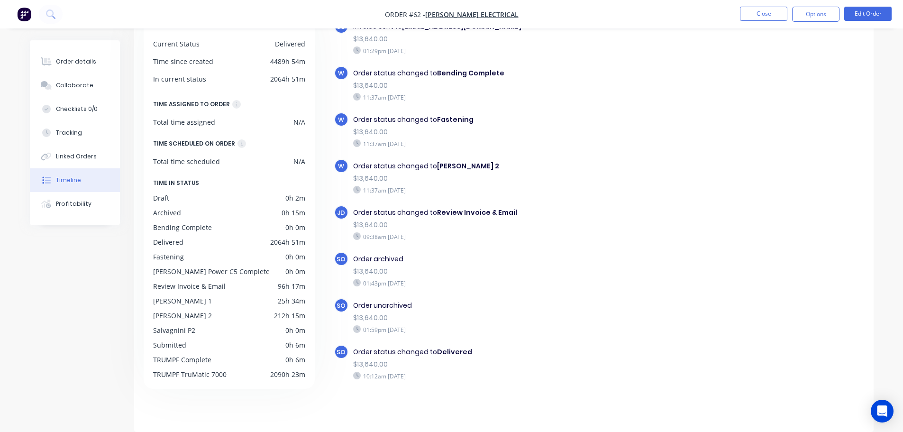
click at [477, 375] on div "10:12am [DATE]" at bounding box center [517, 376] width 328 height 9
drag, startPoint x: 430, startPoint y: 331, endPoint x: 422, endPoint y: 331, distance: 7.6
click at [422, 331] on div "Order unarchived $13,640.00 01:59pm [DATE]" at bounding box center [518, 317] width 338 height 38
click at [438, 283] on div "01:43pm [DATE]" at bounding box center [517, 283] width 328 height 9
drag, startPoint x: 433, startPoint y: 283, endPoint x: 431, endPoint y: 267, distance: 15.4
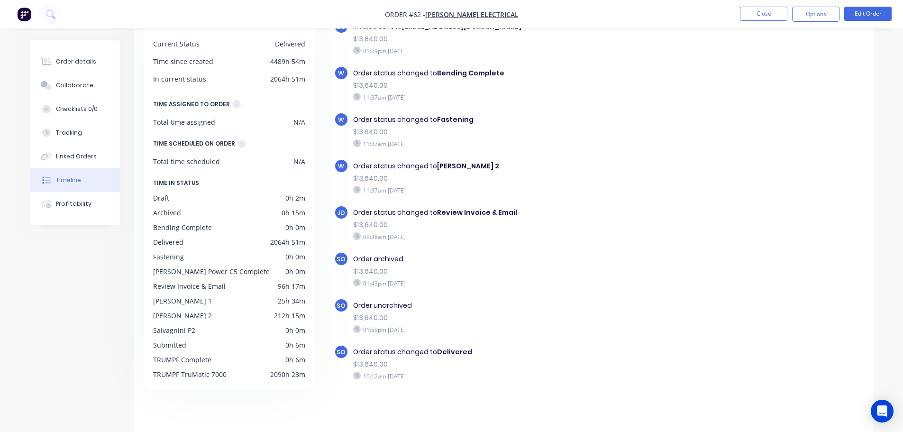
click at [434, 278] on div "Order archived $13,640.00 01:43pm [DATE]" at bounding box center [518, 271] width 338 height 38
click at [435, 239] on div "09:38am [DATE]" at bounding box center [517, 236] width 328 height 9
drag, startPoint x: 433, startPoint y: 189, endPoint x: 420, endPoint y: 190, distance: 13.8
click at [420, 190] on div "11:37am [DATE]" at bounding box center [517, 190] width 328 height 9
click at [431, 142] on div "11:37am [DATE]" at bounding box center [517, 143] width 328 height 9
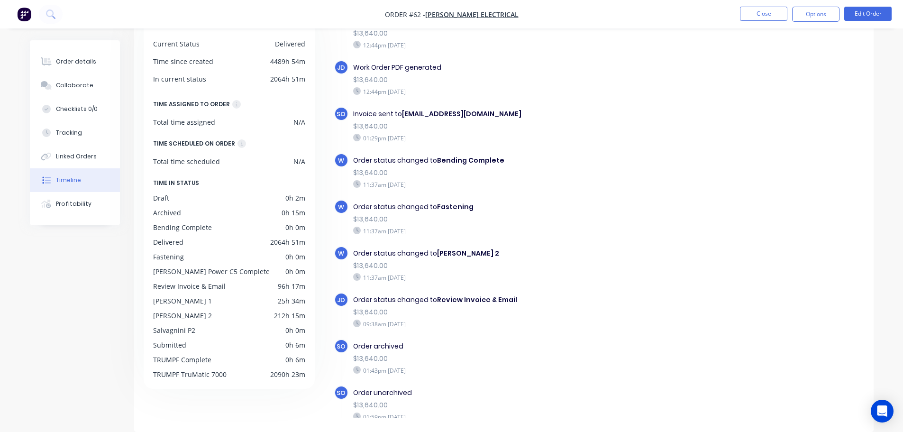
scroll to position [631, 0]
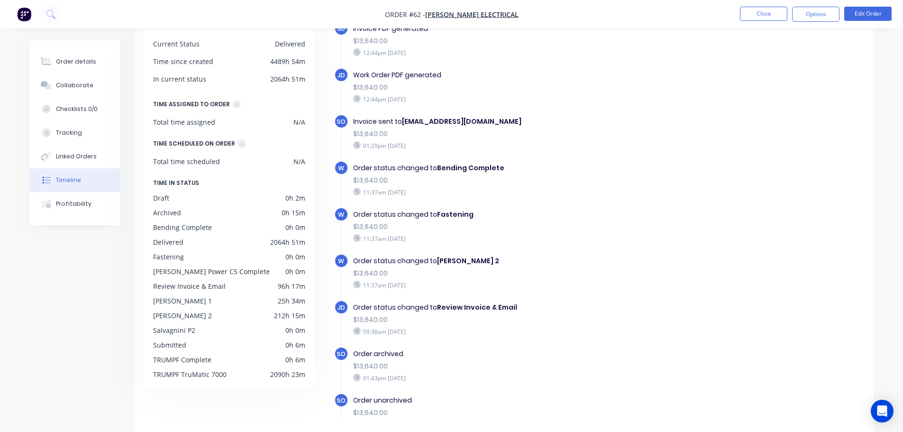
drag, startPoint x: 412, startPoint y: 147, endPoint x: 398, endPoint y: 146, distance: 13.3
click at [398, 146] on div "01:29pm [DATE]" at bounding box center [517, 145] width 328 height 9
drag, startPoint x: 465, startPoint y: 170, endPoint x: 450, endPoint y: 192, distance: 27.0
click at [487, 175] on div "Order status changed to Bending Complete $13,640.00 11:37am [DATE]" at bounding box center [518, 180] width 338 height 38
drag, startPoint x: 437, startPoint y: 214, endPoint x: 481, endPoint y: 218, distance: 44.8
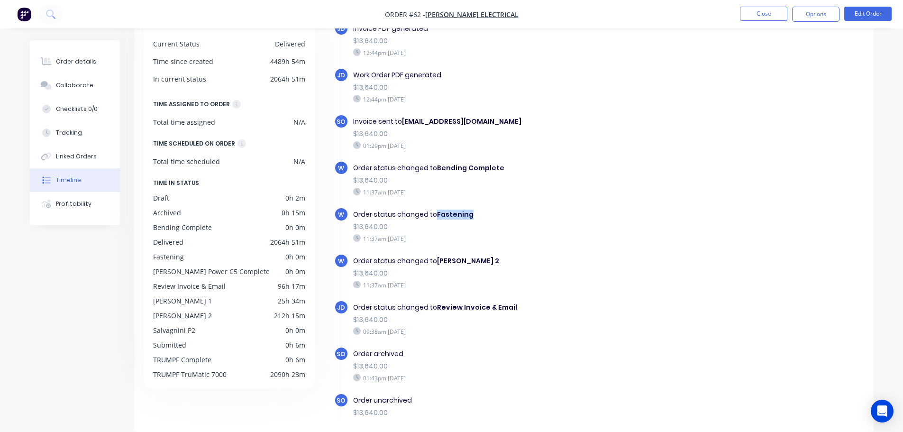
click at [481, 218] on div "Order status changed to Fastening" at bounding box center [517, 215] width 328 height 10
drag, startPoint x: 432, startPoint y: 271, endPoint x: 492, endPoint y: 265, distance: 60.5
click at [491, 265] on div "Order status changed to [PERSON_NAME] 2 $13,640.00 11:37am [DATE]" at bounding box center [518, 273] width 338 height 38
drag, startPoint x: 464, startPoint y: 311, endPoint x: 539, endPoint y: 317, distance: 74.7
click at [538, 317] on div "Order status changed to Review Invoice & Email $13,640.00 09:38am [DATE]" at bounding box center [518, 319] width 338 height 38
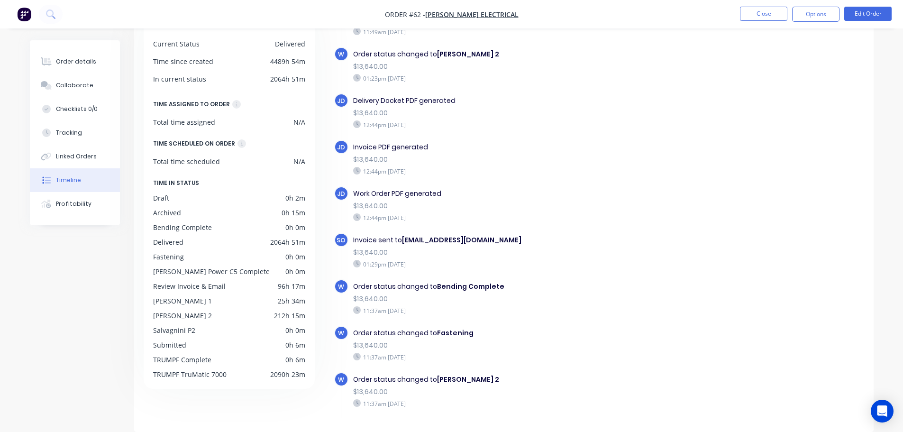
scroll to position [489, 0]
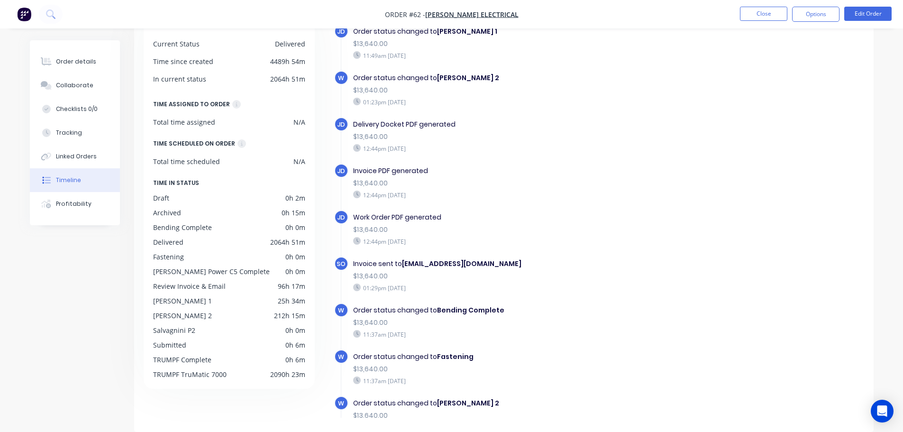
drag, startPoint x: 457, startPoint y: 161, endPoint x: 430, endPoint y: 141, distance: 33.5
click at [430, 141] on div "JD Delivery Docket PDF generated $13,640.00 12:44pm [DATE]" at bounding box center [521, 140] width 375 height 46
click at [760, 13] on button "Close" at bounding box center [763, 14] width 47 height 14
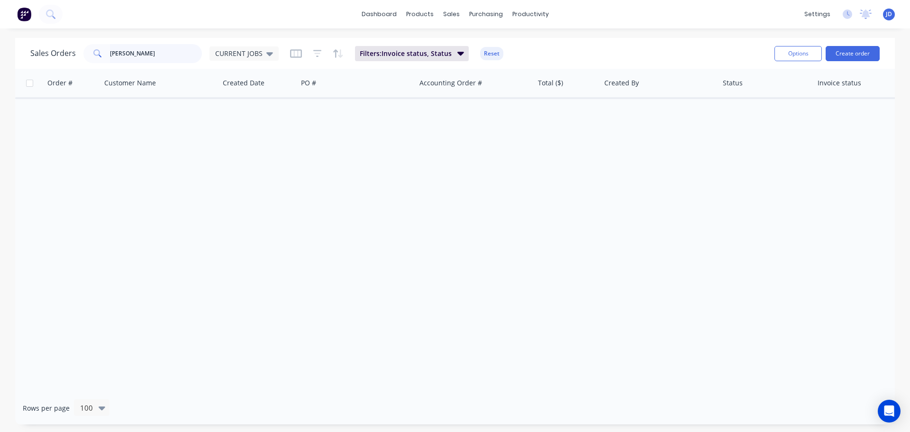
drag, startPoint x: 163, startPoint y: 59, endPoint x: 170, endPoint y: 56, distance: 8.1
click at [163, 59] on input "[PERSON_NAME]" at bounding box center [156, 53] width 92 height 19
click at [471, 47] on div "Sales Orders" at bounding box center [486, 45] width 39 height 9
click at [525, 44] on div at bounding box center [523, 45] width 14 height 9
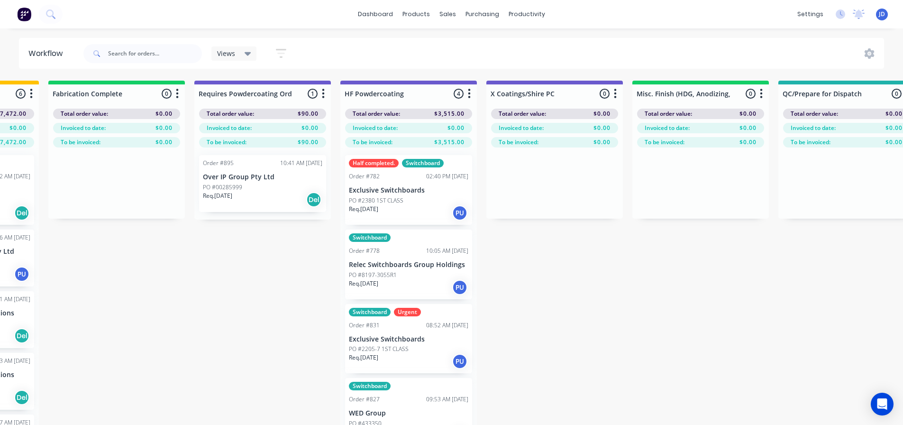
scroll to position [0, 3489]
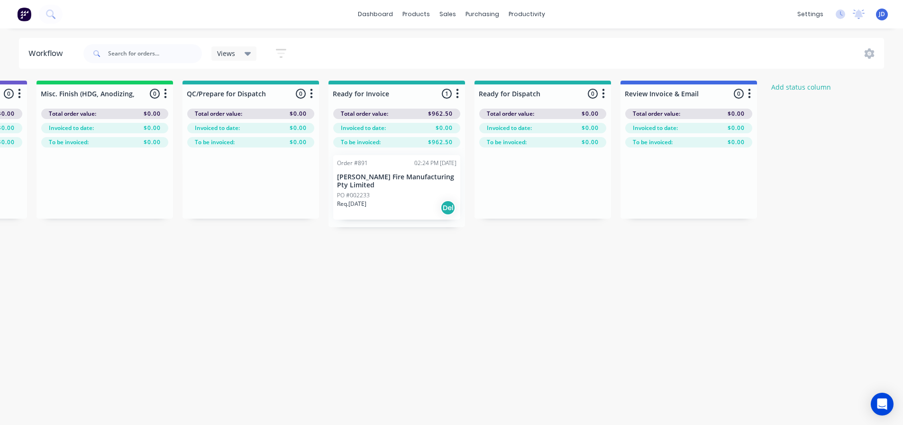
drag, startPoint x: 445, startPoint y: 269, endPoint x: 767, endPoint y: 265, distance: 322.0
drag, startPoint x: 527, startPoint y: 312, endPoint x: 743, endPoint y: 306, distance: 215.3
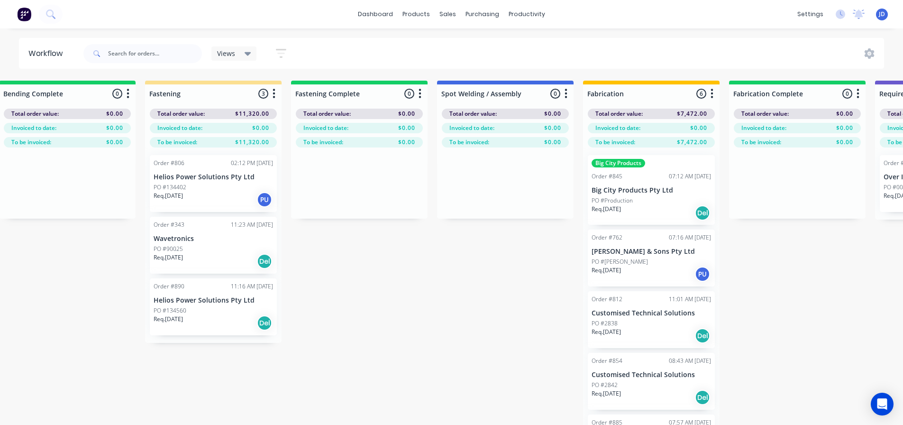
drag, startPoint x: 596, startPoint y: 319, endPoint x: 421, endPoint y: 286, distance: 178.0
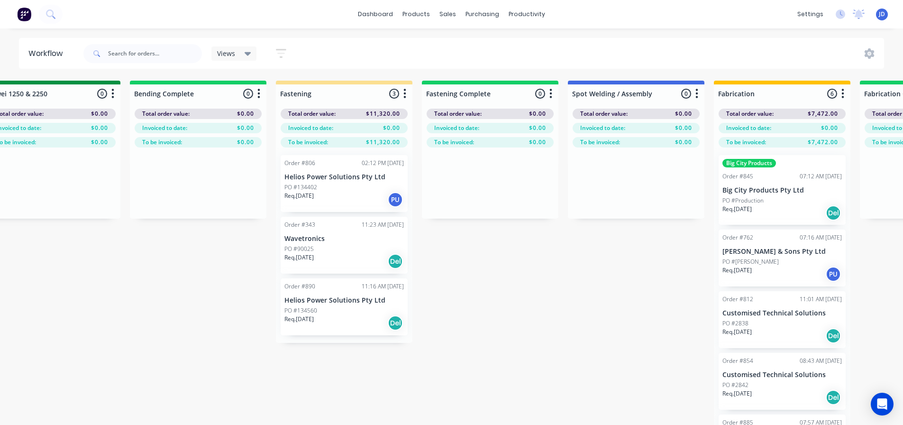
drag, startPoint x: 489, startPoint y: 313, endPoint x: 567, endPoint y: 326, distance: 79.4
click at [490, 312] on div "On Hold 1 Status colour #FF4949 hex #FF4949 Save Cancel Notifications Email SMS…" at bounding box center [78, 270] width 4332 height 378
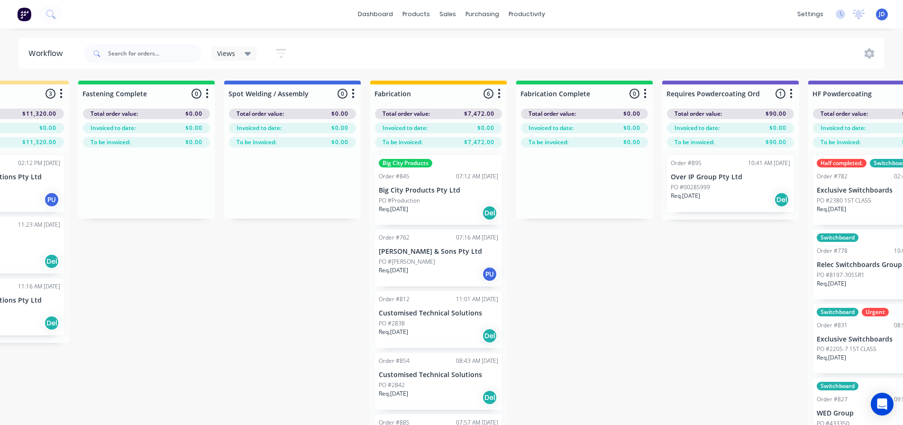
drag, startPoint x: 579, startPoint y: 329, endPoint x: 788, endPoint y: 318, distance: 208.9
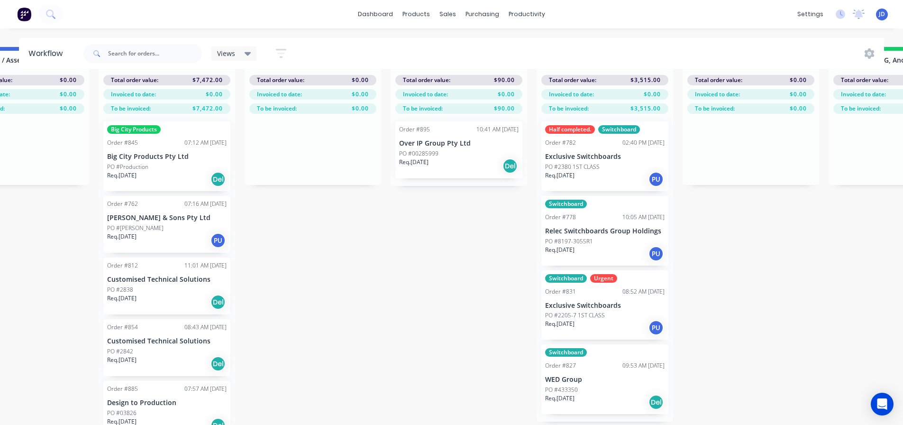
scroll to position [40, 2697]
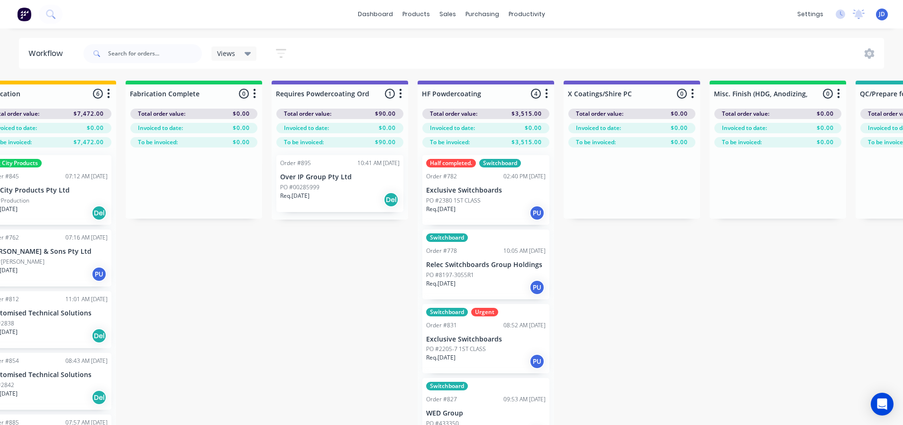
drag, startPoint x: 477, startPoint y: 372, endPoint x: 493, endPoint y: 350, distance: 26.7
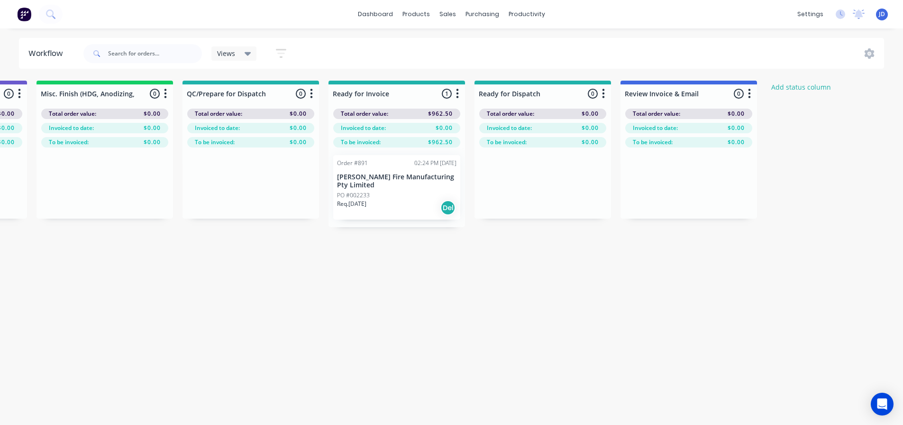
drag, startPoint x: 483, startPoint y: 357, endPoint x: 674, endPoint y: 327, distance: 193.4
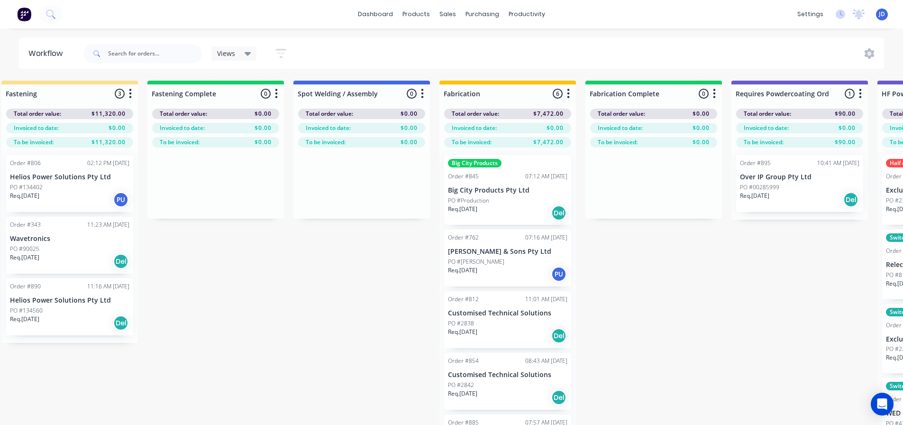
drag, startPoint x: 682, startPoint y: 328, endPoint x: 482, endPoint y: 289, distance: 204.2
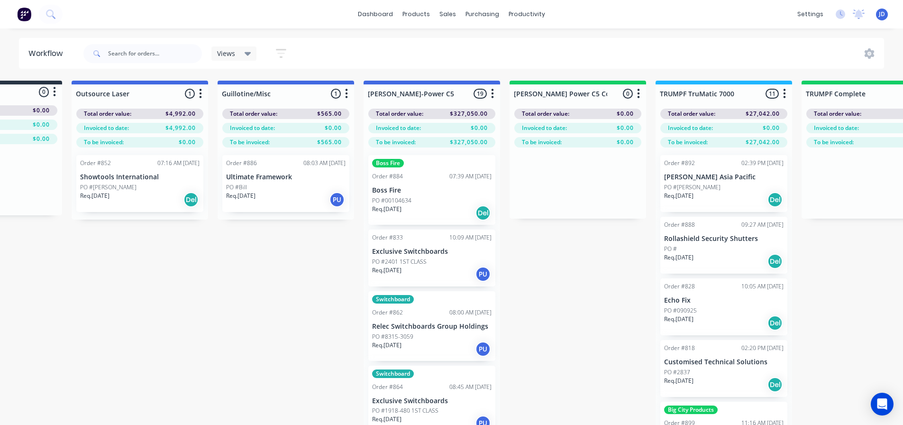
drag, startPoint x: 475, startPoint y: 333, endPoint x: 360, endPoint y: 263, distance: 134.4
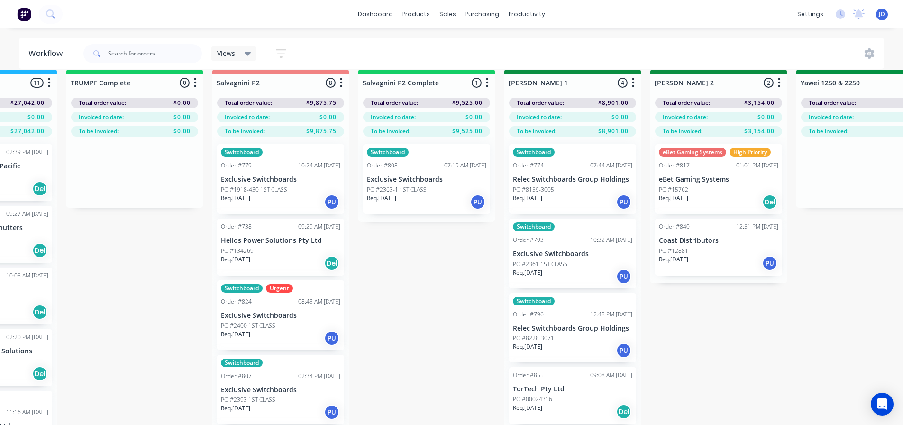
scroll to position [8, 1657]
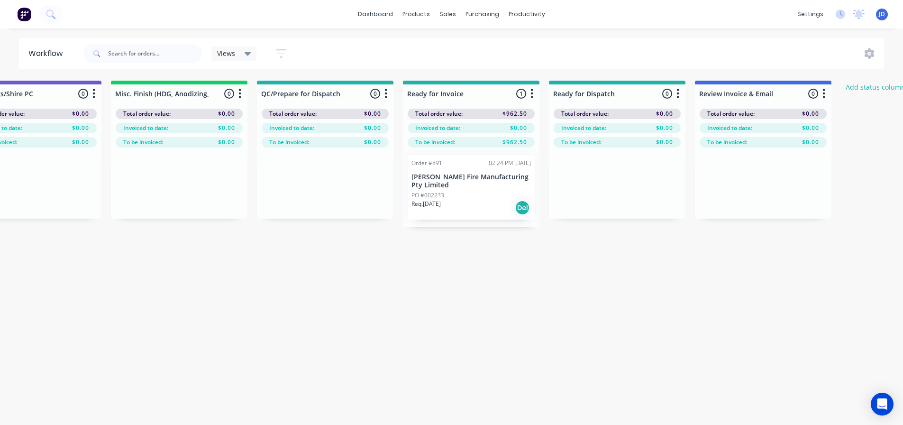
drag, startPoint x: 255, startPoint y: 261, endPoint x: 402, endPoint y: 201, distance: 158.4
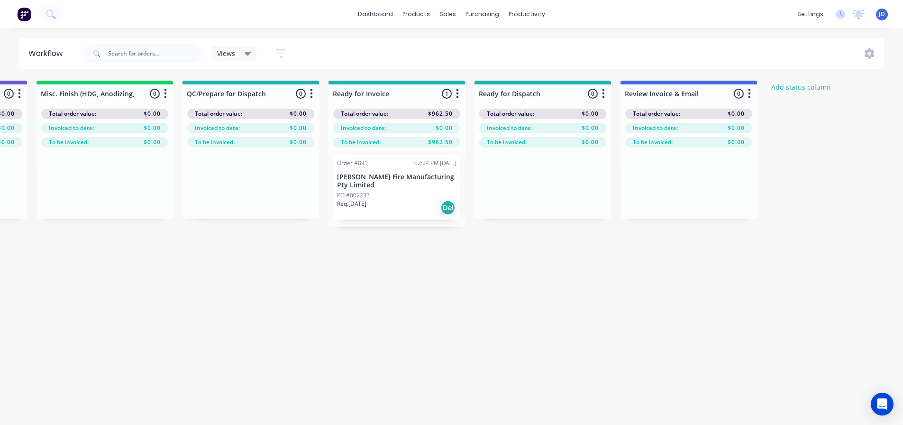
click at [385, 201] on div "Order #891 02:24 PM [DATE] [PERSON_NAME] Fire Manufacturing Pty Limited PO #002…" at bounding box center [397, 187] width 137 height 80
drag, startPoint x: 350, startPoint y: 193, endPoint x: 354, endPoint y: 190, distance: 5.1
click at [353, 191] on div "Order #891 02:24 PM [DATE] [PERSON_NAME] Fire Manufacturing Pty Limited PO #002…" at bounding box center [397, 187] width 137 height 80
click at [399, 184] on p "[PERSON_NAME] Fire Manufacturing Pty Limited" at bounding box center [396, 181] width 119 height 16
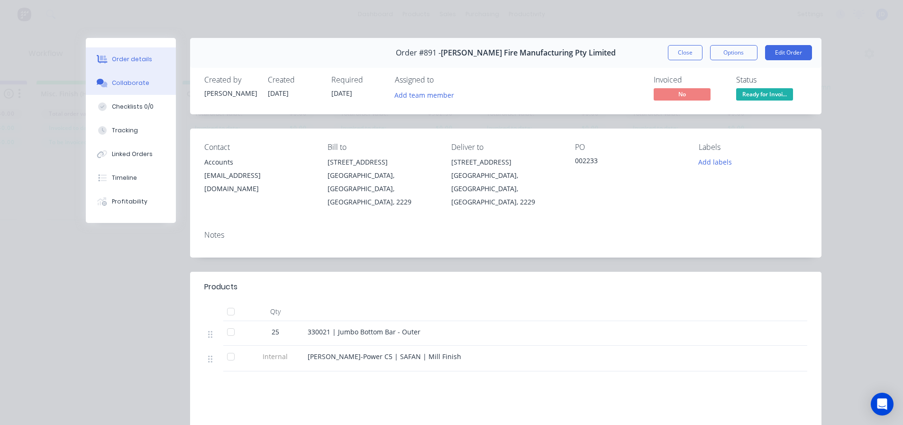
click at [146, 92] on button "Collaborate" at bounding box center [131, 83] width 90 height 24
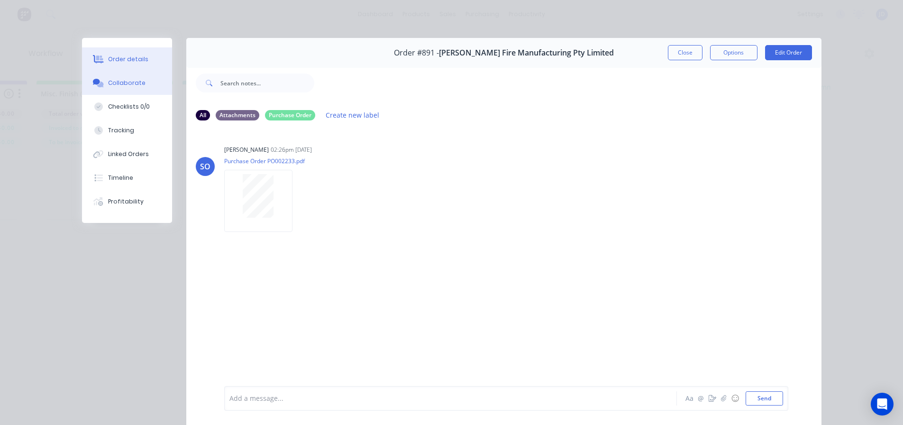
click at [100, 63] on icon at bounding box center [98, 59] width 11 height 9
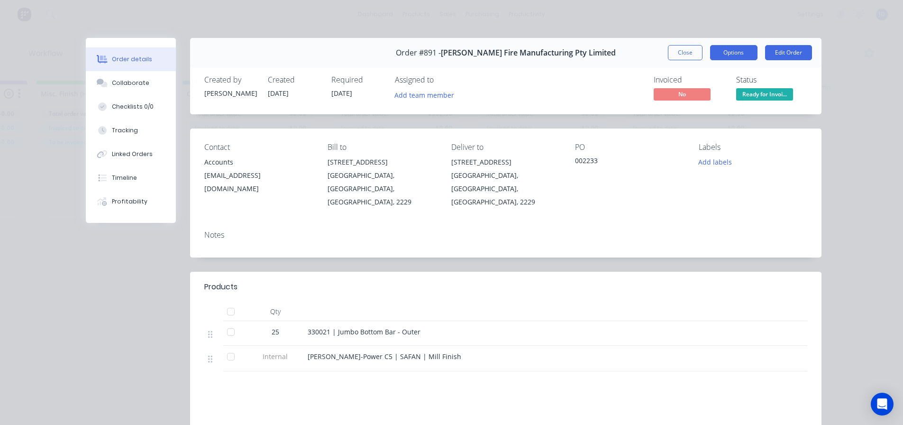
click at [727, 54] on button "Options" at bounding box center [733, 52] width 47 height 15
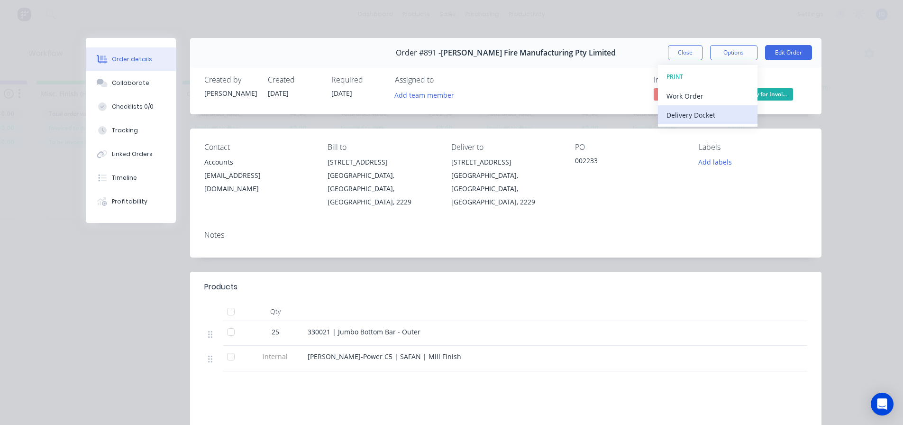
click at [707, 119] on div "Delivery Docket" at bounding box center [708, 115] width 83 height 14
click at [708, 118] on div "Standard" at bounding box center [708, 115] width 83 height 14
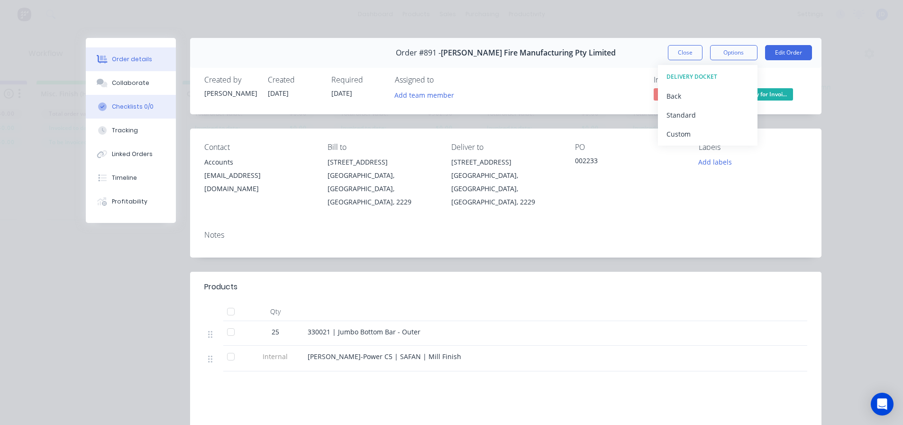
drag, startPoint x: 128, startPoint y: 85, endPoint x: 139, endPoint y: 100, distance: 18.2
click at [129, 85] on div "Collaborate" at bounding box center [130, 83] width 37 height 9
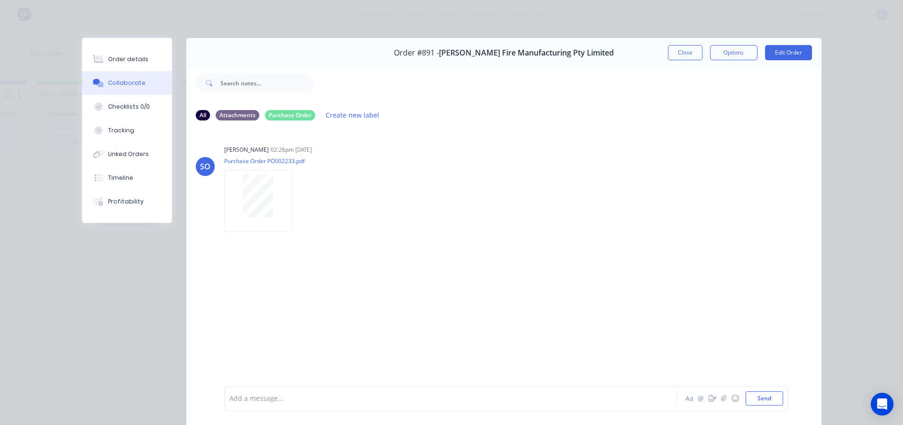
click at [686, 38] on div "Order #891 - [PERSON_NAME] Fire Manufacturing Pty Limited Close Options Edit Or…" at bounding box center [503, 53] width 635 height 30
click at [678, 54] on button "Close" at bounding box center [685, 52] width 35 height 15
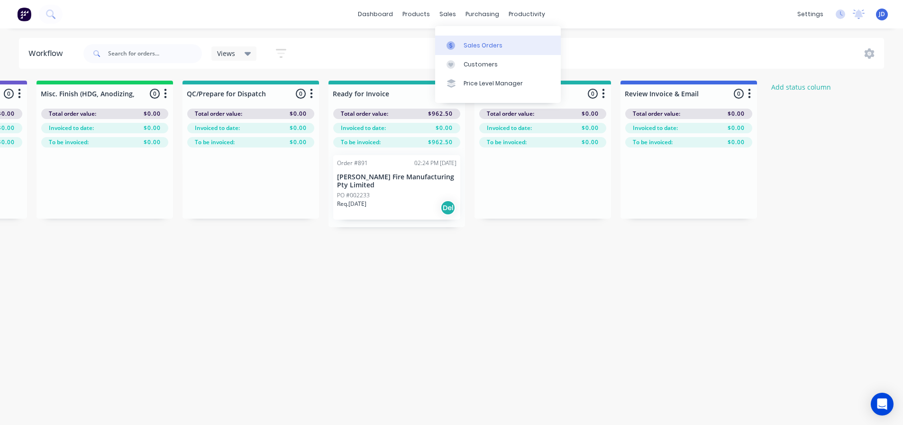
click at [452, 40] on link "Sales Orders" at bounding box center [498, 45] width 126 height 19
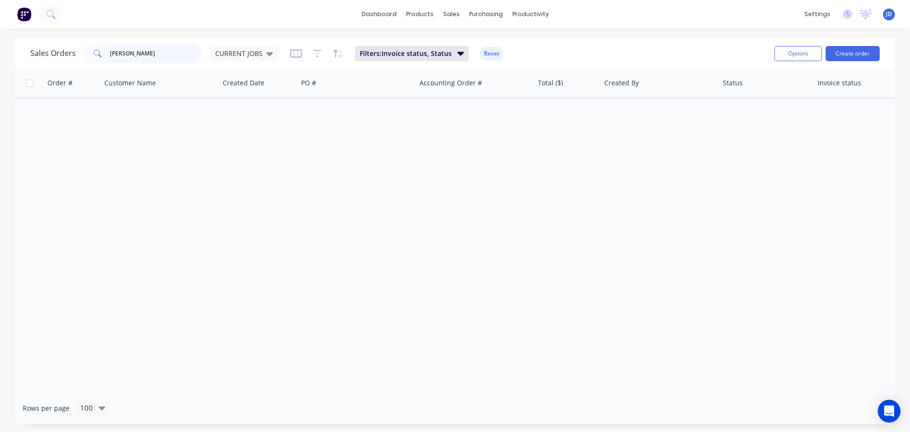
click at [0, 40] on div "Sales Orders [PERSON_NAME] CURRENT JOBS Filters: Invoice status, Status Reset O…" at bounding box center [455, 231] width 910 height 386
type input "GREEN"
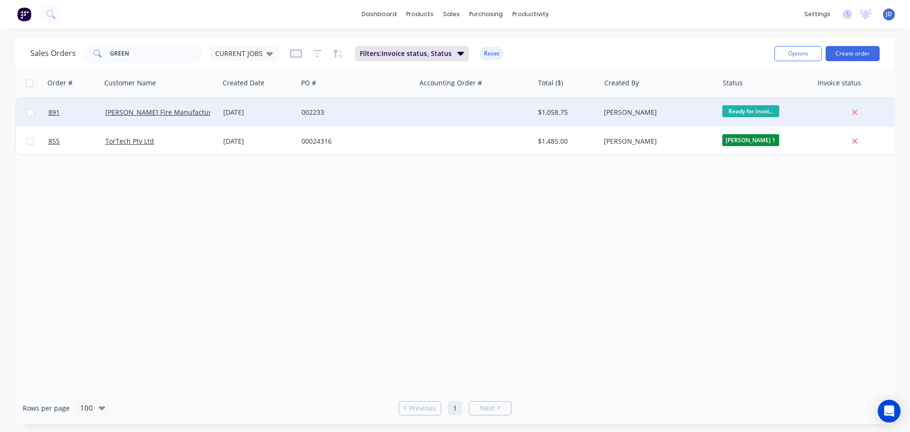
click at [376, 101] on div "002233" at bounding box center [357, 112] width 118 height 28
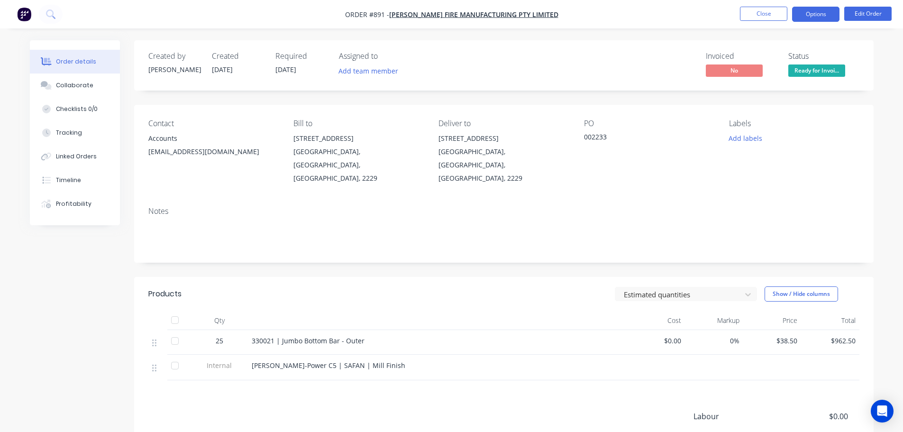
click at [808, 16] on button "Options" at bounding box center [815, 14] width 47 height 15
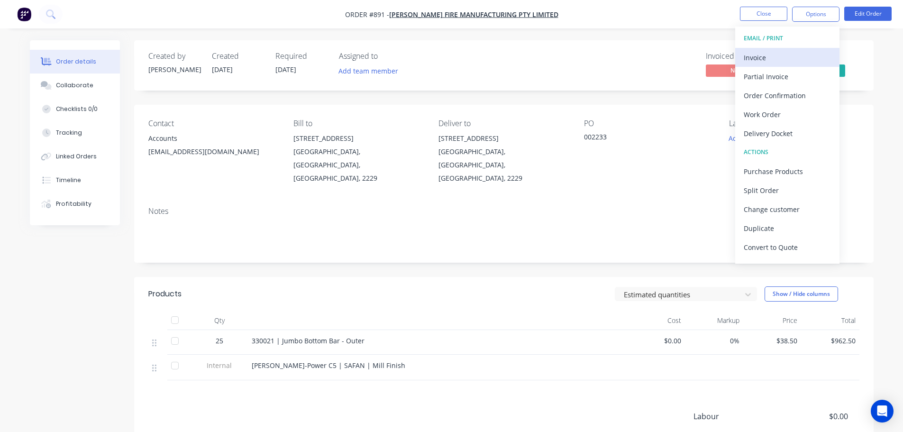
click at [773, 53] on div "Invoice" at bounding box center [787, 58] width 87 height 14
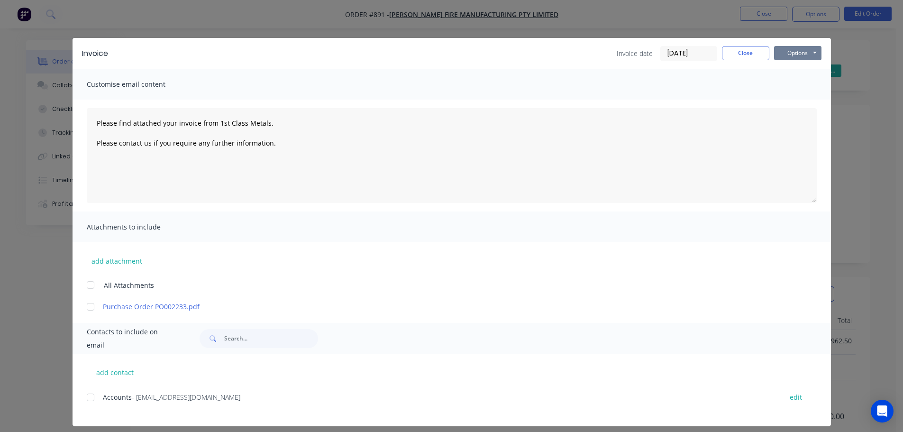
drag, startPoint x: 801, startPoint y: 52, endPoint x: 801, endPoint y: 58, distance: 6.2
click at [801, 53] on button "Options" at bounding box center [797, 53] width 47 height 14
click at [786, 90] on button "Print" at bounding box center [804, 86] width 61 height 16
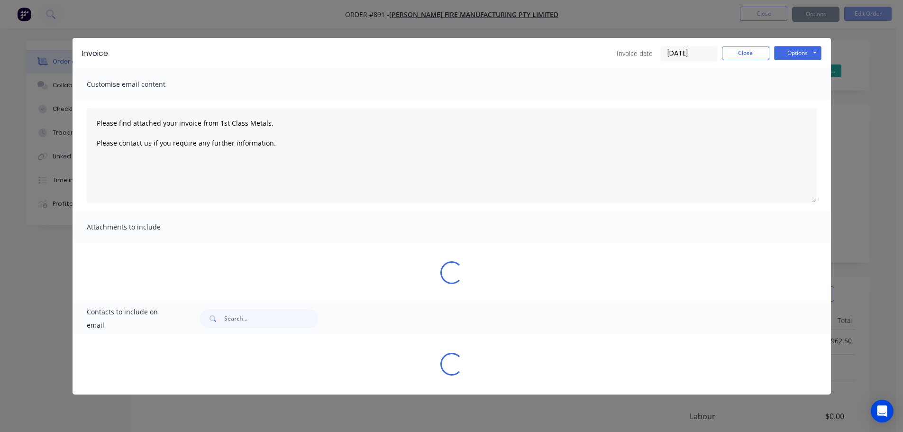
type textarea "Please find attached your invoice from 1st Class Metals. Please contact us if y…"
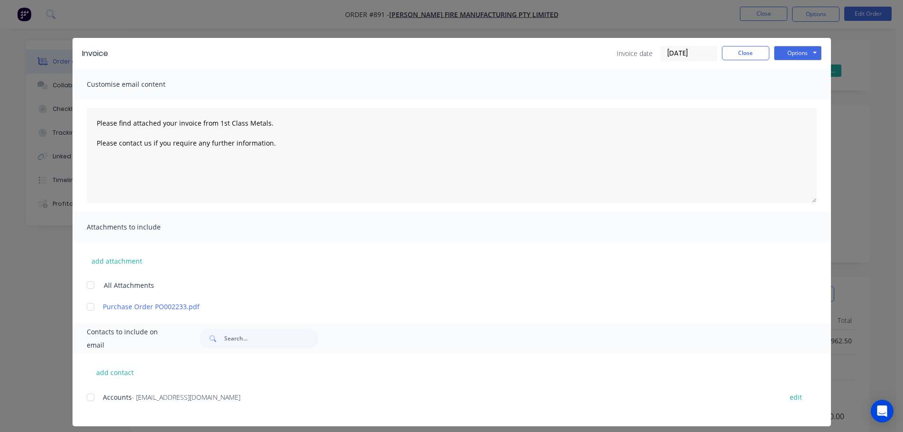
click at [769, 57] on div "Invoice date [DATE] Close Options Preview Print Email" at bounding box center [719, 53] width 205 height 15
click at [747, 55] on button "Close" at bounding box center [745, 53] width 47 height 14
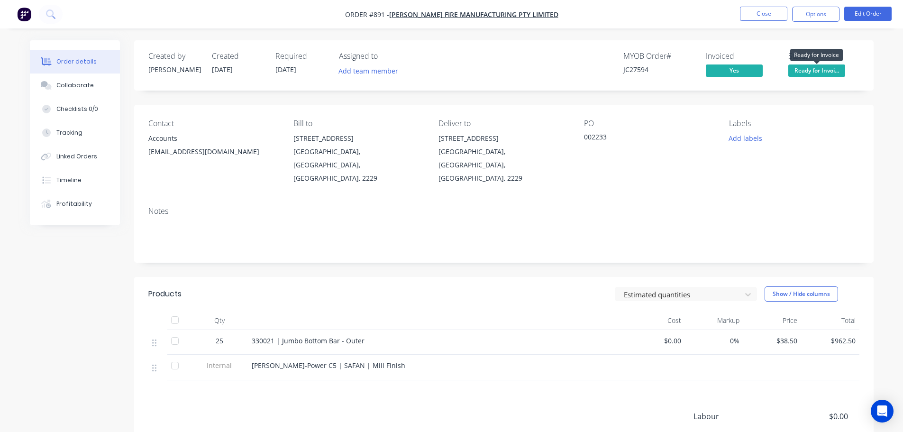
drag, startPoint x: 824, startPoint y: 69, endPoint x: 825, endPoint y: 81, distance: 11.4
click at [825, 69] on span "Ready for Invoi..." at bounding box center [817, 70] width 57 height 12
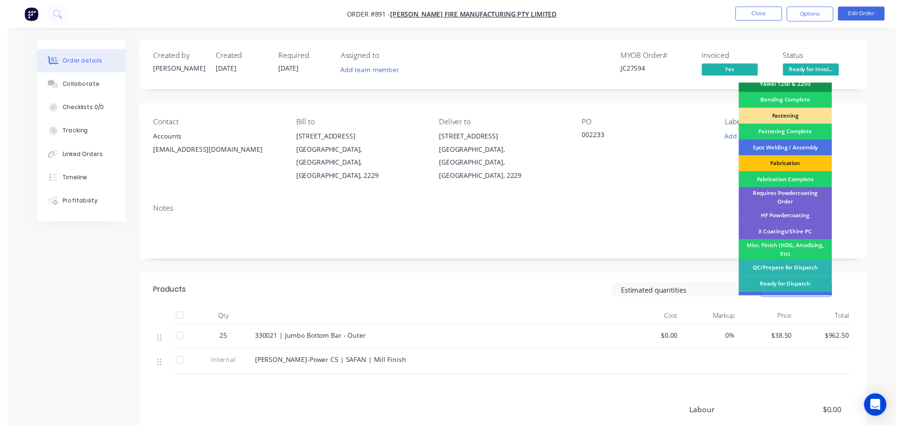
scroll to position [277, 0]
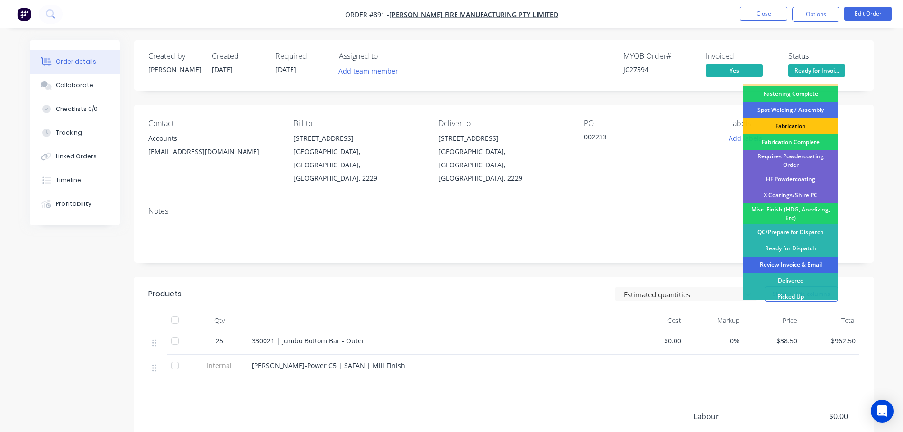
click at [806, 257] on div "Review Invoice & Email" at bounding box center [791, 265] width 95 height 16
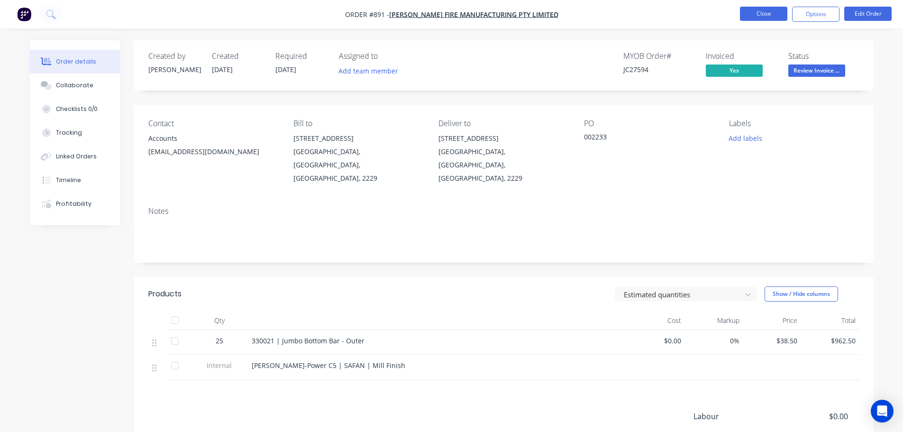
click at [771, 12] on button "Close" at bounding box center [763, 14] width 47 height 14
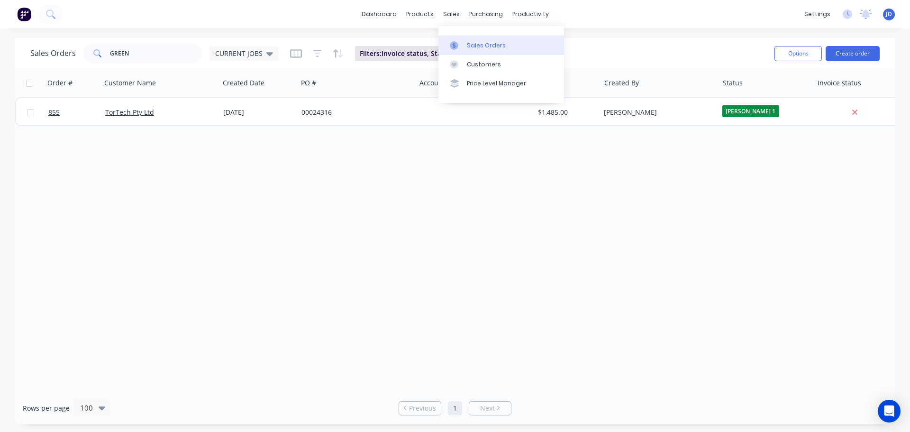
click at [453, 44] on g at bounding box center [454, 45] width 9 height 9
click at [453, 42] on icon at bounding box center [454, 45] width 9 height 9
drag, startPoint x: 517, startPoint y: 39, endPoint x: 513, endPoint y: 44, distance: 6.4
click at [516, 40] on link "Sales Orders" at bounding box center [502, 45] width 126 height 19
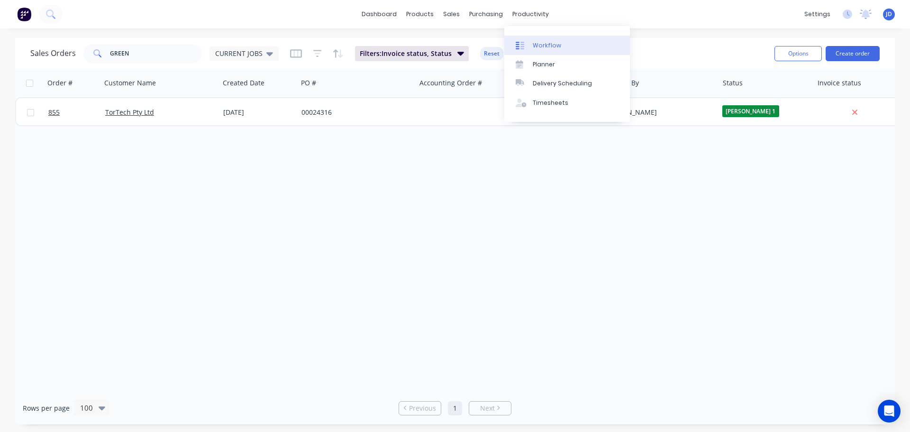
click at [524, 46] on icon at bounding box center [520, 45] width 9 height 9
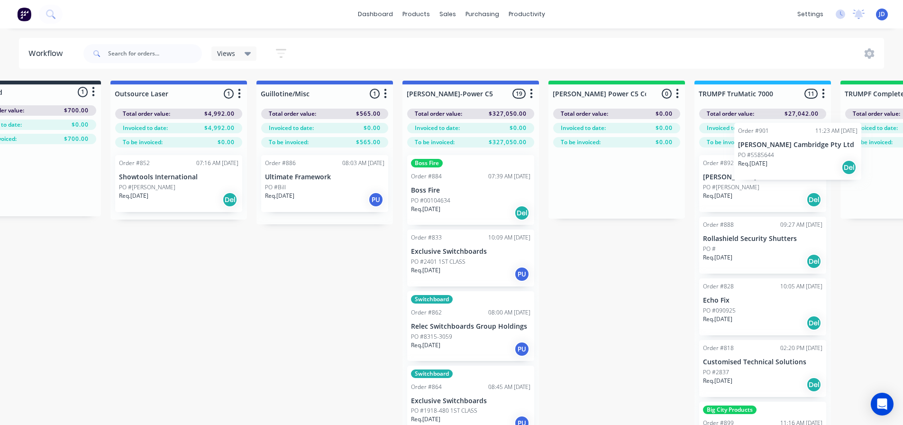
scroll to position [0, 541]
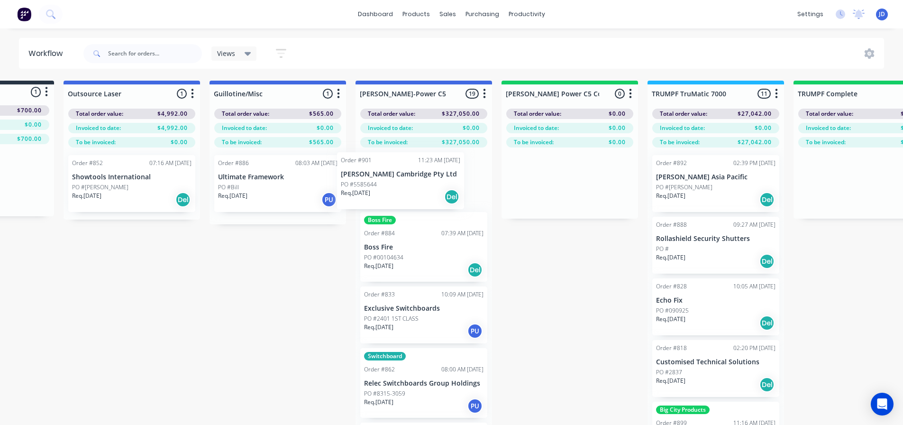
drag, startPoint x: 542, startPoint y: 189, endPoint x: 430, endPoint y: 187, distance: 111.9
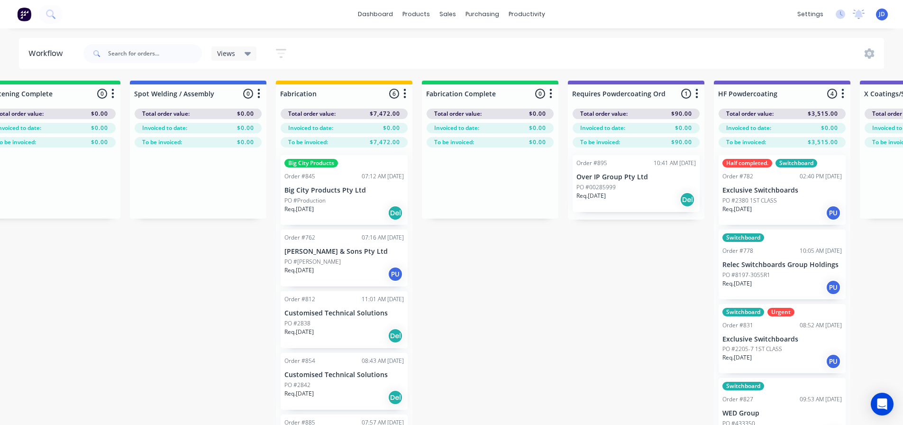
scroll to position [0, 3489]
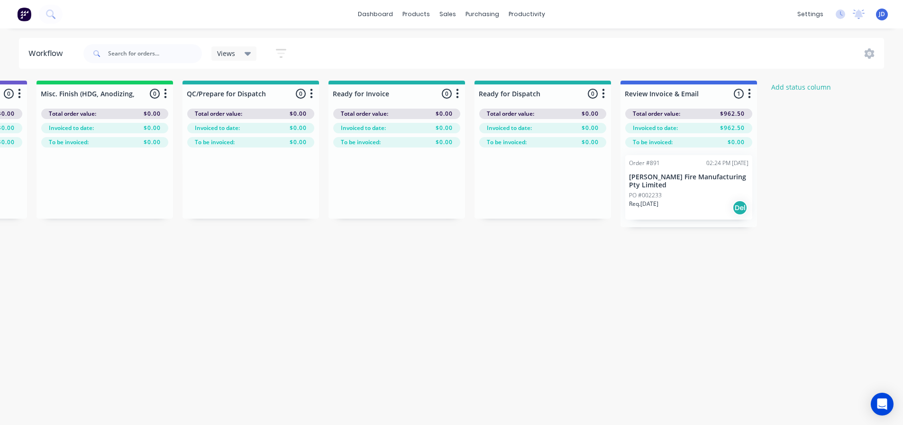
drag, startPoint x: 619, startPoint y: 307, endPoint x: 873, endPoint y: 308, distance: 254.2
drag, startPoint x: 140, startPoint y: 61, endPoint x: 136, endPoint y: 57, distance: 5.0
click at [138, 59] on input "text" at bounding box center [155, 53] width 94 height 19
type input "2373"
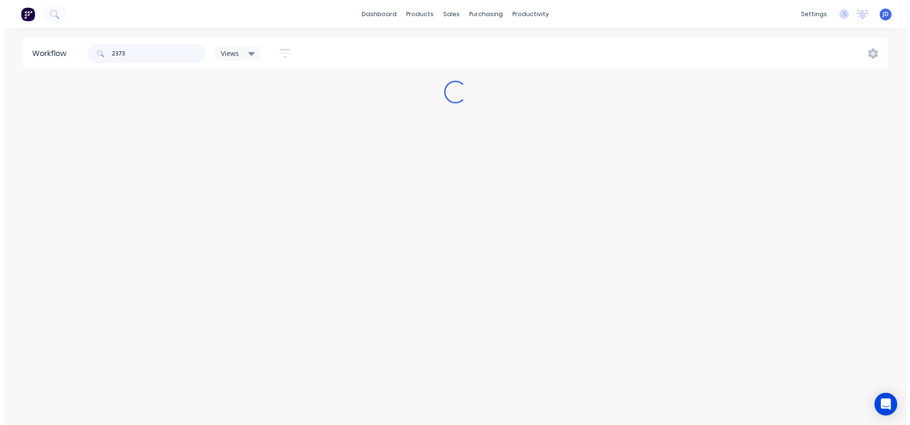
scroll to position [0, 0]
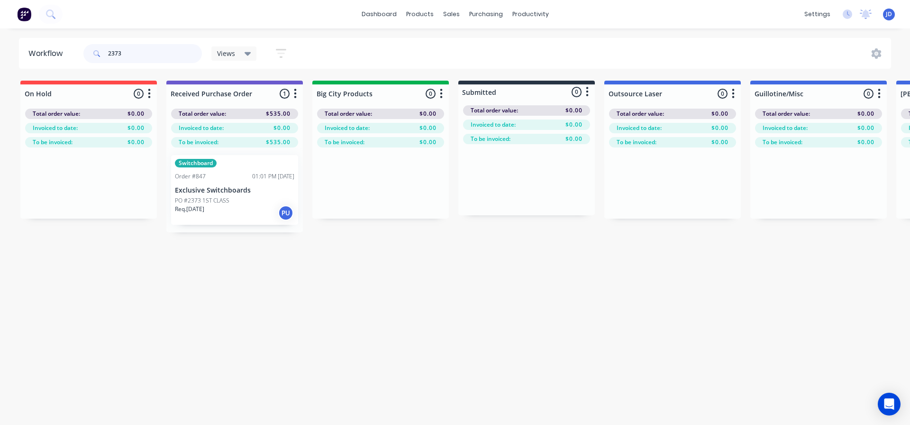
drag, startPoint x: 262, startPoint y: 201, endPoint x: 268, endPoint y: 205, distance: 7.2
click at [267, 204] on div "Switchboard Order #847 01:01 PM [DATE] Exclusive Switchboards PO #2373 1ST CLAS…" at bounding box center [234, 189] width 137 height 85
click at [243, 196] on div "PO #2373 1ST CLASS" at bounding box center [234, 200] width 119 height 9
